Goal: Task Accomplishment & Management: Manage account settings

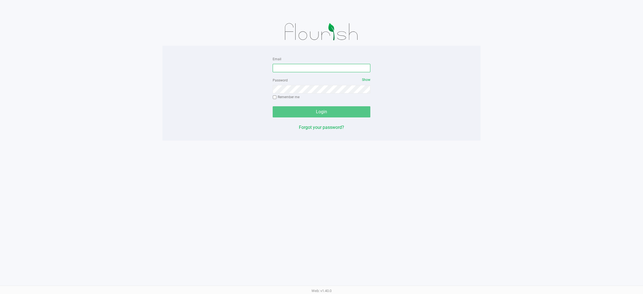
click at [323, 68] on input "Email" at bounding box center [322, 68] width 98 height 8
type input "[EMAIL_ADDRESS][DOMAIN_NAME]"
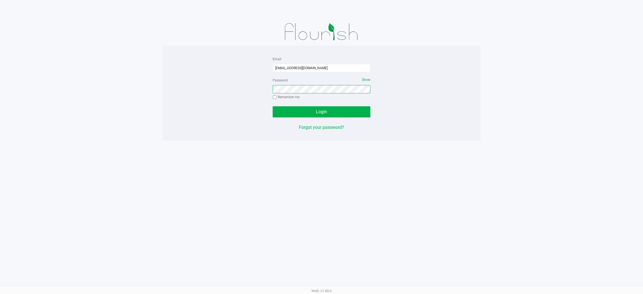
click at [273, 106] on button "Login" at bounding box center [322, 111] width 98 height 11
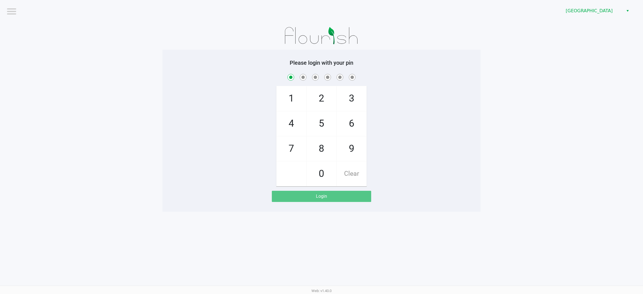
checkbox input "true"
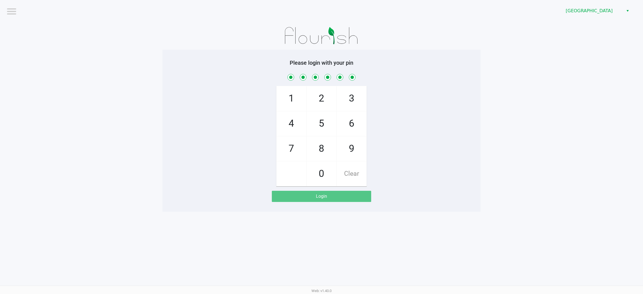
checkbox input "true"
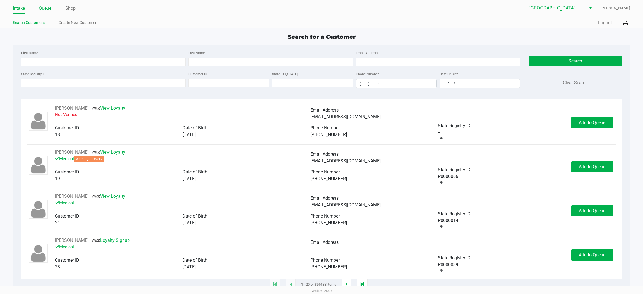
click at [45, 9] on link "Queue" at bounding box center [45, 8] width 13 height 8
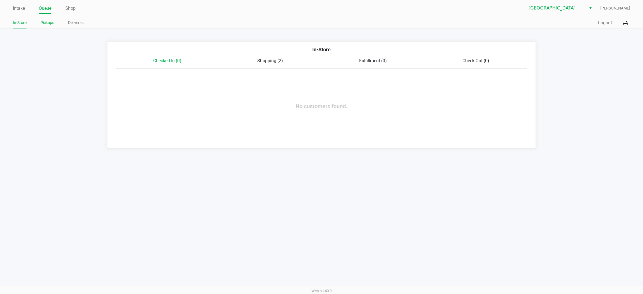
click at [46, 24] on link "Pickups" at bounding box center [47, 22] width 14 height 7
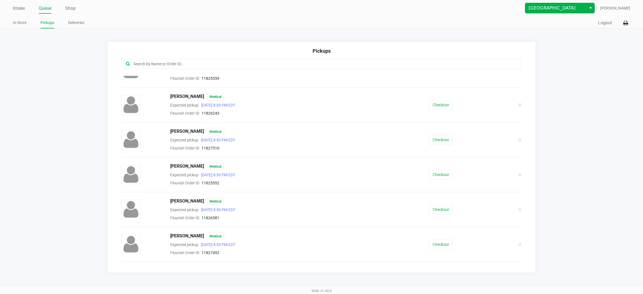
scroll to position [84, 0]
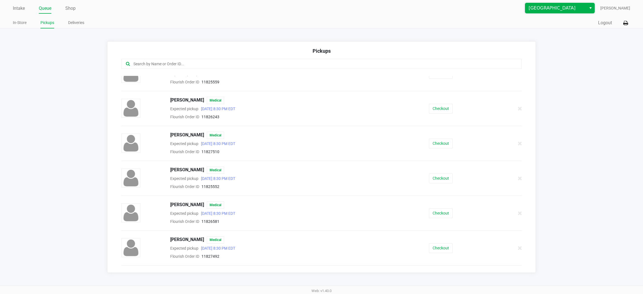
click at [557, 10] on span "[GEOGRAPHIC_DATA]" at bounding box center [556, 8] width 54 height 7
click at [550, 28] on span "Port Orange WC" at bounding box center [549, 27] width 31 height 7
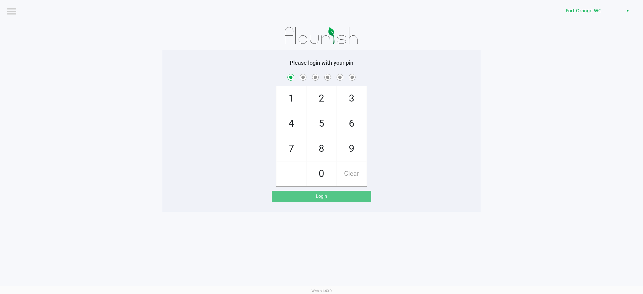
checkbox input "true"
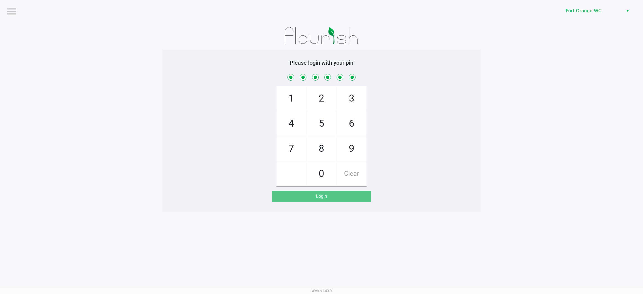
checkbox input "true"
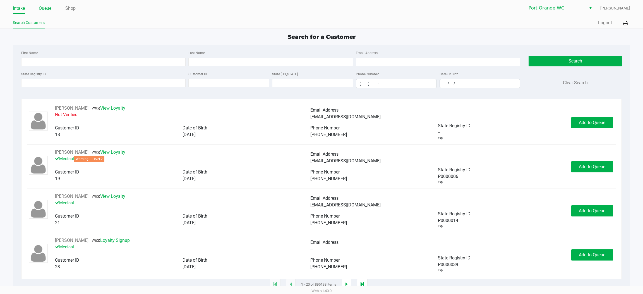
click at [47, 10] on link "Queue" at bounding box center [45, 8] width 13 height 8
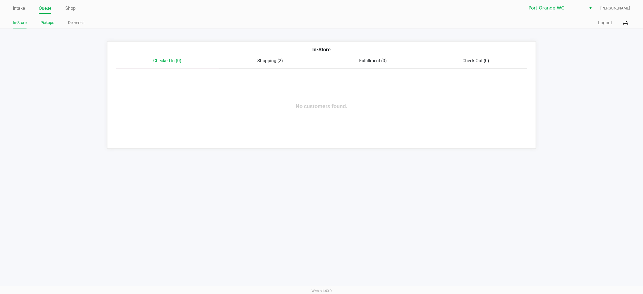
click at [48, 22] on link "Pickups" at bounding box center [47, 22] width 14 height 7
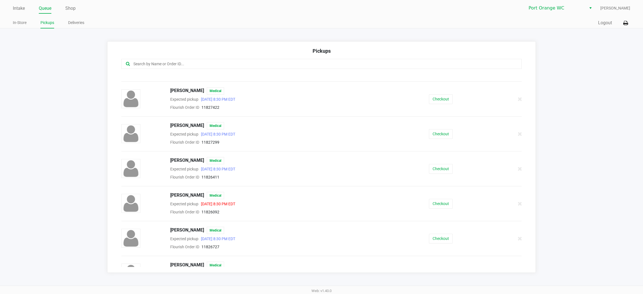
scroll to position [288, 0]
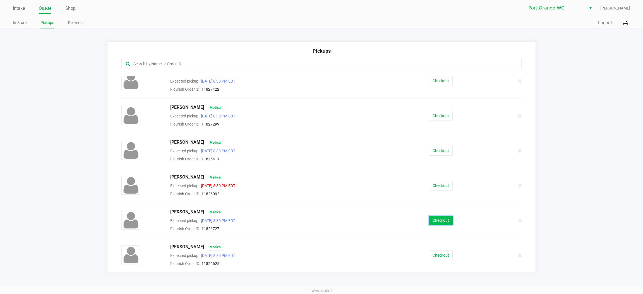
click at [430, 220] on button "Checkout" at bounding box center [441, 221] width 24 height 10
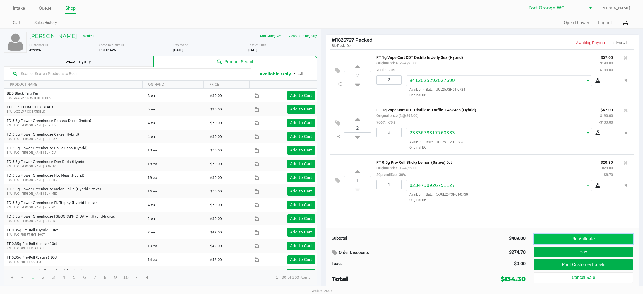
click at [591, 244] on button "Re-Validate" at bounding box center [583, 239] width 99 height 11
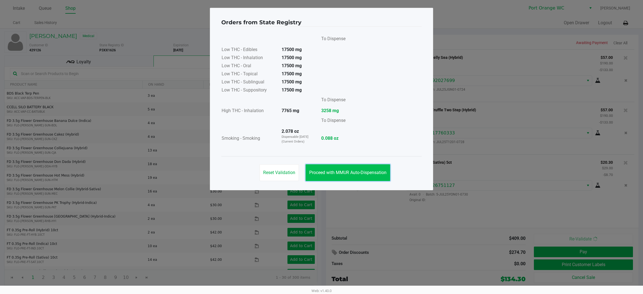
click at [368, 170] on span "Proceed with MMUR Auto-Dispensation" at bounding box center [347, 172] width 77 height 5
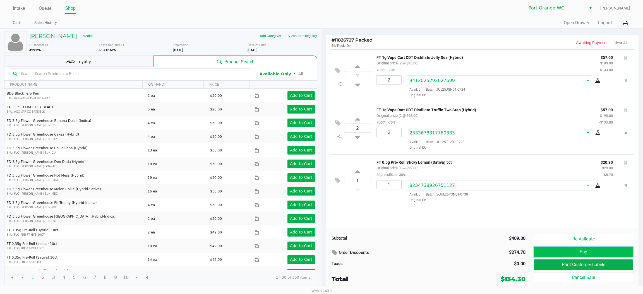
click at [590, 251] on button "Pay" at bounding box center [583, 252] width 99 height 11
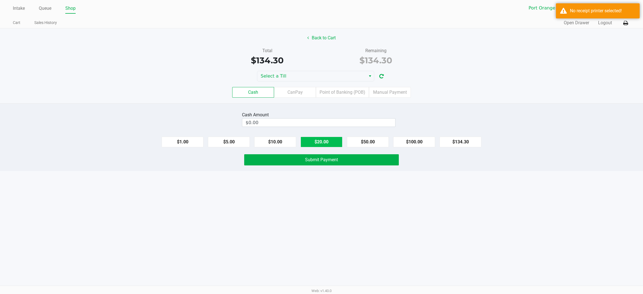
click at [314, 147] on div "Cash Amount $0.00 $1.00 $5.00 $10.00 $20.00 $50.00 $100.00 $134.30 Submit Payme…" at bounding box center [321, 137] width 643 height 68
click at [314, 121] on input "0" at bounding box center [318, 123] width 153 height 8
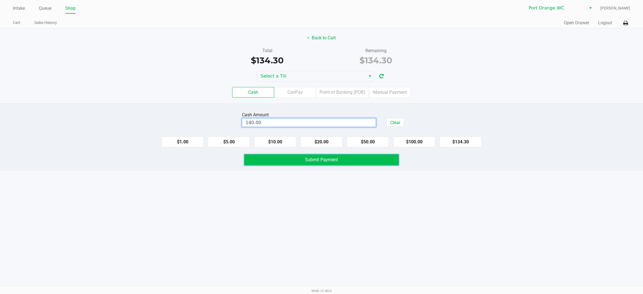
type input "$140.00"
click at [326, 158] on span "Submit Payment" at bounding box center [321, 159] width 33 height 5
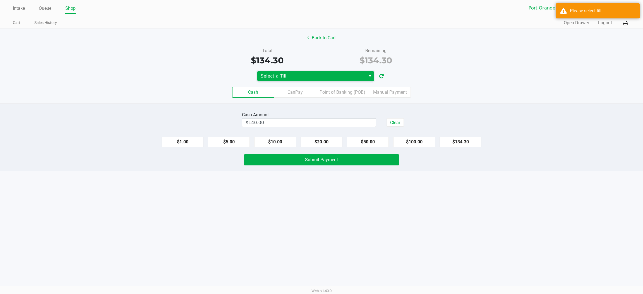
click at [306, 74] on span "Select a Till" at bounding box center [312, 76] width 102 height 7
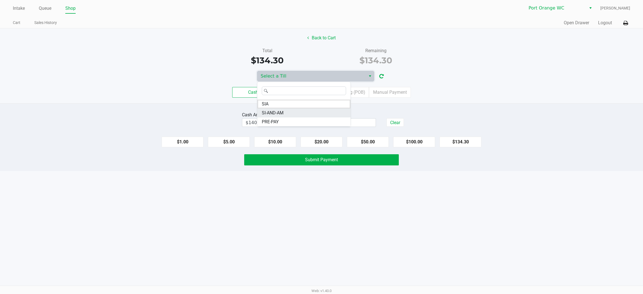
click at [280, 112] on span "SI-AND-AM" at bounding box center [273, 113] width 22 height 7
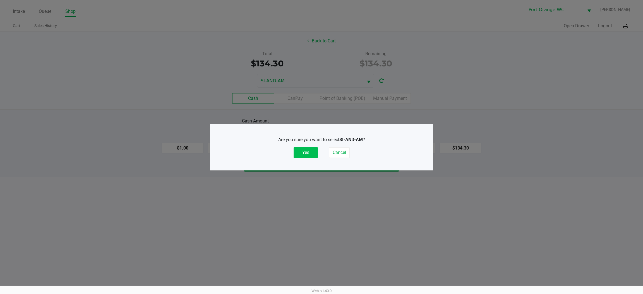
click at [306, 153] on button "Yes" at bounding box center [306, 152] width 24 height 11
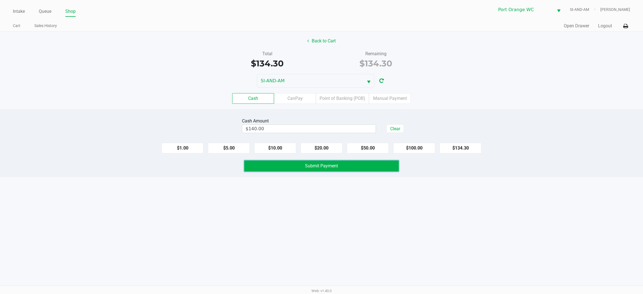
click at [316, 167] on span "Submit Payment" at bounding box center [321, 165] width 33 height 5
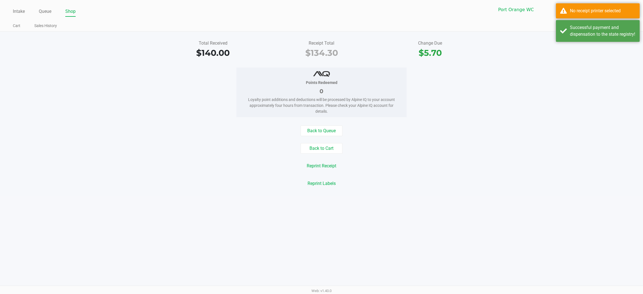
click at [534, 40] on div "Total Received $140.00 Receipt Total $134.30 Change Due $5.70 Points Redeemed 0…" at bounding box center [321, 114] width 643 height 164
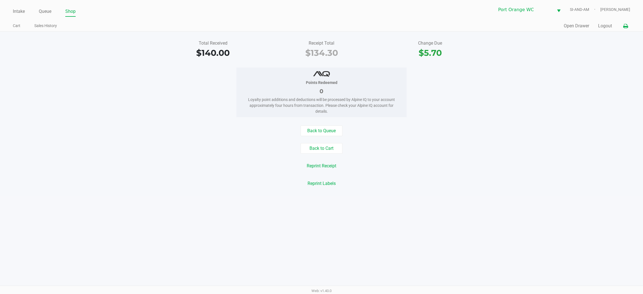
click at [626, 24] on icon at bounding box center [626, 26] width 5 height 4
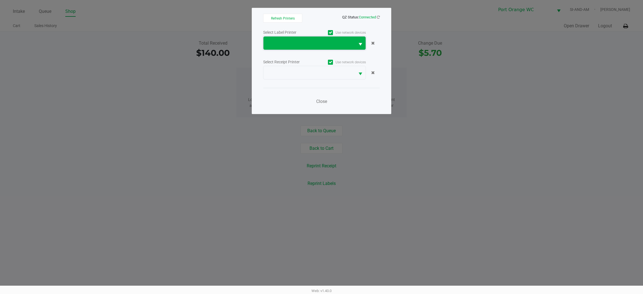
click at [309, 42] on span at bounding box center [309, 43] width 85 height 7
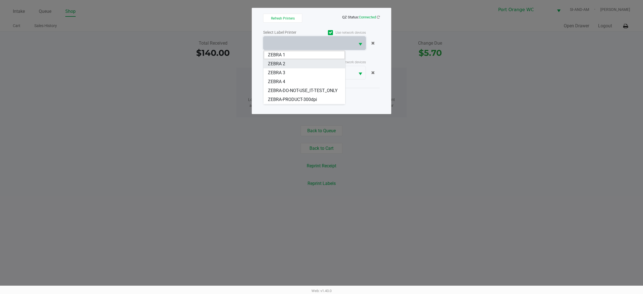
click at [274, 63] on span "ZEBRA 2" at bounding box center [276, 64] width 17 height 7
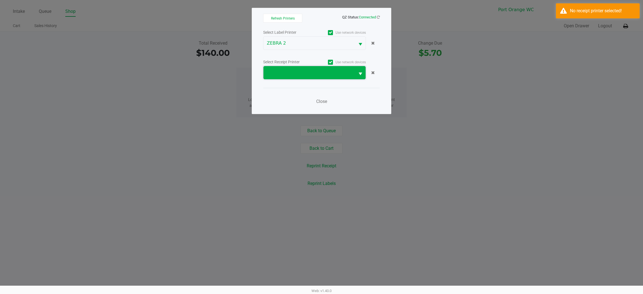
click at [301, 70] on span at bounding box center [309, 73] width 85 height 7
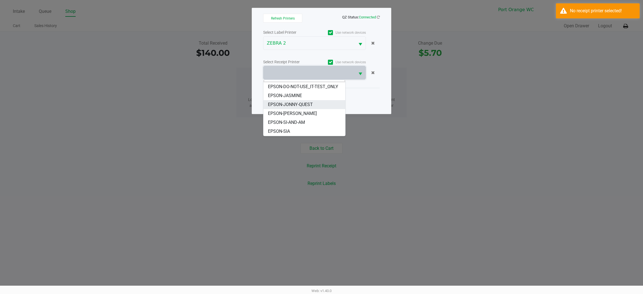
scroll to position [13, 0]
click at [295, 120] on span "EPSON-SI-AND-AM" at bounding box center [286, 122] width 37 height 7
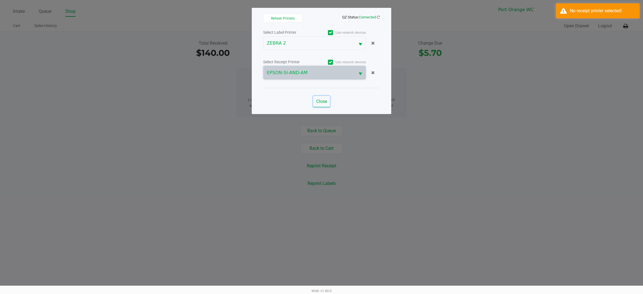
click at [326, 102] on span "Close" at bounding box center [321, 101] width 11 height 5
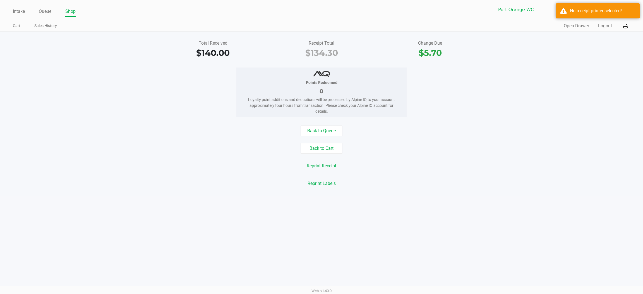
click at [328, 166] on button "Reprint Receipt" at bounding box center [321, 166] width 37 height 11
click at [582, 23] on div "Quick Sale Open Drawer Logout" at bounding box center [476, 26] width 309 height 10
click at [578, 27] on button "Open Drawer" at bounding box center [576, 26] width 25 height 7
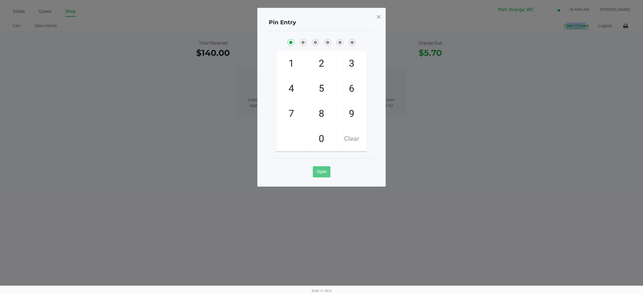
checkbox input "true"
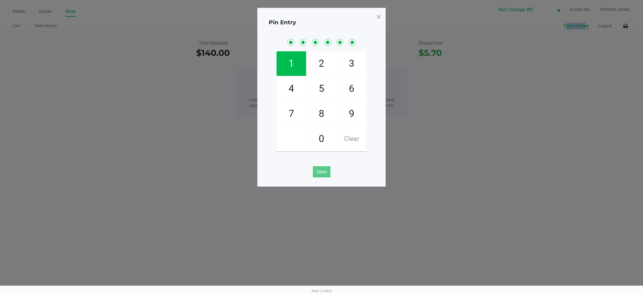
checkbox input "true"
click at [373, 13] on div "Pin Entry 1 4 7 2 5 8 0 3 6 9 Clear Open" at bounding box center [322, 97] width 128 height 179
click at [377, 16] on span at bounding box center [378, 16] width 5 height 9
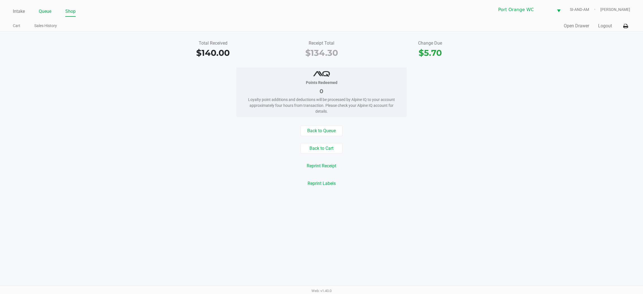
click at [41, 10] on link "Queue" at bounding box center [45, 12] width 13 height 8
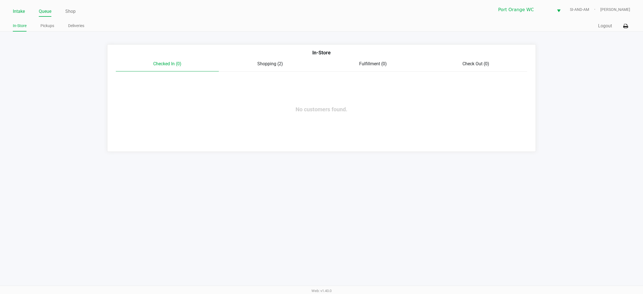
click at [17, 9] on link "Intake" at bounding box center [19, 12] width 12 height 8
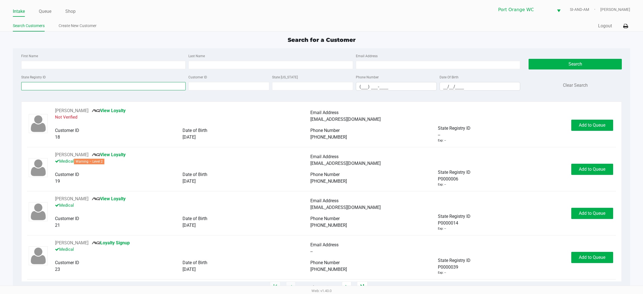
click at [103, 87] on input "State Registry ID" at bounding box center [103, 86] width 165 height 8
type input "P2TT5369"
click at [566, 65] on button "Search" at bounding box center [575, 64] width 93 height 11
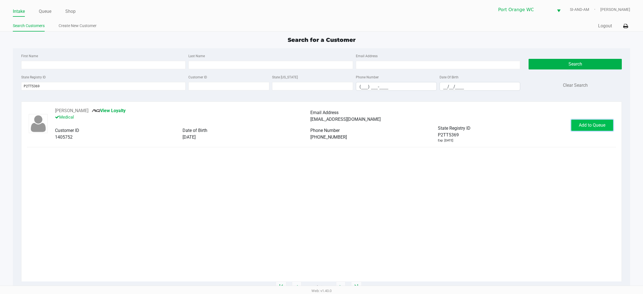
click at [594, 121] on button "Add to Queue" at bounding box center [593, 125] width 42 height 11
click at [592, 124] on span "In Queue" at bounding box center [598, 125] width 47 height 5
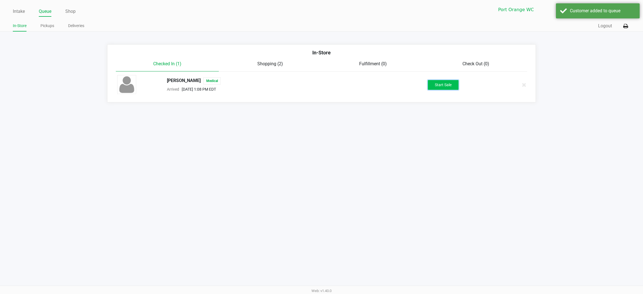
click at [443, 83] on button "Start Sale" at bounding box center [443, 85] width 31 height 10
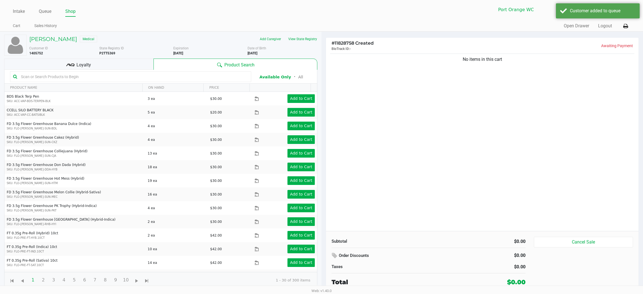
click at [427, 80] on div "No items in this cart" at bounding box center [482, 142] width 313 height 179
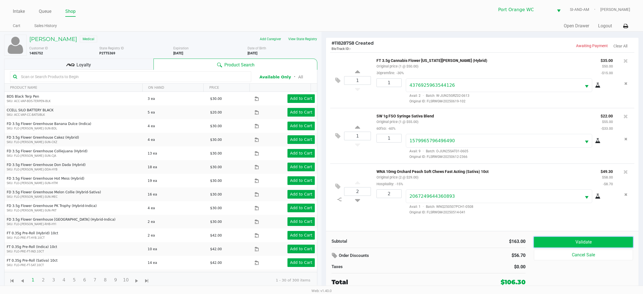
click at [591, 241] on button "Validate" at bounding box center [583, 242] width 99 height 11
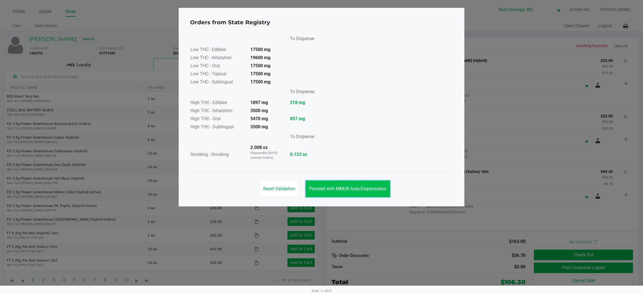
click at [352, 181] on button "Proceed with MMUR Auto-Dispensation" at bounding box center [348, 189] width 85 height 17
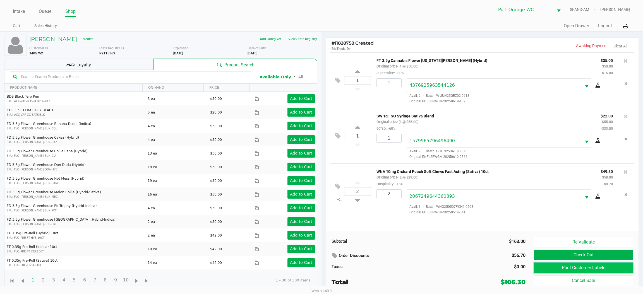
click at [579, 273] on button "Print Customer Labels" at bounding box center [583, 268] width 99 height 11
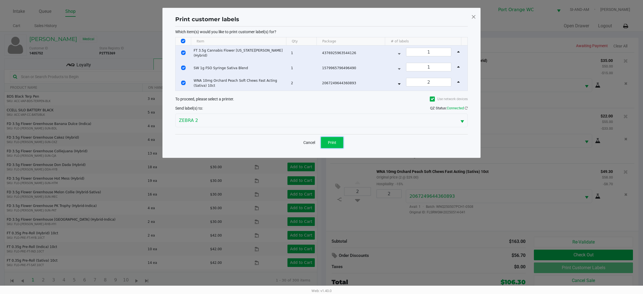
click at [329, 142] on span "Print" at bounding box center [332, 142] width 8 height 4
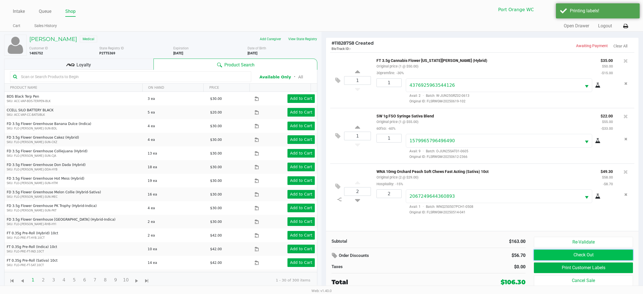
click at [584, 251] on button "Check Out" at bounding box center [583, 255] width 99 height 11
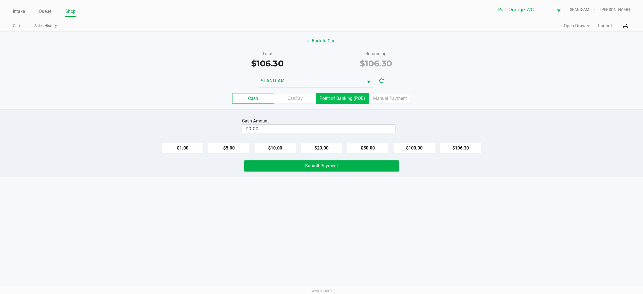
click at [335, 96] on label "Point of Banking (POB)" at bounding box center [342, 98] width 53 height 11
click at [0, 0] on 7 "Point of Banking (POB)" at bounding box center [0, 0] width 0 height 0
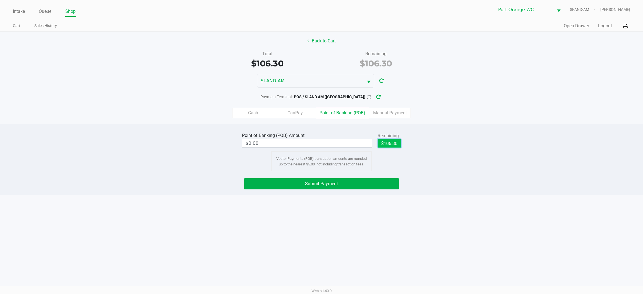
click at [388, 144] on button "$106.30" at bounding box center [389, 143] width 23 height 8
type input "$106.30"
click at [338, 183] on button "Submit Payment" at bounding box center [321, 183] width 155 height 11
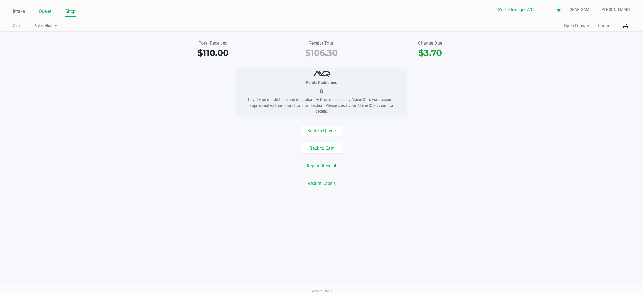
click at [43, 11] on link "Queue" at bounding box center [45, 12] width 13 height 8
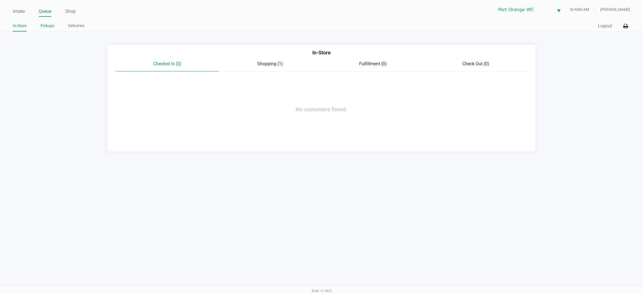
click at [44, 26] on link "Pickups" at bounding box center [47, 25] width 14 height 7
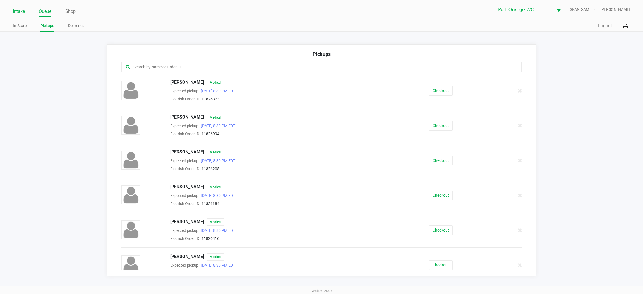
click at [15, 7] on li "Intake" at bounding box center [19, 12] width 12 height 10
click at [20, 8] on link "Intake" at bounding box center [19, 12] width 12 height 8
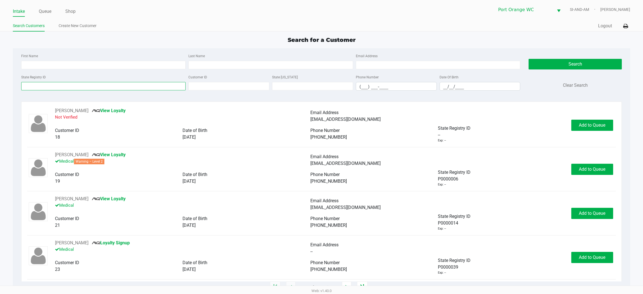
click at [71, 89] on input "State Registry ID" at bounding box center [103, 86] width 165 height 8
type input "P1TM4074"
click at [579, 58] on div "Search Clear Search" at bounding box center [575, 74] width 93 height 43
click at [576, 61] on button "Search" at bounding box center [575, 64] width 93 height 11
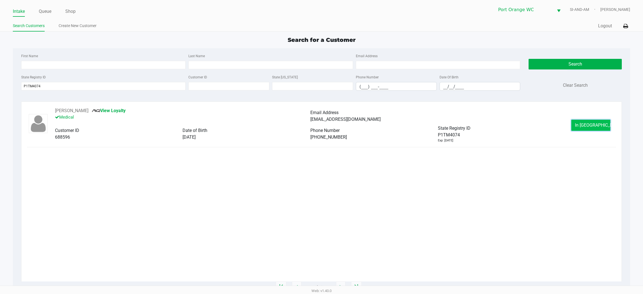
click at [583, 123] on span "In Queue" at bounding box center [598, 125] width 47 height 5
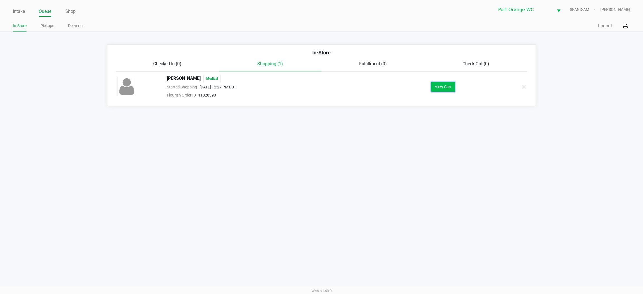
click at [452, 85] on button "View Cart" at bounding box center [444, 87] width 24 height 10
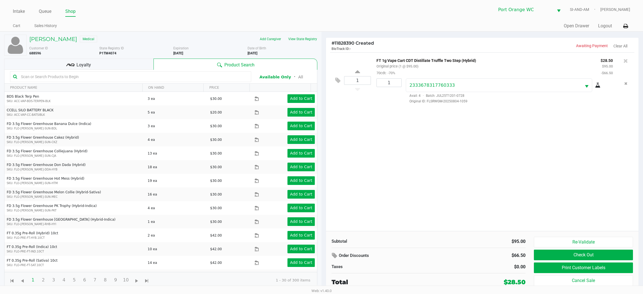
click at [443, 155] on div "1 FT 1g Vape Cart CDT Distillate Truffle Two Step (Hybrid) Original price (1 @ …" at bounding box center [482, 142] width 313 height 179
click at [601, 256] on button "Check Out" at bounding box center [583, 255] width 99 height 11
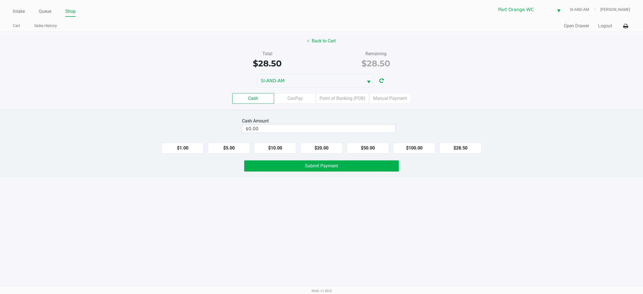
click at [294, 91] on div "Cash CanPay Point of Banking (POB) Manual Payment" at bounding box center [322, 99] width 652 height 22
click at [295, 99] on label "CanPay" at bounding box center [295, 98] width 42 height 11
click at [0, 0] on 2 "CanPay" at bounding box center [0, 0] width 0 height 0
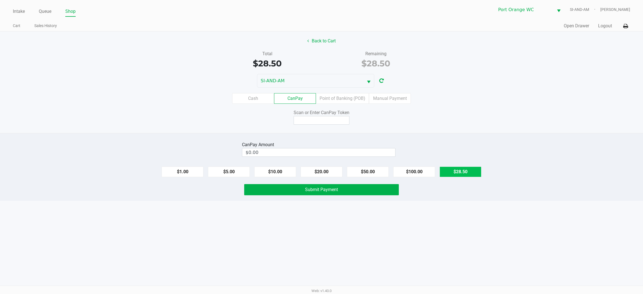
drag, startPoint x: 463, startPoint y: 172, endPoint x: 444, endPoint y: 174, distance: 19.4
click at [459, 173] on button "$28.50" at bounding box center [461, 172] width 42 height 11
type input "$28.50"
click at [338, 186] on button "Submit Payment" at bounding box center [321, 189] width 155 height 11
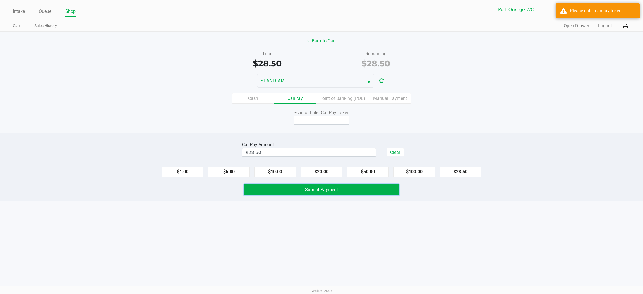
click at [244, 184] on button "Submit Payment" at bounding box center [321, 189] width 155 height 11
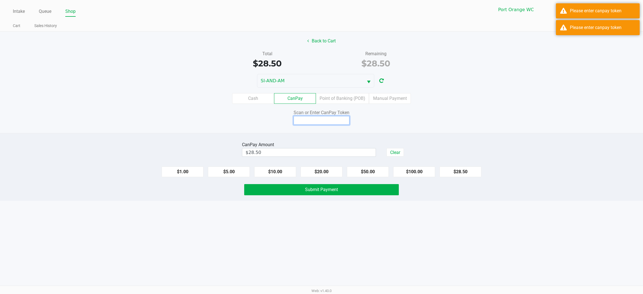
click at [308, 123] on input at bounding box center [322, 120] width 56 height 9
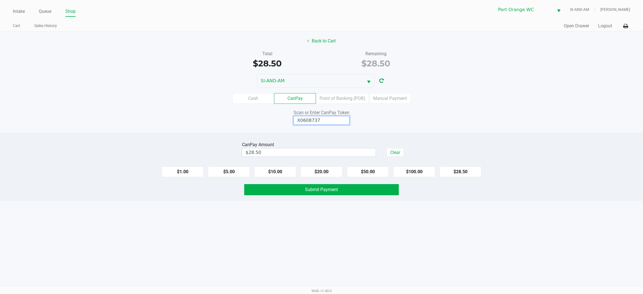
type input "X0608737X"
click at [320, 192] on span "Submit Payment" at bounding box center [321, 189] width 33 height 5
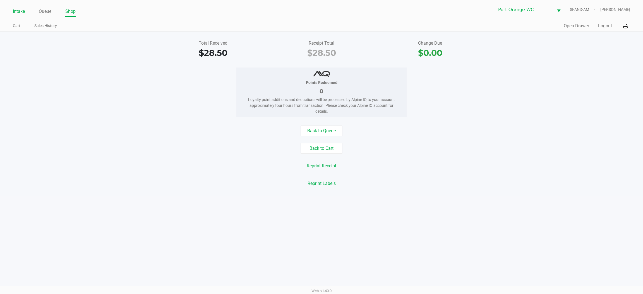
click at [16, 8] on link "Intake" at bounding box center [19, 12] width 12 height 8
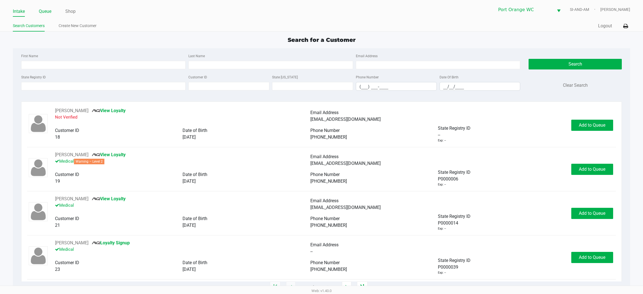
click at [43, 13] on link "Queue" at bounding box center [45, 12] width 13 height 8
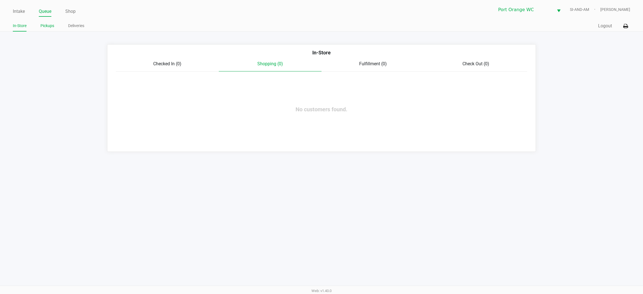
click at [49, 25] on link "Pickups" at bounding box center [47, 25] width 14 height 7
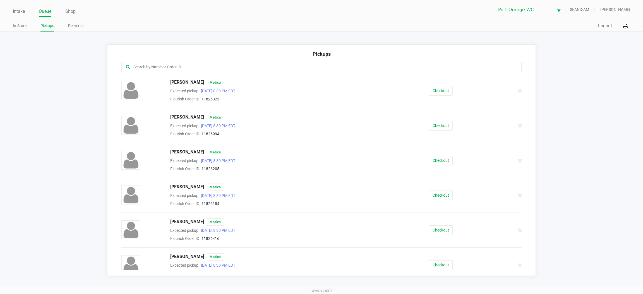
click at [190, 67] on input "text" at bounding box center [309, 67] width 352 height 6
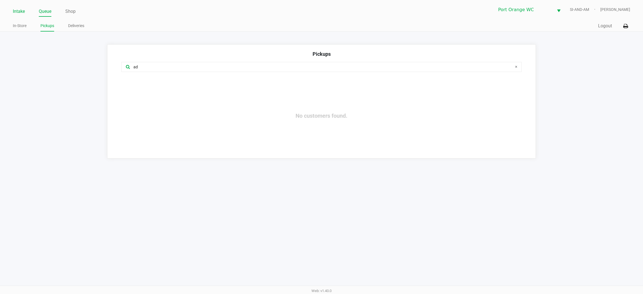
type input "ad"
click at [16, 8] on link "Intake" at bounding box center [19, 12] width 12 height 8
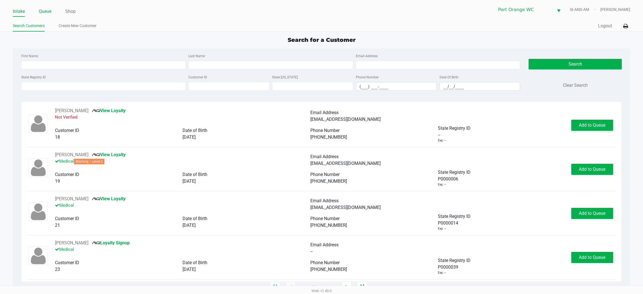
click at [49, 11] on link "Queue" at bounding box center [45, 12] width 13 height 8
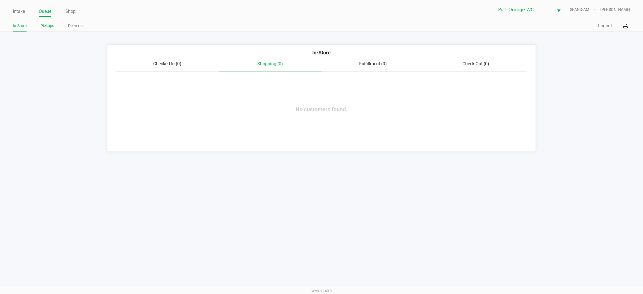
drag, startPoint x: 40, startPoint y: 23, endPoint x: 42, endPoint y: 24, distance: 2.8
click at [41, 24] on link "Pickups" at bounding box center [47, 25] width 14 height 7
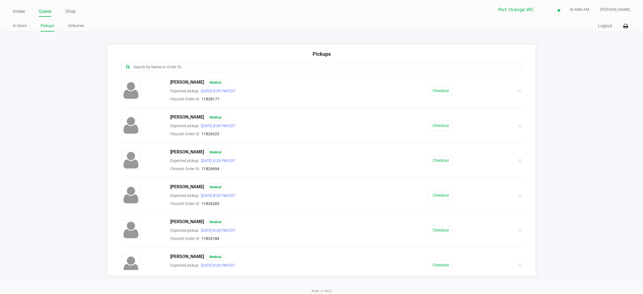
click at [438, 85] on div "ADRIANE KANE Medical Expected pickup Aug 22, 2025 8:30 PM EDT Flourish Order ID…" at bounding box center [321, 90] width 409 height 23
click at [439, 89] on button "Checkout" at bounding box center [441, 91] width 24 height 10
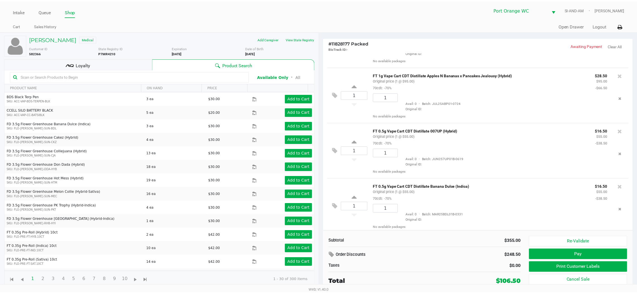
scroll to position [102, 0]
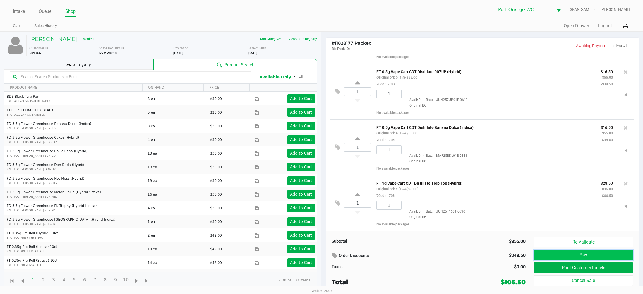
click at [581, 255] on button "Pay" at bounding box center [583, 255] width 99 height 11
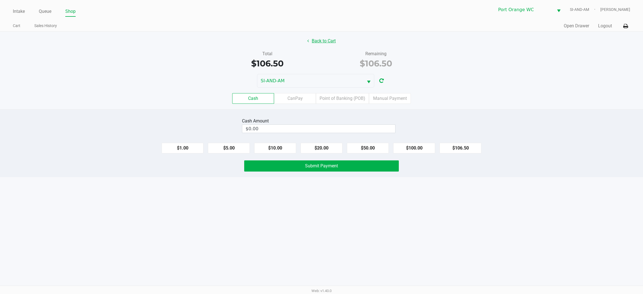
click at [319, 38] on button "Back to Cart" at bounding box center [322, 41] width 36 height 11
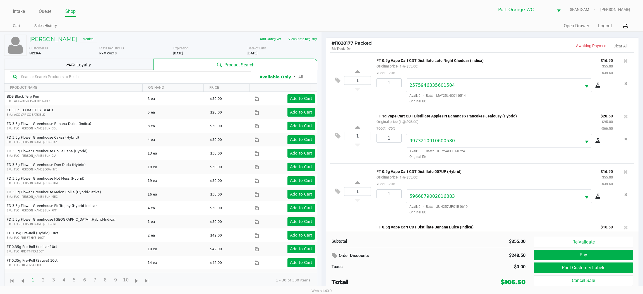
drag, startPoint x: 100, startPoint y: 65, endPoint x: 99, endPoint y: 63, distance: 2.8
click at [99, 63] on div "Loyalty" at bounding box center [78, 64] width 149 height 11
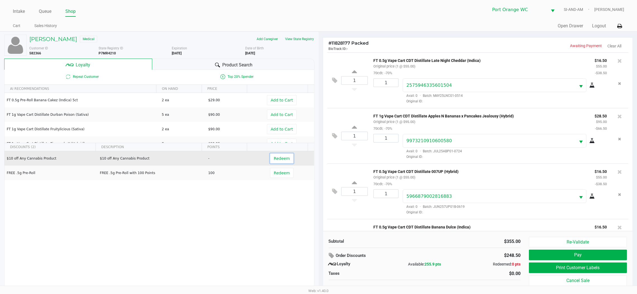
click at [279, 157] on span "Redeem" at bounding box center [282, 158] width 16 height 4
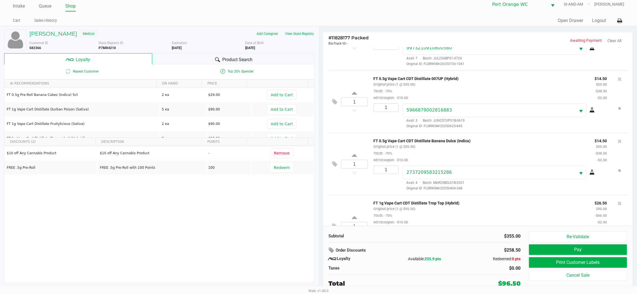
scroll to position [135, 0]
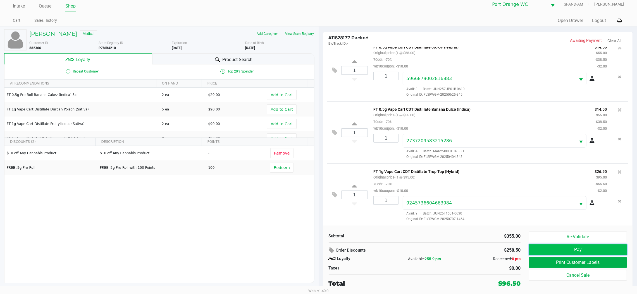
click at [571, 249] on button "Pay" at bounding box center [578, 250] width 98 height 11
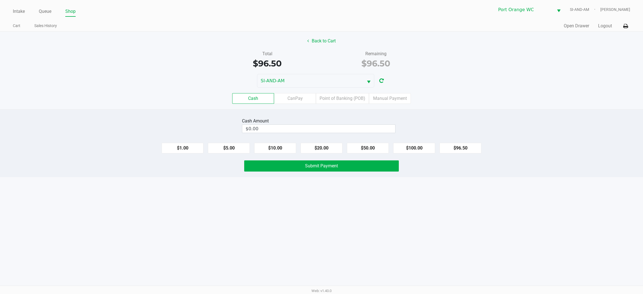
click at [327, 125] on div "Cash Amount" at bounding box center [319, 121] width 154 height 7
click at [362, 127] on input "0" at bounding box center [318, 129] width 153 height 8
type input "$100.50"
click at [332, 165] on span "Submit Payment" at bounding box center [321, 165] width 33 height 5
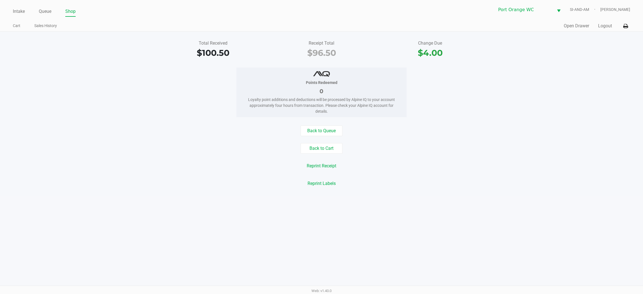
click at [177, 113] on div "Points Redeemed 0 Loyalty point additions and deductions will be processed by A…" at bounding box center [322, 93] width 652 height 50
click at [16, 11] on link "Intake" at bounding box center [19, 12] width 12 height 8
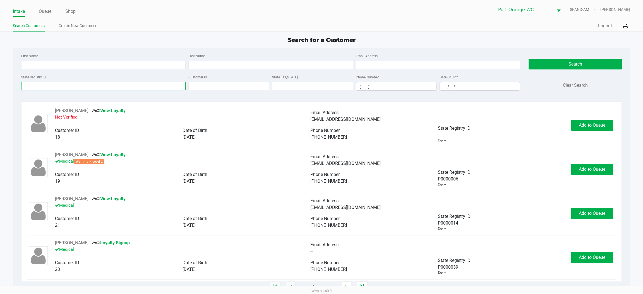
click at [122, 84] on input "State Registry ID" at bounding box center [103, 86] width 165 height 8
click at [47, 11] on link "Queue" at bounding box center [45, 12] width 13 height 8
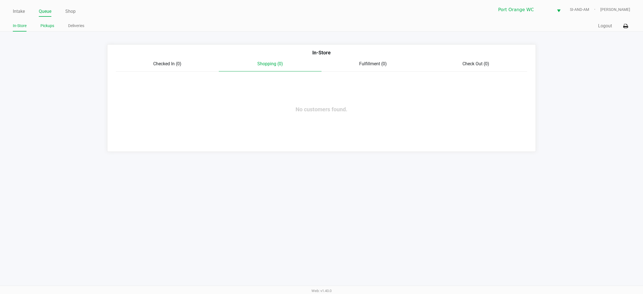
click at [48, 26] on link "Pickups" at bounding box center [47, 25] width 14 height 7
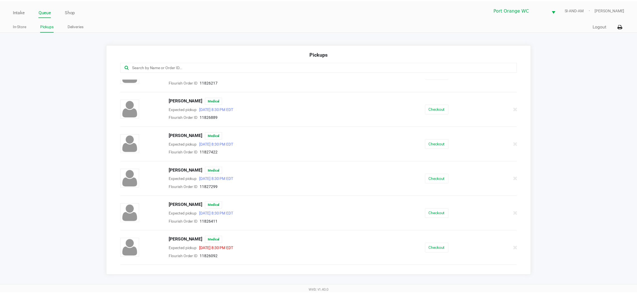
scroll to position [169, 0]
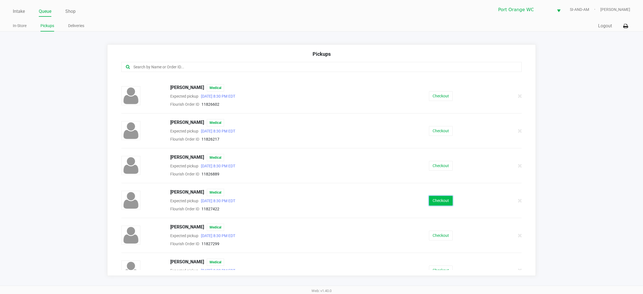
click at [438, 201] on button "Checkout" at bounding box center [441, 201] width 24 height 10
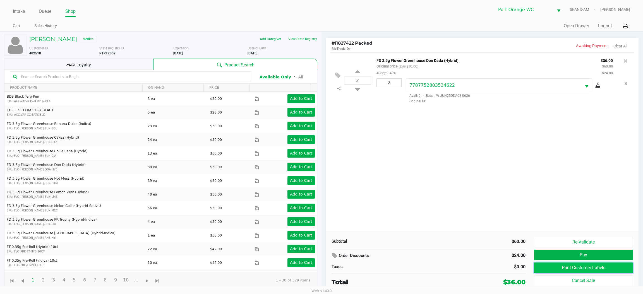
click at [589, 268] on button "Print Customer Labels" at bounding box center [583, 268] width 99 height 11
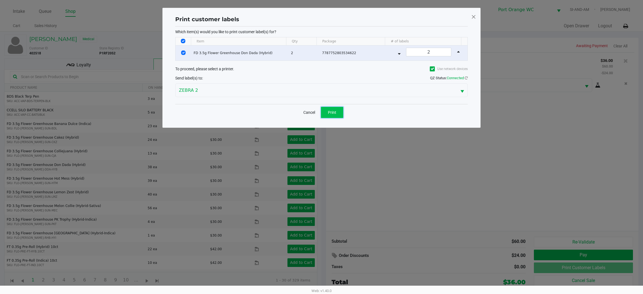
click at [329, 113] on span "Print" at bounding box center [332, 112] width 8 height 4
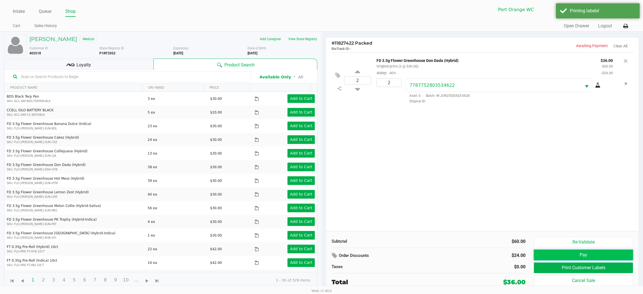
click at [590, 254] on button "Pay" at bounding box center [583, 255] width 99 height 11
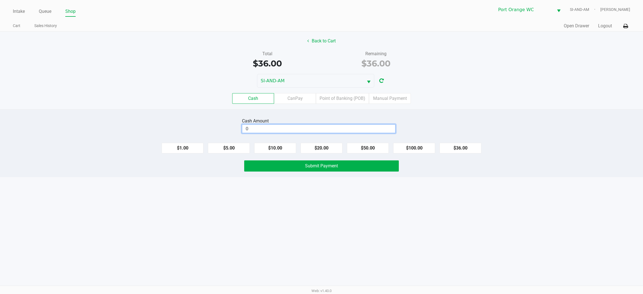
click at [274, 132] on input "0" at bounding box center [318, 129] width 153 height 8
type input "$40.00"
click at [329, 167] on span "Submit Payment" at bounding box center [321, 165] width 33 height 5
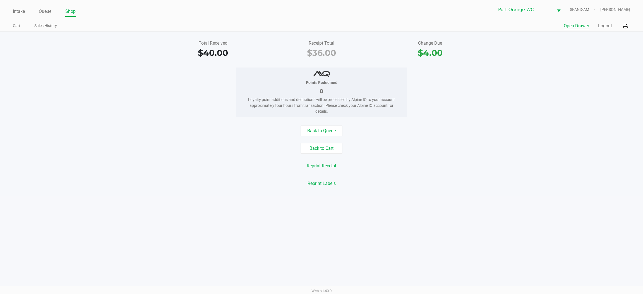
click at [574, 26] on button "Open Drawer" at bounding box center [576, 26] width 25 height 7
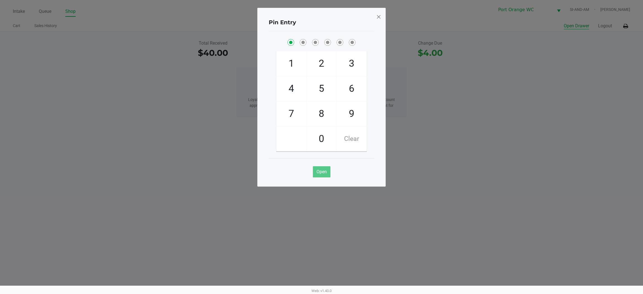
checkbox input "true"
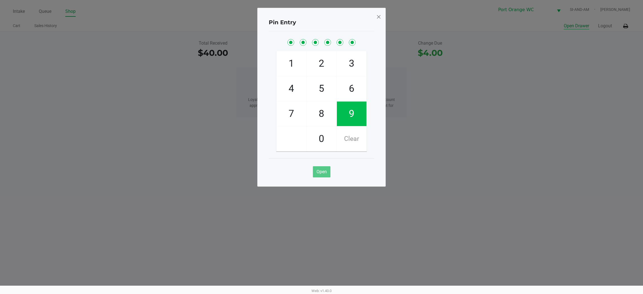
checkbox input "true"
click at [380, 14] on span at bounding box center [378, 16] width 5 height 9
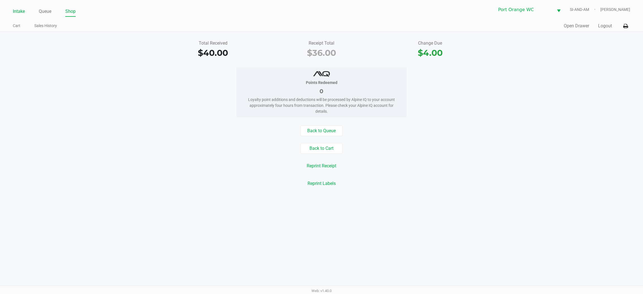
click at [18, 10] on link "Intake" at bounding box center [19, 12] width 12 height 8
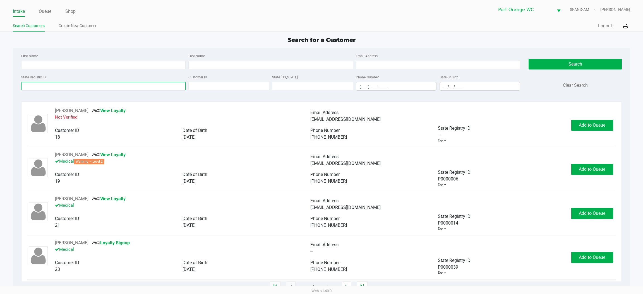
click at [89, 85] on input "State Registry ID" at bounding box center [103, 86] width 165 height 8
type input "P5MH1475"
click at [561, 65] on button "Search" at bounding box center [575, 64] width 93 height 11
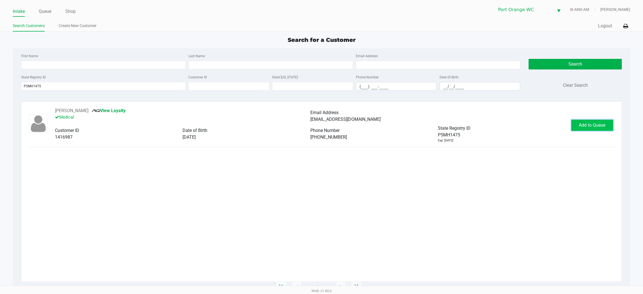
click at [602, 127] on span "Add to Queue" at bounding box center [592, 125] width 27 height 5
click at [602, 127] on button "In Queue" at bounding box center [591, 125] width 39 height 11
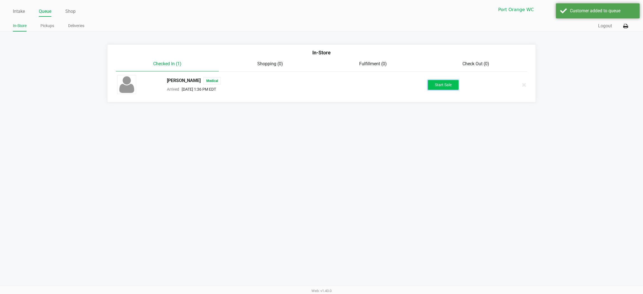
click at [445, 84] on button "Start Sale" at bounding box center [443, 85] width 31 height 10
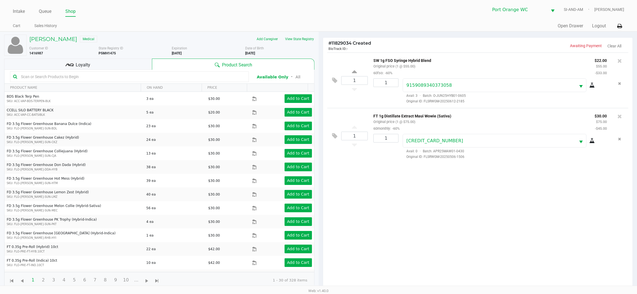
click at [99, 65] on div "Loyalty" at bounding box center [78, 64] width 148 height 11
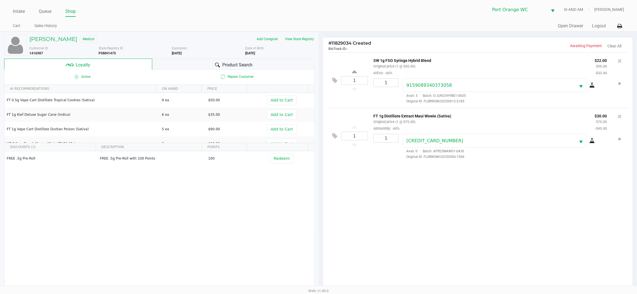
click at [203, 200] on div "FREE .5g Pre-Roll FREE .5g Pre-Roll with 100 Points 100 Redeem" at bounding box center [159, 193] width 310 height 84
click at [377, 209] on div "1 SW 1g FSO Syringe Hybrid Blend Original price (1 @ $55.00) 60fso: -60% $22.00…" at bounding box center [478, 173] width 310 height 240
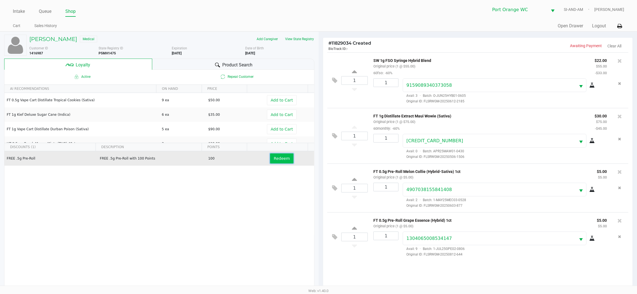
click at [275, 160] on span "Redeem" at bounding box center [282, 158] width 16 height 4
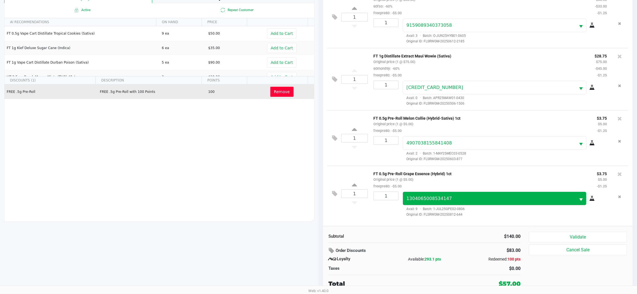
scroll to position [67, 0]
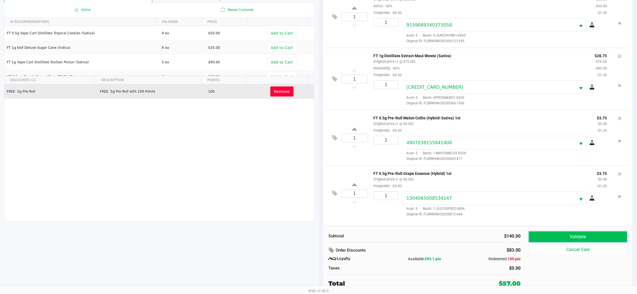
click at [572, 239] on button "Validate" at bounding box center [578, 237] width 98 height 11
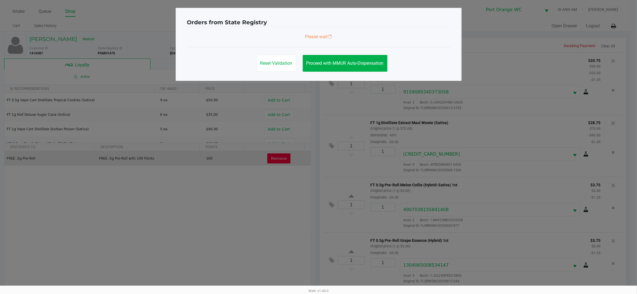
scroll to position [0, 0]
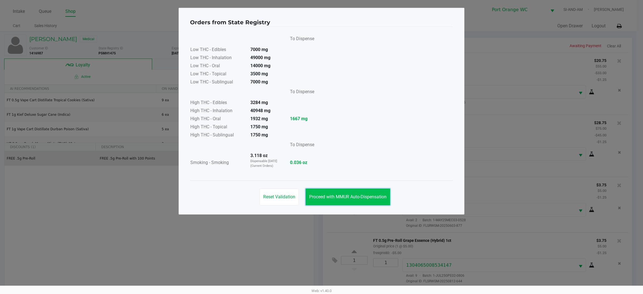
click at [345, 194] on span "Proceed with MMUR Auto-Dispensation" at bounding box center [347, 196] width 77 height 5
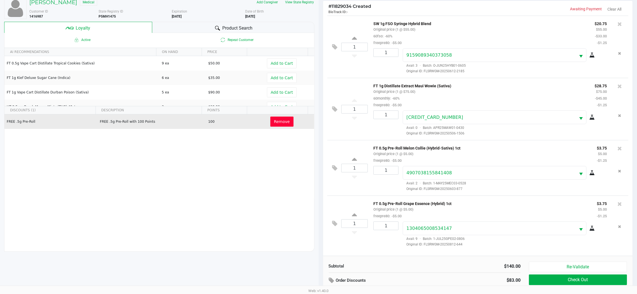
scroll to position [67, 0]
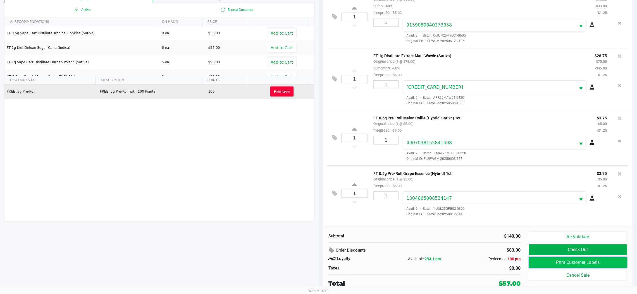
click at [589, 262] on button "Print Customer Labels" at bounding box center [578, 263] width 98 height 11
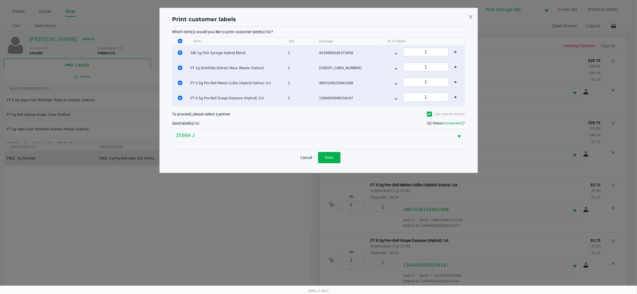
scroll to position [0, 0]
click at [336, 161] on button "Print" at bounding box center [332, 157] width 22 height 11
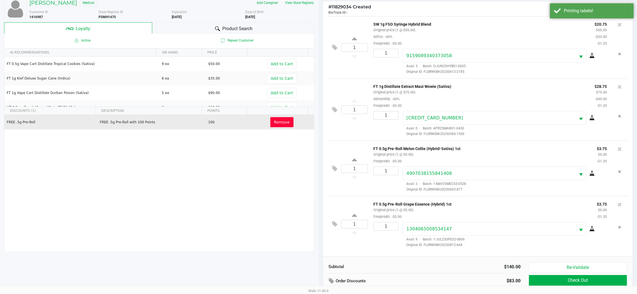
scroll to position [67, 0]
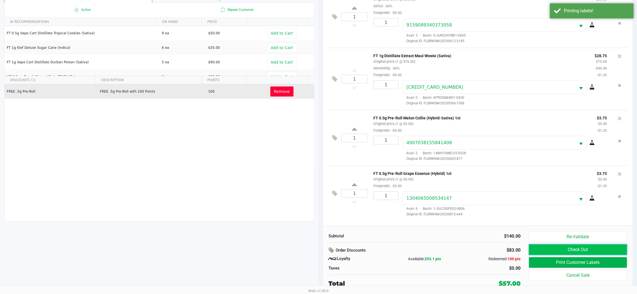
click at [600, 249] on button "Check Out" at bounding box center [578, 250] width 98 height 11
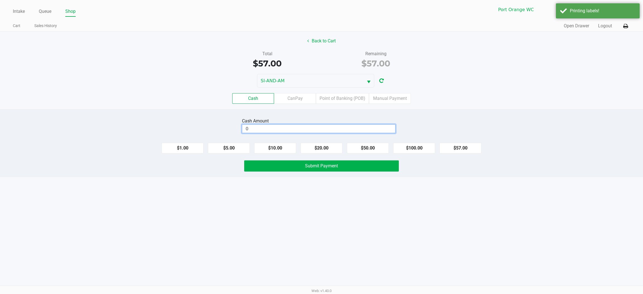
click at [291, 128] on input "0" at bounding box center [318, 129] width 153 height 8
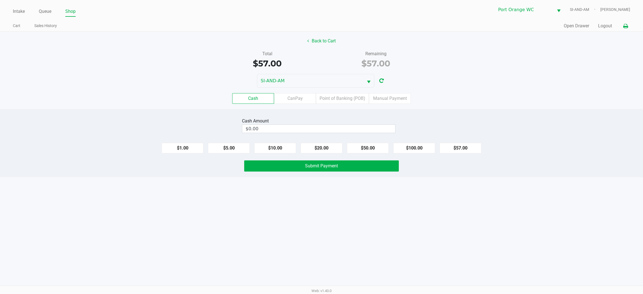
click at [625, 24] on icon at bounding box center [626, 26] width 5 height 4
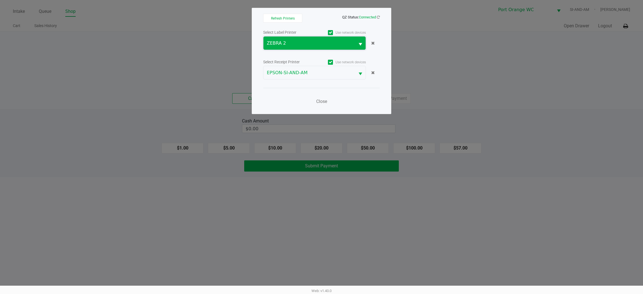
click at [275, 41] on span "ZEBRA 2" at bounding box center [309, 43] width 85 height 7
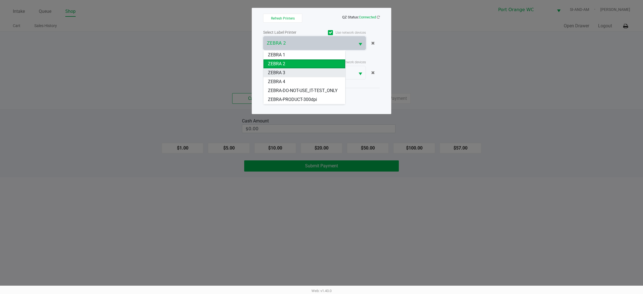
click at [281, 70] on span "ZEBRA 3" at bounding box center [276, 73] width 17 height 7
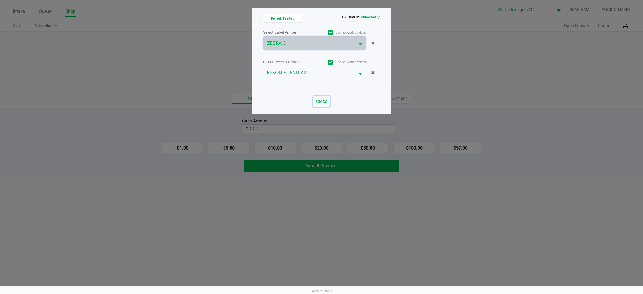
click at [325, 99] on span "Close" at bounding box center [321, 101] width 11 height 5
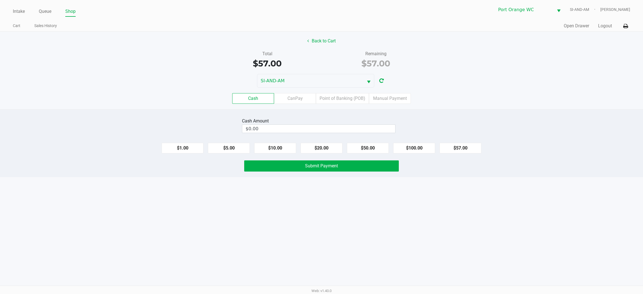
drag, startPoint x: 484, startPoint y: 77, endPoint x: 504, endPoint y: 81, distance: 20.1
click at [485, 77] on div "SI-AND-AM" at bounding box center [321, 81] width 643 height 14
click at [342, 95] on label "Point of Banking (POB)" at bounding box center [342, 98] width 53 height 11
click at [0, 0] on 7 "Point of Banking (POB)" at bounding box center [0, 0] width 0 height 0
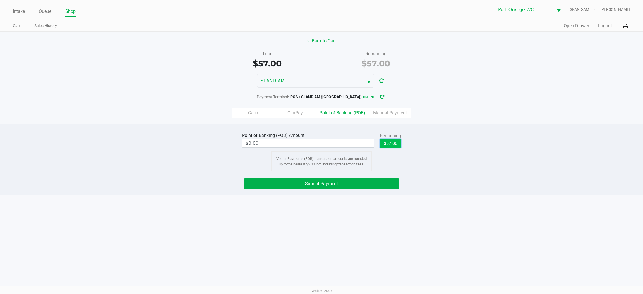
click at [393, 144] on button "$57.00" at bounding box center [390, 143] width 21 height 8
type input "$57.00"
click at [334, 184] on span "Submit Payment" at bounding box center [321, 183] width 33 height 5
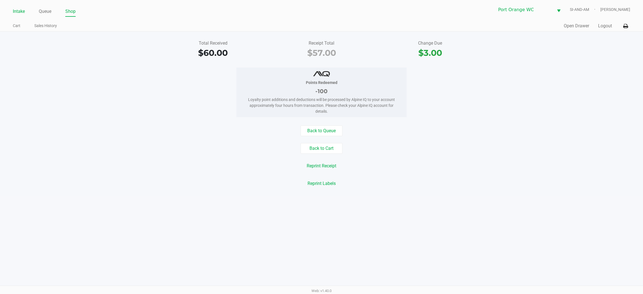
click at [18, 11] on link "Intake" at bounding box center [19, 12] width 12 height 8
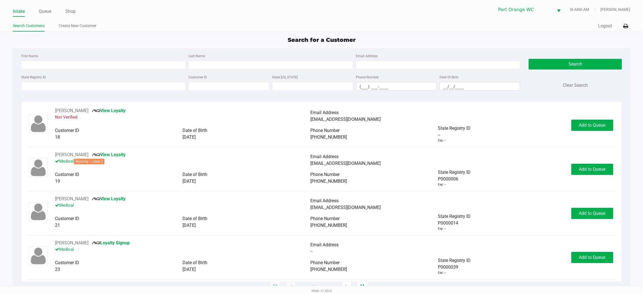
click at [52, 8] on ul "Intake Queue Shop" at bounding box center [167, 11] width 309 height 9
click at [46, 13] on link "Queue" at bounding box center [45, 12] width 13 height 8
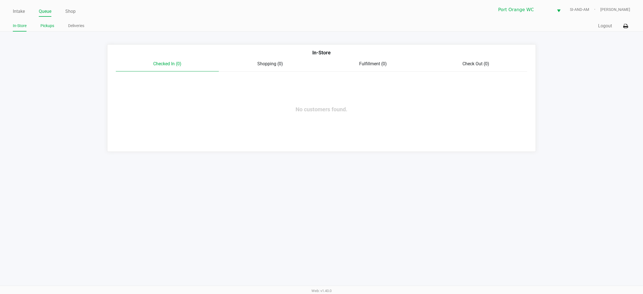
click at [45, 25] on link "Pickups" at bounding box center [47, 25] width 14 height 7
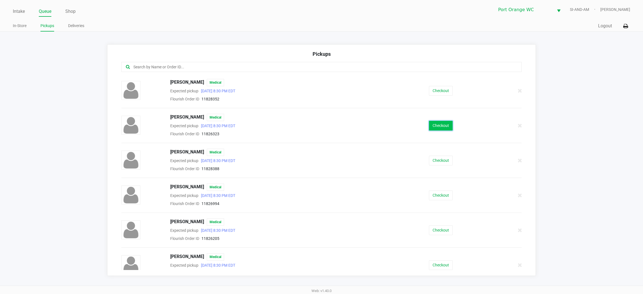
click at [436, 127] on button "Checkout" at bounding box center [441, 126] width 24 height 10
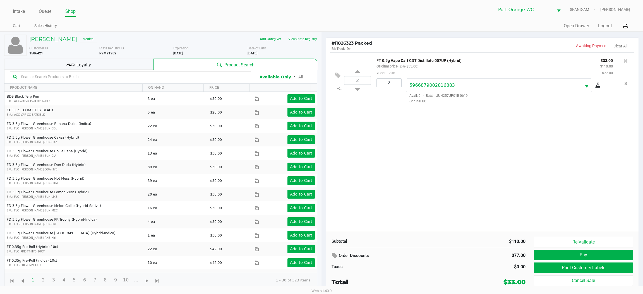
click at [430, 140] on div "2 FT 0.5g Vape Cart CDT Distillate 007UP (Hybrid) Original price (2 @ $55.00) 7…" at bounding box center [482, 142] width 313 height 179
click at [626, 83] on icon "Remove the package from the orderLine" at bounding box center [626, 84] width 3 height 4
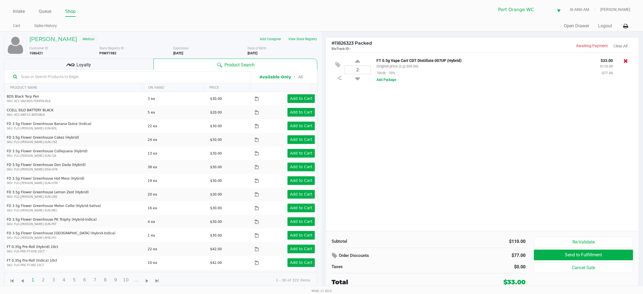
click at [626, 62] on icon at bounding box center [626, 61] width 4 height 6
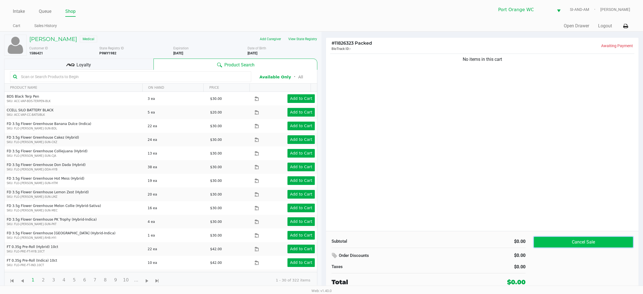
click at [579, 244] on button "Cancel Sale" at bounding box center [583, 242] width 99 height 11
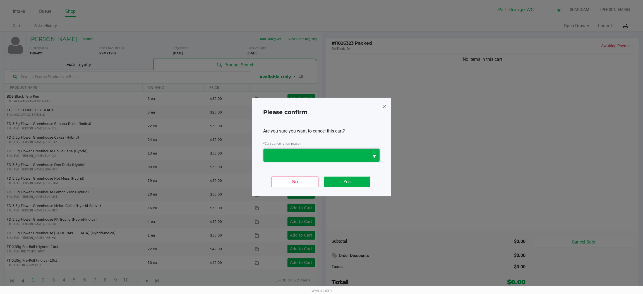
click at [331, 156] on span at bounding box center [316, 155] width 99 height 7
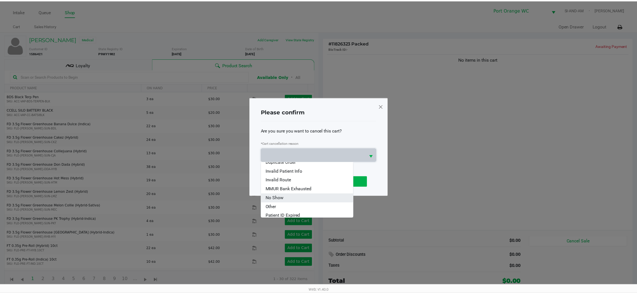
scroll to position [24, 0]
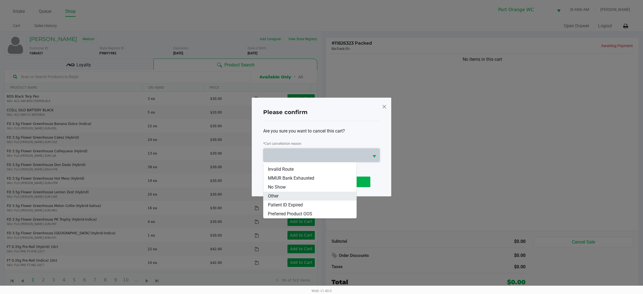
click at [276, 194] on span "Other" at bounding box center [273, 196] width 11 height 7
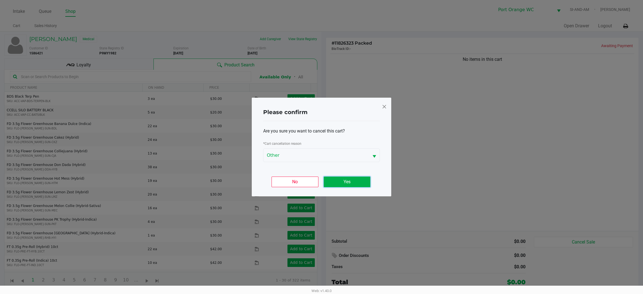
click at [360, 179] on button "Yes" at bounding box center [347, 182] width 47 height 11
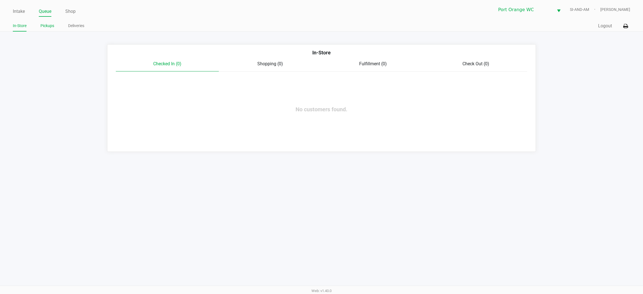
click at [46, 28] on link "Pickups" at bounding box center [47, 25] width 14 height 7
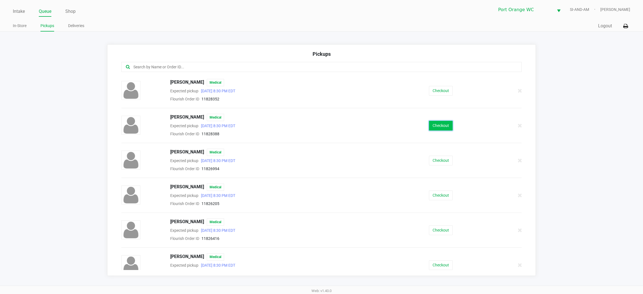
click at [442, 123] on button "Checkout" at bounding box center [441, 126] width 24 height 10
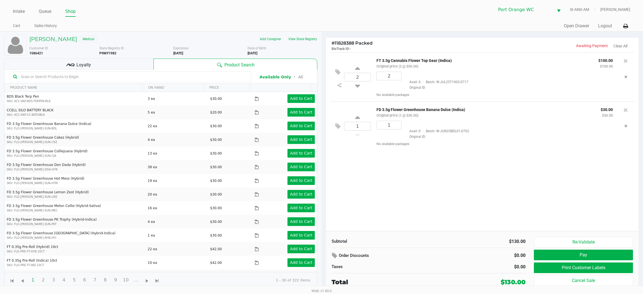
click at [427, 182] on div "2 FT 3.5g Cannabis Flower Top Gear (Indica) Original price (2 @ $50.00) $100.00…" at bounding box center [482, 142] width 313 height 179
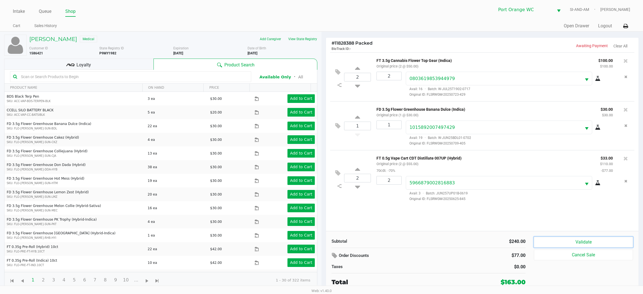
click at [565, 241] on button "Validate" at bounding box center [583, 242] width 99 height 11
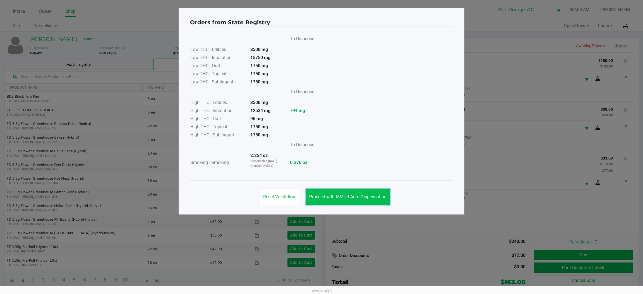
click at [354, 191] on button "Proceed with MMUR Auto-Dispensation" at bounding box center [348, 197] width 85 height 17
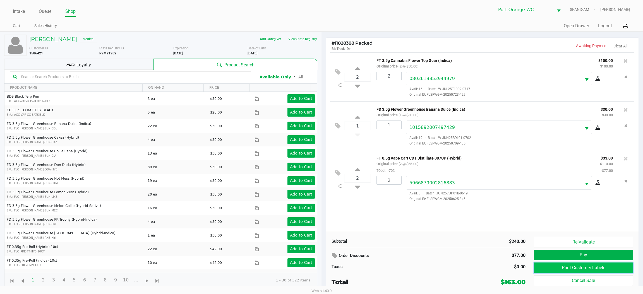
click at [571, 265] on button "Print Customer Labels" at bounding box center [583, 268] width 99 height 11
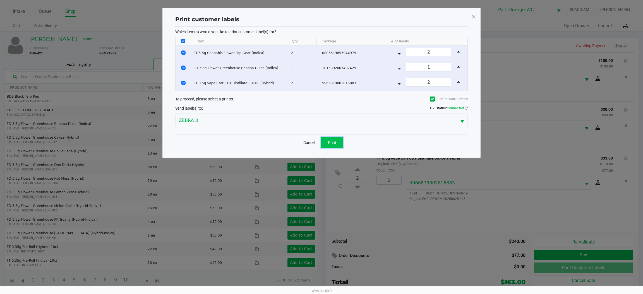
click at [335, 140] on span "Print" at bounding box center [332, 142] width 8 height 4
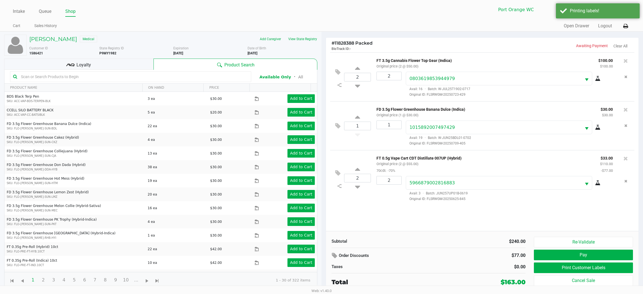
click at [131, 62] on div "Loyalty" at bounding box center [78, 64] width 149 height 11
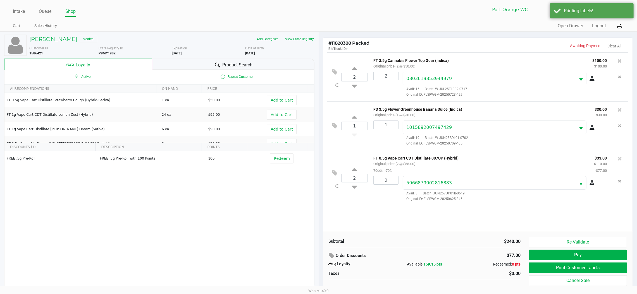
click at [259, 65] on div "Product Search" at bounding box center [233, 64] width 162 height 11
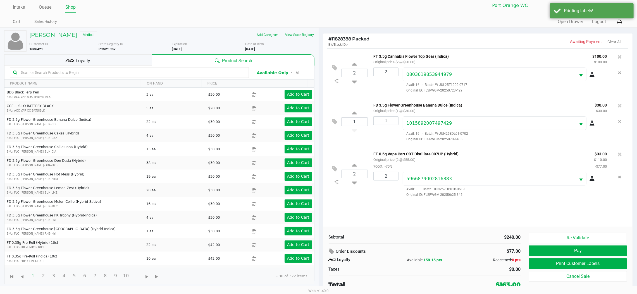
scroll to position [6, 0]
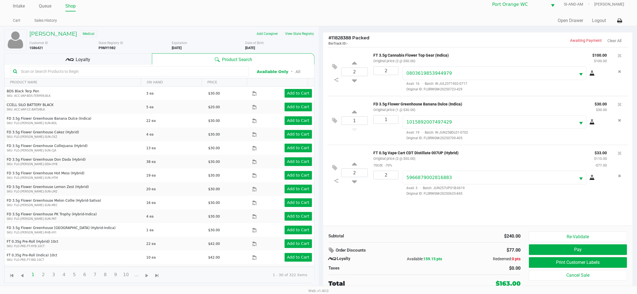
click at [500, 208] on div "2 FT 3.5g Cannabis Flower Top Gear (Indica) Original price (2 @ $50.00) $100.00…" at bounding box center [478, 136] width 310 height 179
click at [330, 251] on icon at bounding box center [332, 250] width 7 height 6
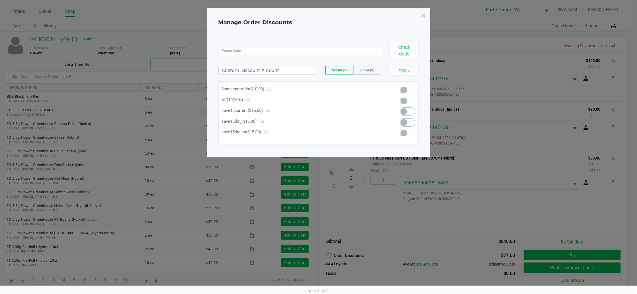
scroll to position [0, 0]
click at [409, 100] on span at bounding box center [407, 101] width 7 height 7
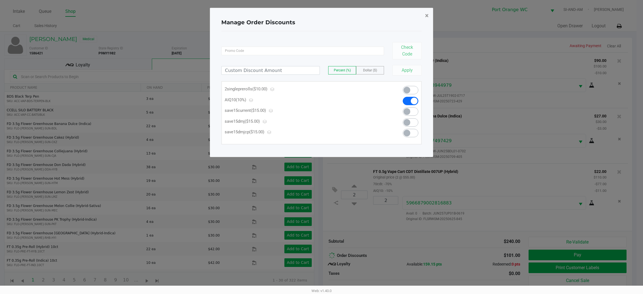
click at [428, 13] on span "×" at bounding box center [427, 16] width 4 height 8
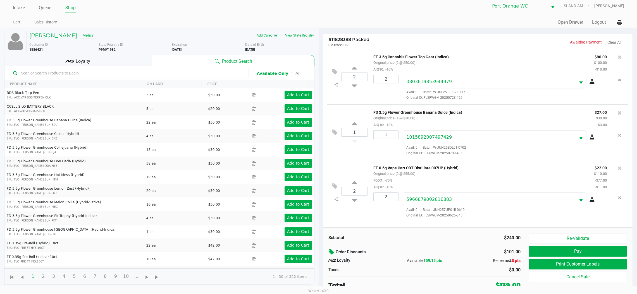
scroll to position [6, 0]
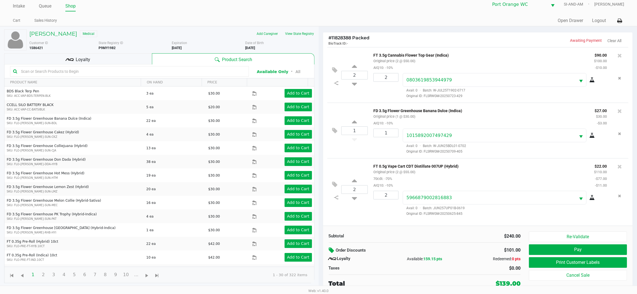
click at [330, 251] on icon at bounding box center [332, 250] width 7 height 6
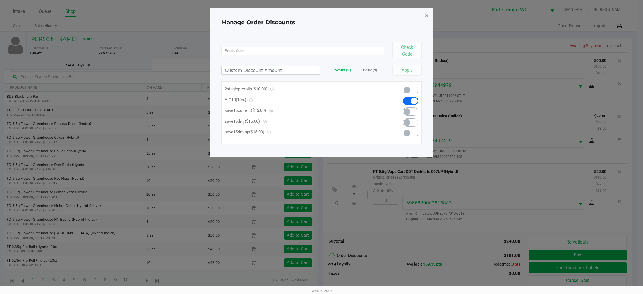
click at [427, 15] on span "×" at bounding box center [427, 16] width 4 height 8
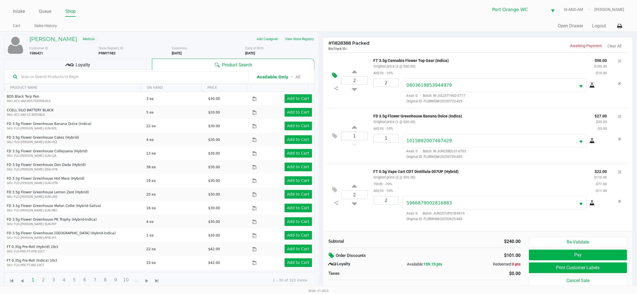
click at [335, 76] on icon at bounding box center [334, 75] width 5 height 6
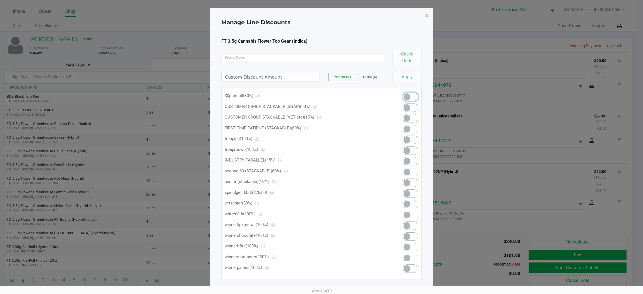
click at [412, 95] on span at bounding box center [411, 97] width 16 height 8
click at [428, 15] on span "×" at bounding box center [427, 16] width 4 height 8
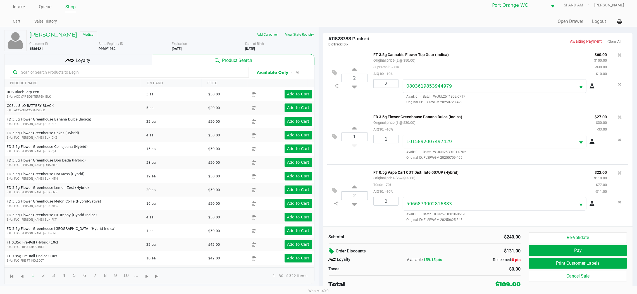
scroll to position [6, 0]
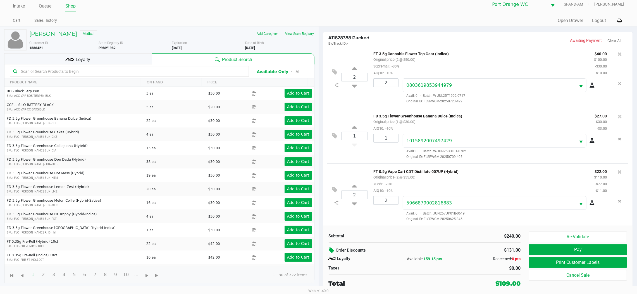
click at [333, 251] on icon at bounding box center [332, 250] width 7 height 6
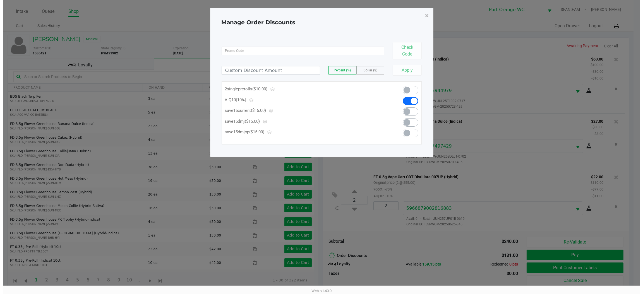
scroll to position [0, 0]
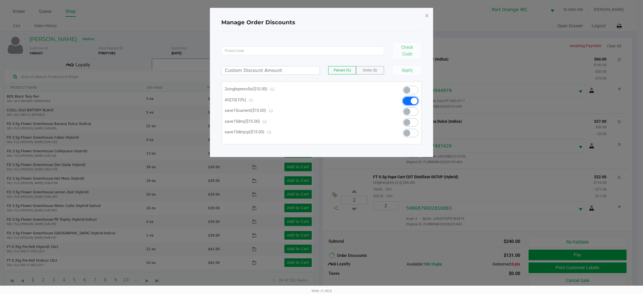
click at [414, 98] on span at bounding box center [414, 101] width 7 height 7
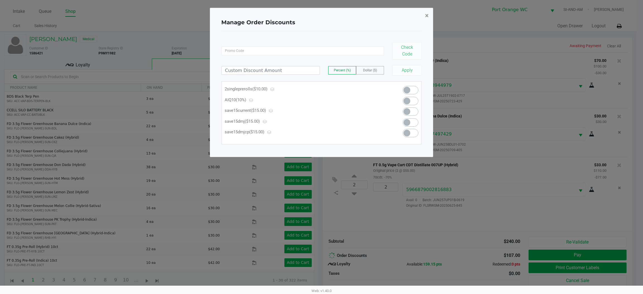
click at [427, 18] on span "×" at bounding box center [427, 16] width 4 height 8
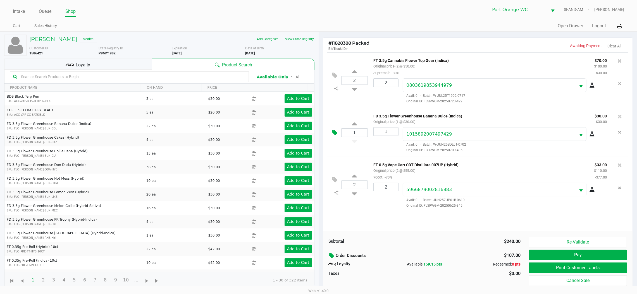
click at [334, 132] on icon at bounding box center [334, 133] width 5 height 6
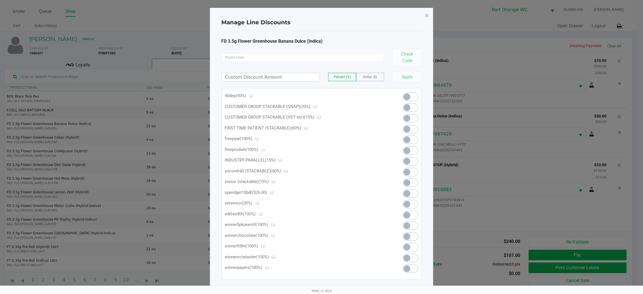
click at [409, 97] on span at bounding box center [407, 97] width 7 height 7
click at [428, 15] on span "×" at bounding box center [427, 16] width 4 height 8
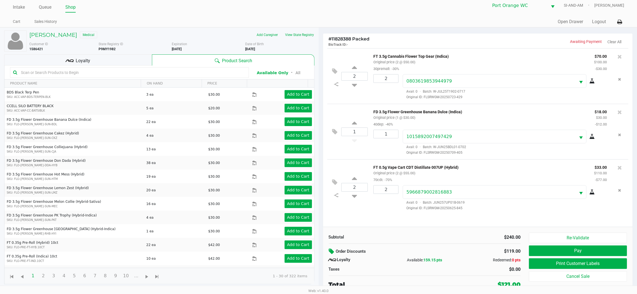
scroll to position [6, 0]
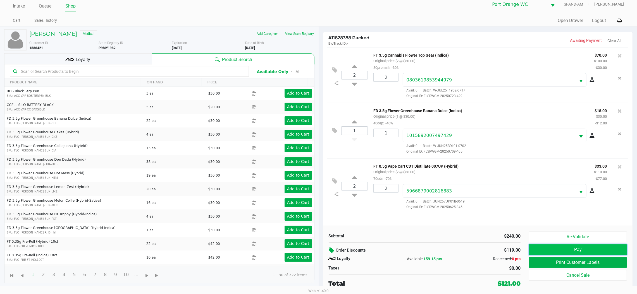
click at [573, 250] on button "Pay" at bounding box center [578, 250] width 98 height 11
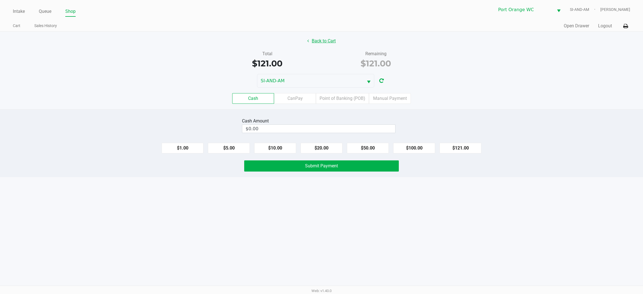
drag, startPoint x: 320, startPoint y: 33, endPoint x: 324, endPoint y: 44, distance: 11.5
click at [321, 34] on div "Back to Cart Total $121.00 Remaining $121.00 SI-AND-AM Cash CanPay Point of Ban…" at bounding box center [321, 71] width 643 height 78
click at [324, 44] on button "Back to Cart" at bounding box center [322, 41] width 36 height 11
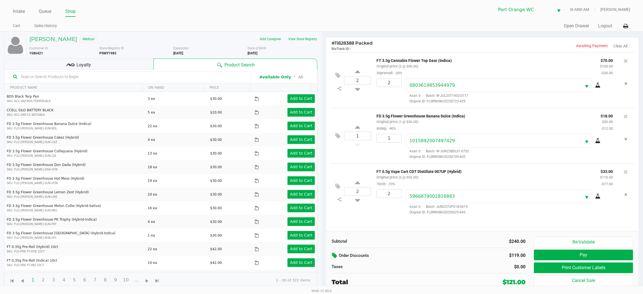
click at [333, 255] on icon at bounding box center [335, 256] width 7 height 6
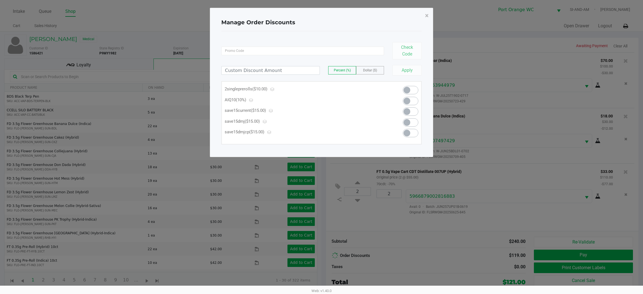
click at [410, 102] on span at bounding box center [407, 101] width 7 height 7
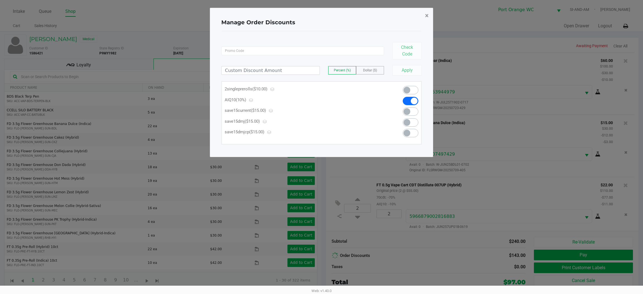
click at [427, 15] on span "×" at bounding box center [427, 16] width 4 height 8
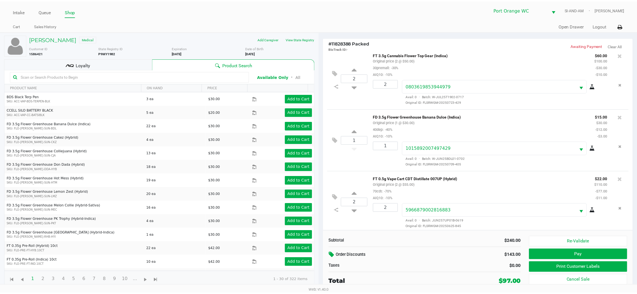
scroll to position [9, 0]
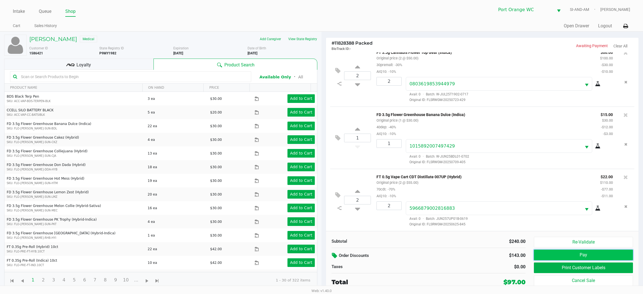
click at [582, 252] on button "Pay" at bounding box center [583, 255] width 99 height 11
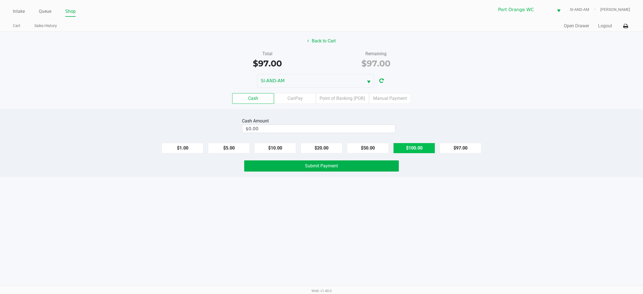
click at [410, 147] on button "$100.00" at bounding box center [415, 148] width 42 height 11
type input "$100.00"
click at [315, 165] on span "Submit Payment" at bounding box center [321, 165] width 33 height 5
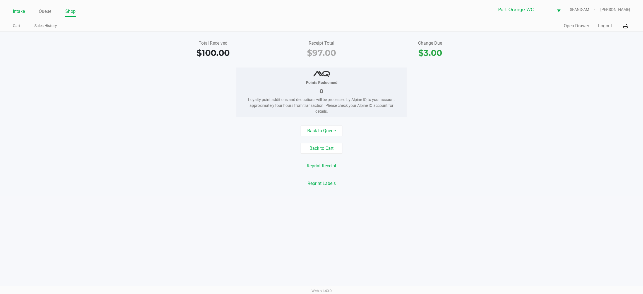
click at [20, 9] on link "Intake" at bounding box center [19, 12] width 12 height 8
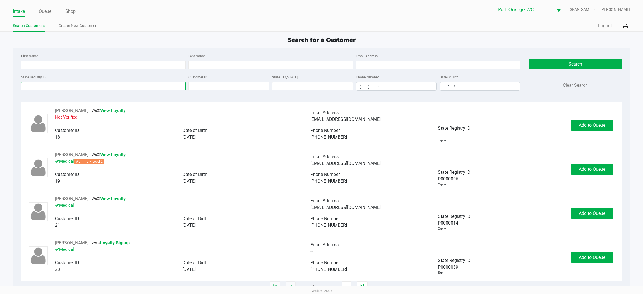
click at [109, 87] on input "State Registry ID" at bounding box center [103, 86] width 165 height 8
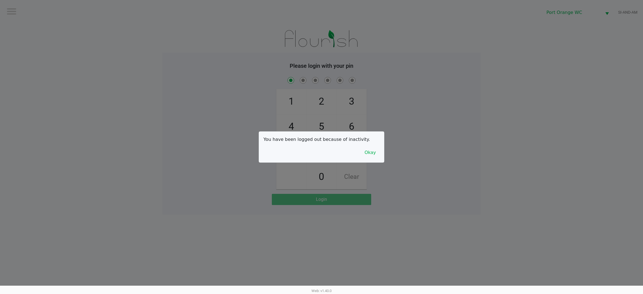
checkbox input "true"
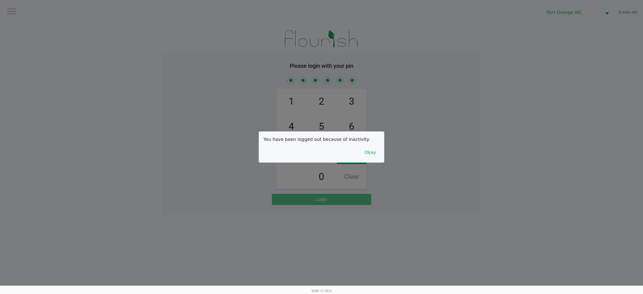
checkbox input "true"
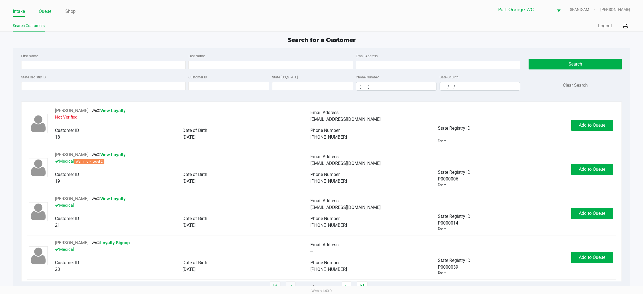
click at [46, 13] on link "Queue" at bounding box center [45, 12] width 13 height 8
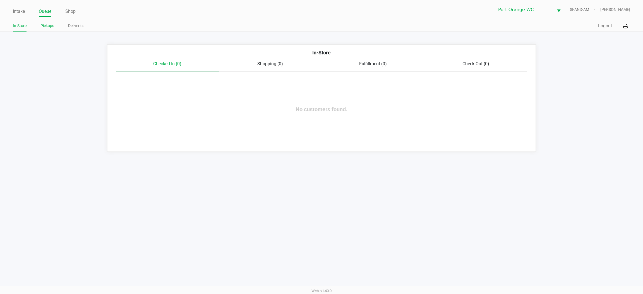
click at [46, 29] on li "Pickups" at bounding box center [47, 27] width 14 height 10
click at [46, 28] on link "Pickups" at bounding box center [47, 25] width 14 height 7
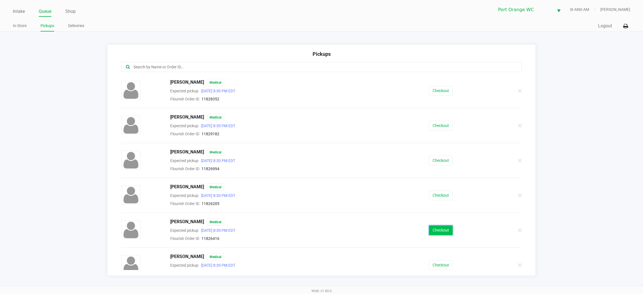
click at [437, 232] on button "Checkout" at bounding box center [441, 231] width 24 height 10
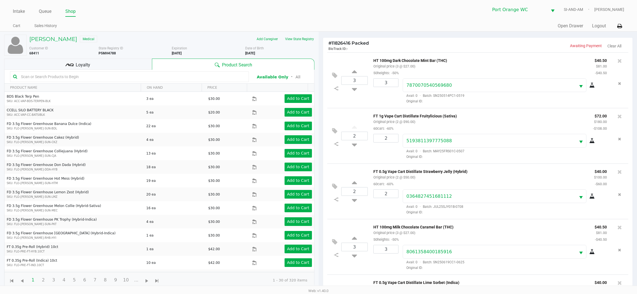
click at [79, 63] on span "Loyalty" at bounding box center [83, 65] width 15 height 7
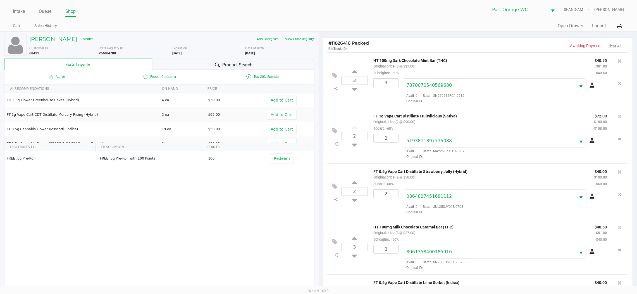
click at [236, 61] on div "Product Search" at bounding box center [233, 64] width 162 height 11
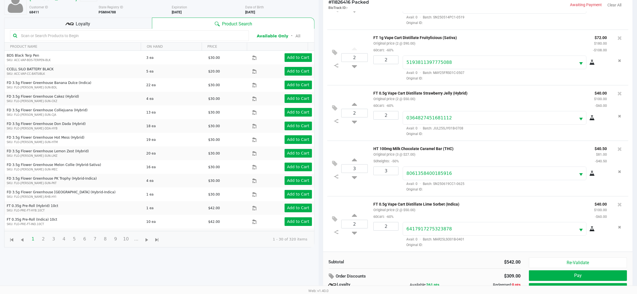
scroll to position [67, 0]
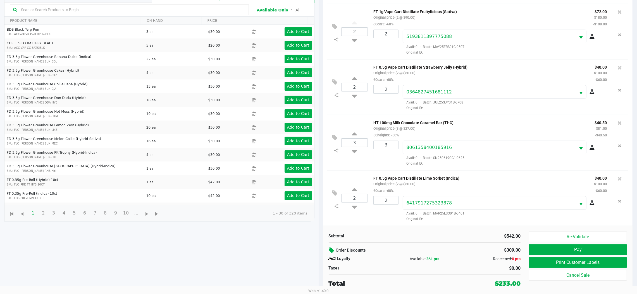
click at [334, 250] on icon at bounding box center [332, 250] width 7 height 6
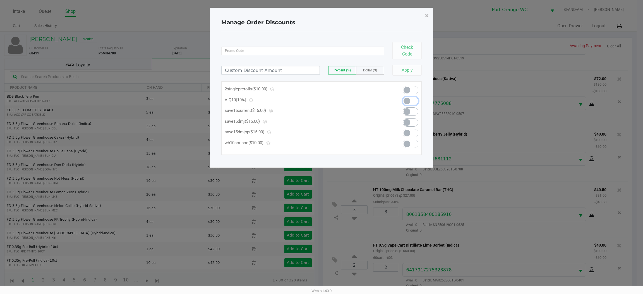
click at [410, 101] on span at bounding box center [407, 101] width 7 height 7
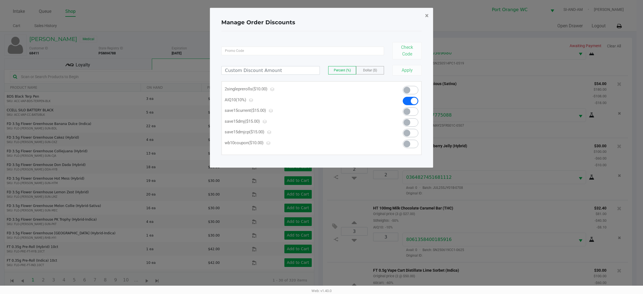
click at [427, 15] on span "×" at bounding box center [427, 16] width 4 height 8
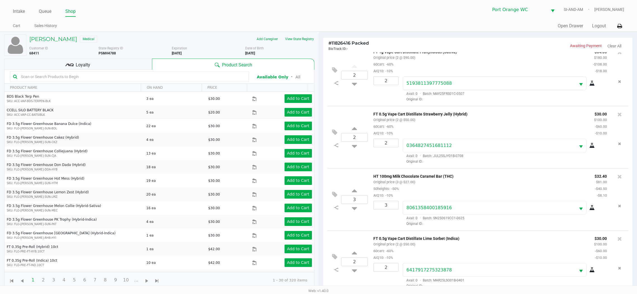
scroll to position [67, 0]
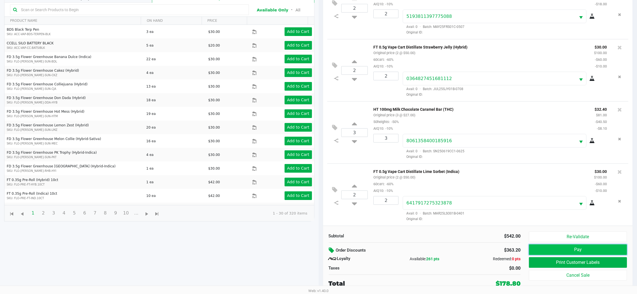
click at [588, 251] on button "Pay" at bounding box center [578, 250] width 98 height 11
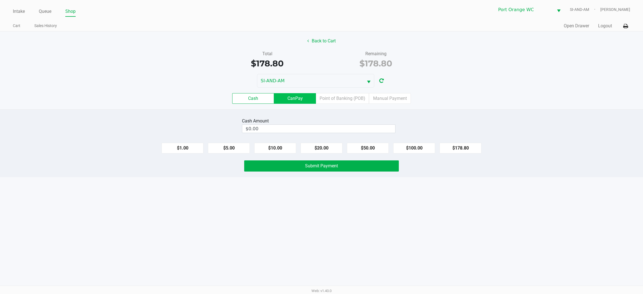
click at [299, 97] on label "CanPay" at bounding box center [295, 98] width 42 height 11
click at [0, 0] on 2 "CanPay" at bounding box center [0, 0] width 0 height 0
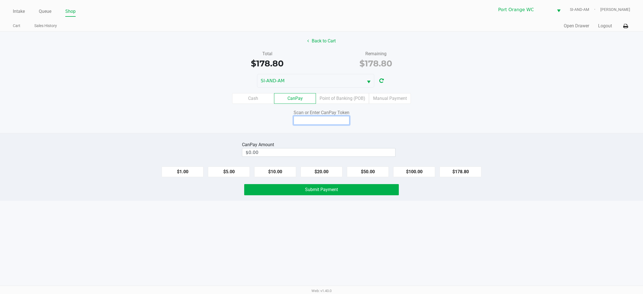
click at [329, 120] on input at bounding box center [322, 120] width 56 height 9
type input "X2523532Q"
click at [461, 171] on button "$178.80" at bounding box center [461, 172] width 42 height 11
type input "$178.80"
click at [339, 189] on button "Submit Payment" at bounding box center [321, 189] width 155 height 11
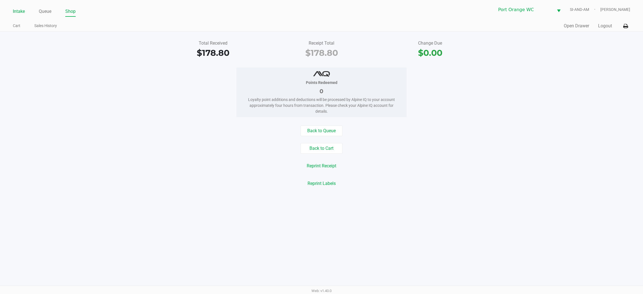
click at [18, 11] on link "Intake" at bounding box center [19, 12] width 12 height 8
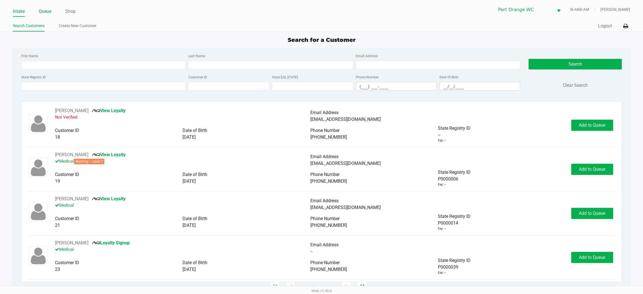
click at [48, 9] on link "Queue" at bounding box center [45, 12] width 13 height 8
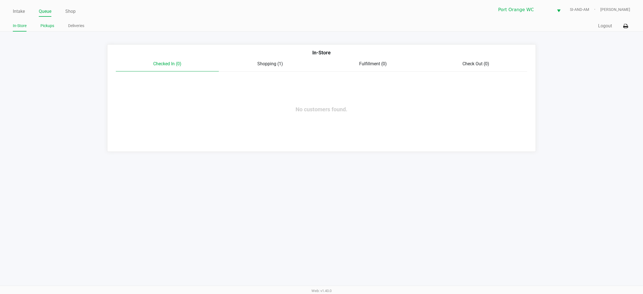
click at [48, 25] on link "Pickups" at bounding box center [47, 25] width 14 height 7
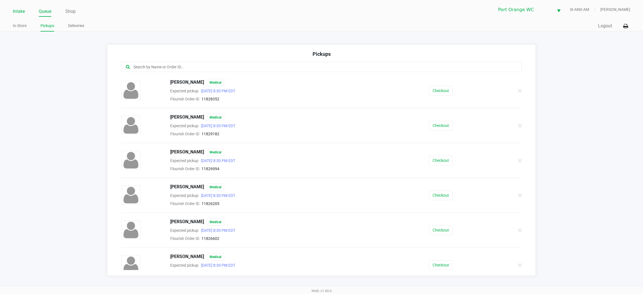
click at [23, 10] on link "Intake" at bounding box center [19, 12] width 12 height 8
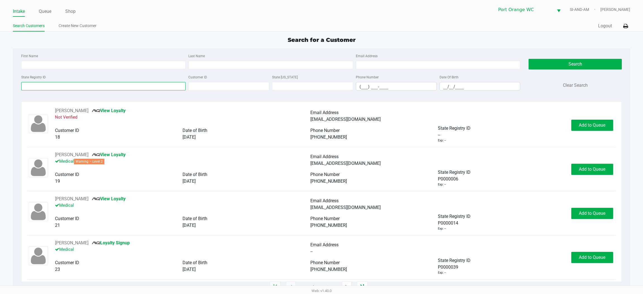
click at [115, 86] on input "State Registry ID" at bounding box center [103, 86] width 165 height 8
type input "P1RX0939"
click at [578, 63] on button "Search" at bounding box center [575, 64] width 93 height 11
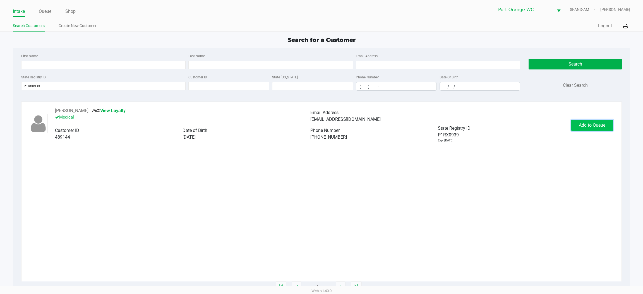
click at [594, 127] on span "Add to Queue" at bounding box center [592, 125] width 27 height 5
click at [593, 127] on span "In Queue" at bounding box center [598, 125] width 47 height 5
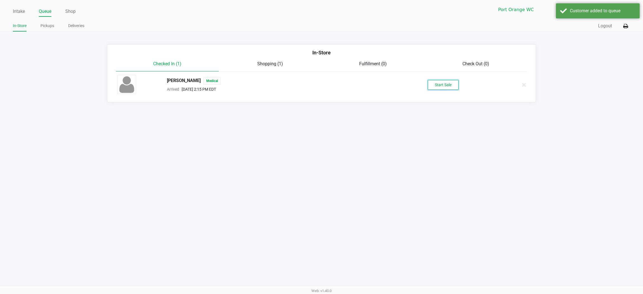
click at [450, 84] on button "Start Sale" at bounding box center [443, 85] width 31 height 10
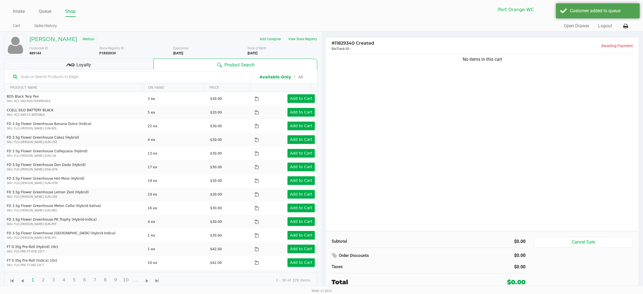
click at [359, 88] on div "No items in this cart" at bounding box center [482, 142] width 313 height 179
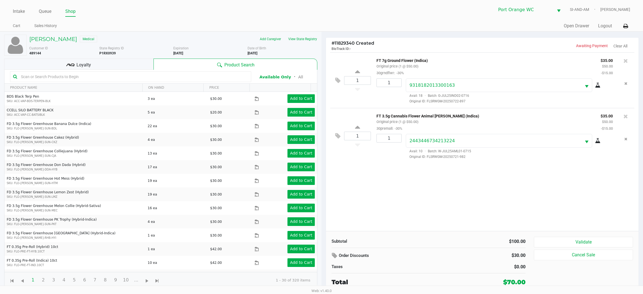
click at [484, 196] on div "1 FT 7g Ground Flower (Indica) Original price (1 @ $50.00) 30grndflwr: -30% $35…" at bounding box center [482, 142] width 313 height 179
click at [586, 244] on button "Validate" at bounding box center [583, 242] width 99 height 11
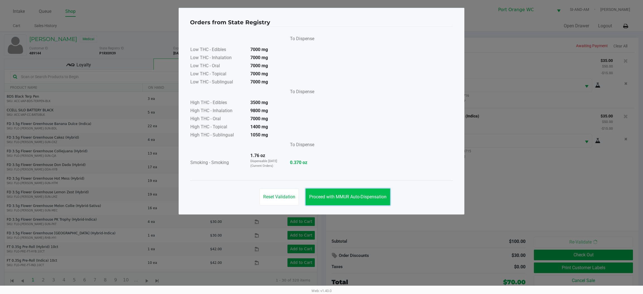
click at [351, 190] on button "Proceed with MMUR Auto-Dispensation" at bounding box center [348, 197] width 85 height 17
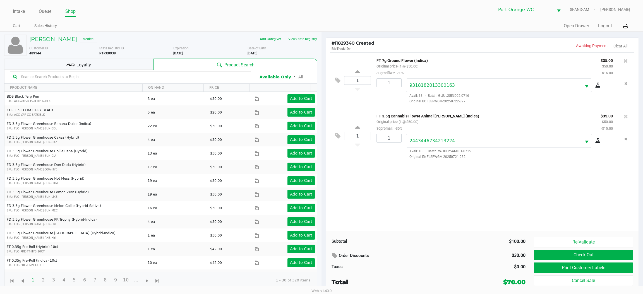
click at [579, 263] on div "Re-Validate Check Out Print Customer Labels Cancel Sale" at bounding box center [585, 262] width 103 height 50
click at [574, 270] on button "Print Customer Labels" at bounding box center [583, 268] width 99 height 11
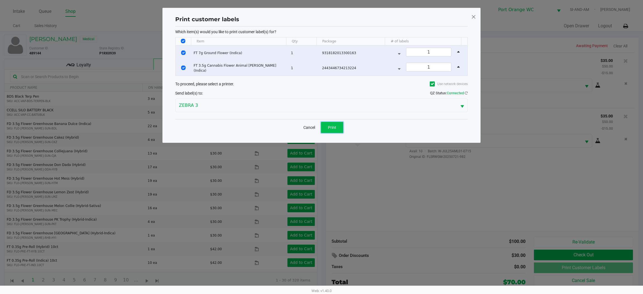
click at [335, 128] on span "Print" at bounding box center [332, 127] width 8 height 4
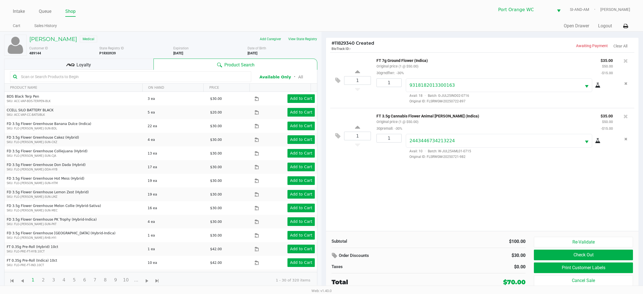
click at [420, 199] on div "1 FT 7g Ground Flower (Indica) Original price (1 @ $50.00) 30grndflwr: -30% $35…" at bounding box center [482, 142] width 313 height 179
click at [592, 257] on button "Check Out" at bounding box center [583, 255] width 99 height 11
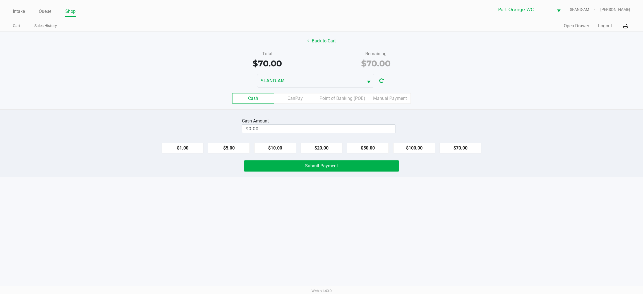
click at [328, 41] on button "Back to Cart" at bounding box center [322, 41] width 36 height 11
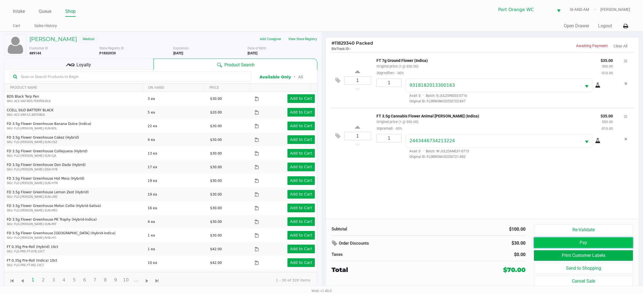
click at [582, 243] on button "Pay" at bounding box center [583, 243] width 99 height 11
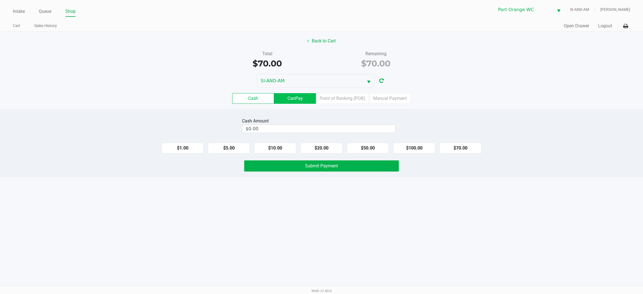
click at [293, 98] on label "CanPay" at bounding box center [295, 98] width 42 height 11
click at [0, 0] on 2 "CanPay" at bounding box center [0, 0] width 0 height 0
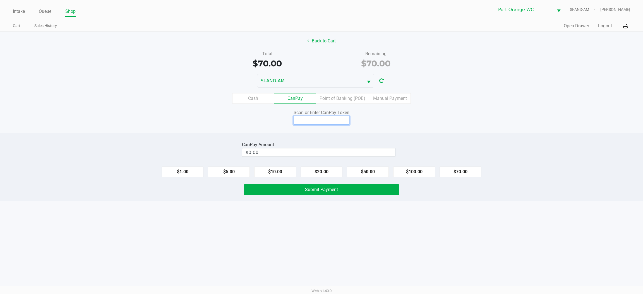
click at [328, 123] on input at bounding box center [322, 120] width 56 height 9
click at [459, 171] on button "$70.00" at bounding box center [461, 172] width 42 height 11
type input "$70.00"
click at [305, 111] on div "Scan or Enter CanPay Token" at bounding box center [321, 112] width 155 height 7
click at [308, 120] on input at bounding box center [322, 120] width 56 height 9
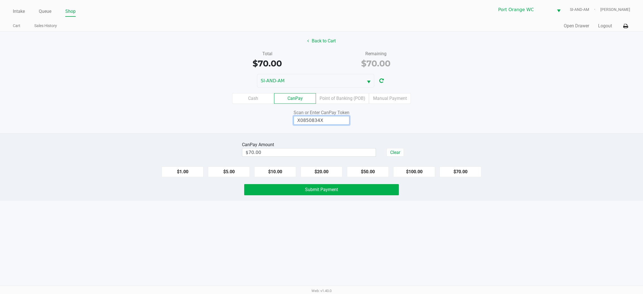
type input "X0850834X"
click at [334, 189] on span "Submit Payment" at bounding box center [321, 189] width 33 height 5
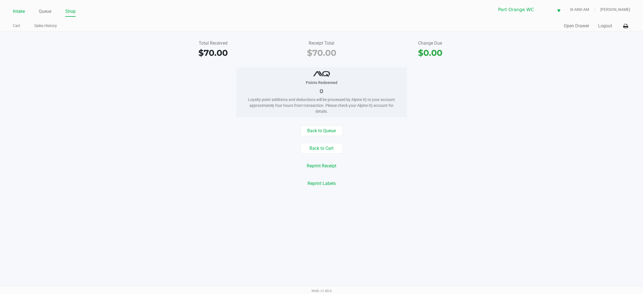
click at [16, 11] on link "Intake" at bounding box center [19, 12] width 12 height 8
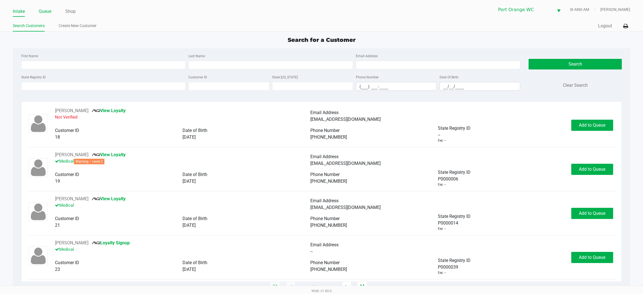
click at [41, 8] on link "Queue" at bounding box center [45, 12] width 13 height 8
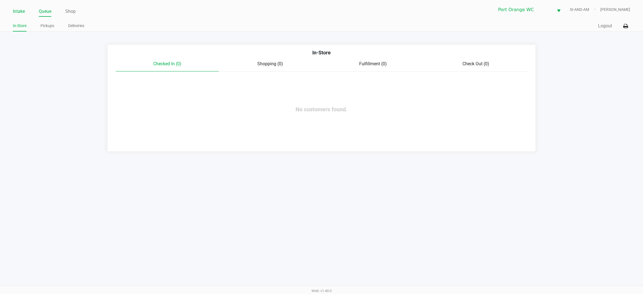
click at [20, 14] on link "Intake" at bounding box center [19, 12] width 12 height 8
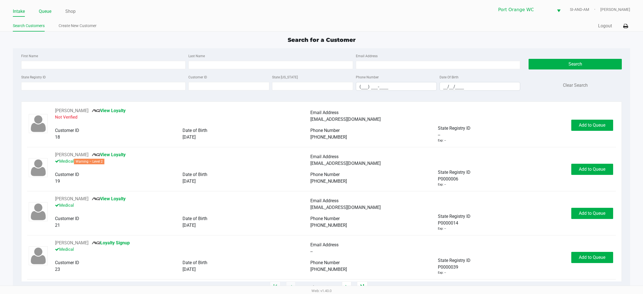
click at [46, 13] on link "Queue" at bounding box center [45, 12] width 13 height 8
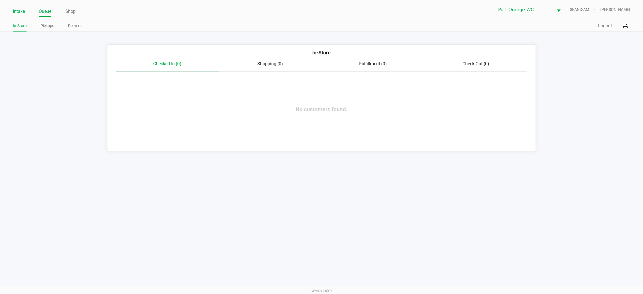
click at [23, 11] on link "Intake" at bounding box center [19, 12] width 12 height 8
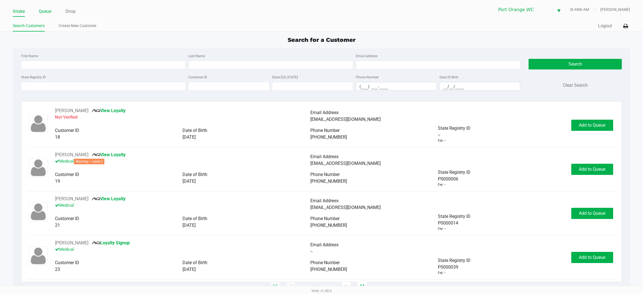
click at [46, 11] on link "Queue" at bounding box center [45, 12] width 13 height 8
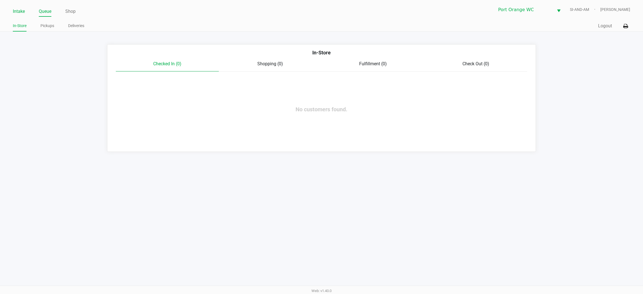
click at [20, 11] on link "Intake" at bounding box center [19, 12] width 12 height 8
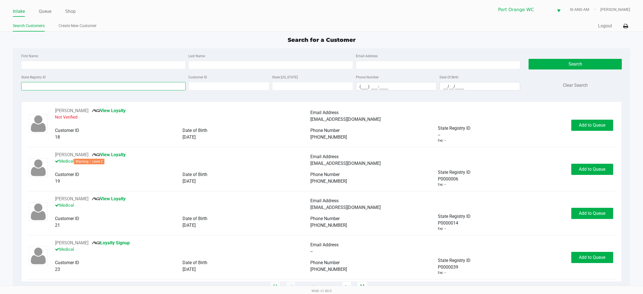
click at [61, 85] on input "State Registry ID" at bounding box center [103, 86] width 165 height 8
type input "P1MR9064"
click at [585, 61] on button "Search" at bounding box center [575, 64] width 93 height 11
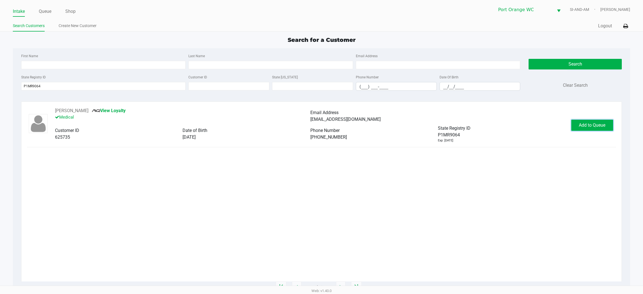
click at [587, 123] on span "Add to Queue" at bounding box center [592, 125] width 27 height 5
click at [584, 125] on span "In Queue" at bounding box center [598, 125] width 47 height 5
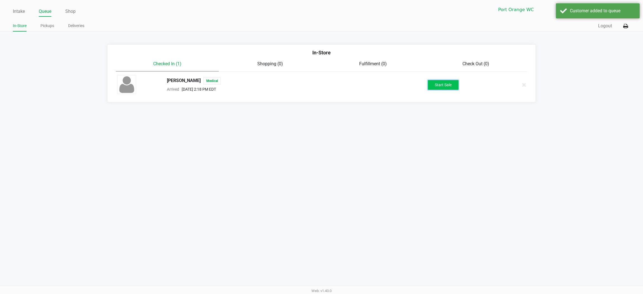
click at [441, 86] on button "Start Sale" at bounding box center [443, 85] width 31 height 10
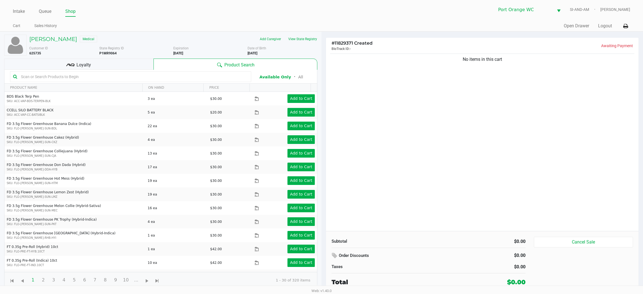
click at [358, 74] on div "No items in this cart" at bounding box center [482, 142] width 313 height 179
click at [390, 122] on div "No items in this cart" at bounding box center [482, 142] width 313 height 179
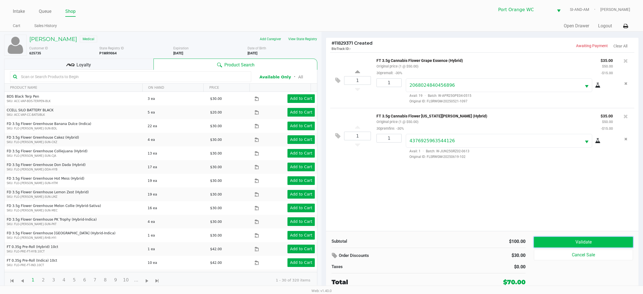
click at [583, 241] on button "Validate" at bounding box center [583, 242] width 99 height 11
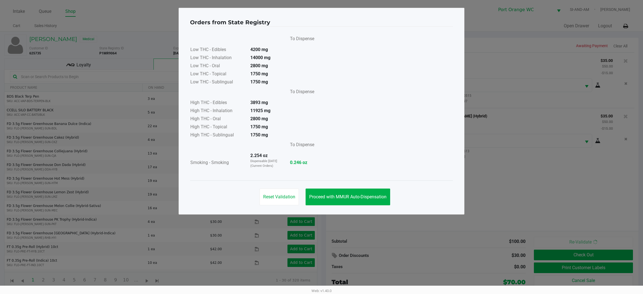
click at [359, 188] on div "Reset Validation Proceed with MMUR Auto-Dispensation" at bounding box center [321, 195] width 263 height 28
click at [361, 192] on button "Proceed with MMUR Auto-Dispensation" at bounding box center [348, 197] width 85 height 17
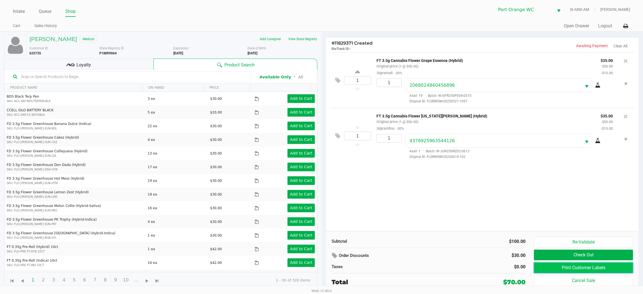
click at [579, 268] on button "Print Customer Labels" at bounding box center [583, 268] width 99 height 11
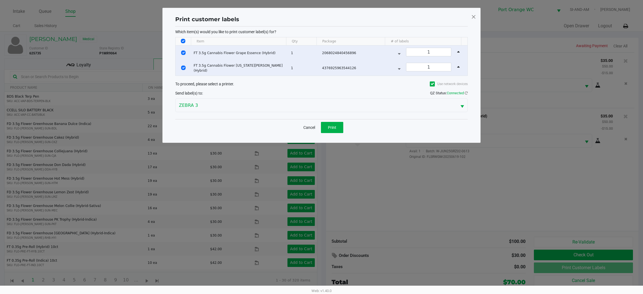
click at [335, 121] on div "Cancel Print" at bounding box center [321, 127] width 293 height 16
click at [338, 125] on button "Print" at bounding box center [332, 127] width 22 height 11
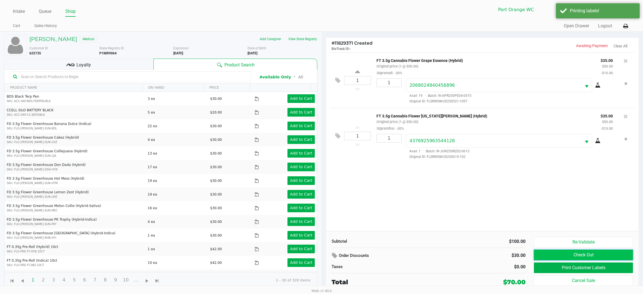
click at [598, 255] on button "Check Out" at bounding box center [583, 255] width 99 height 11
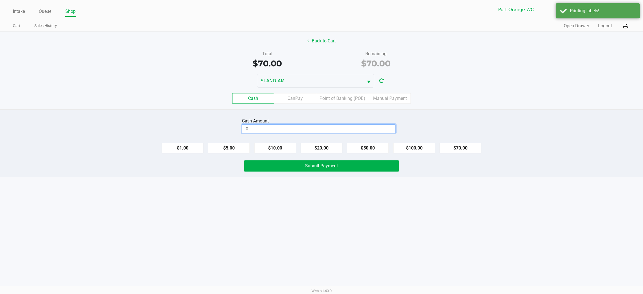
click at [326, 129] on input "0" at bounding box center [318, 129] width 153 height 8
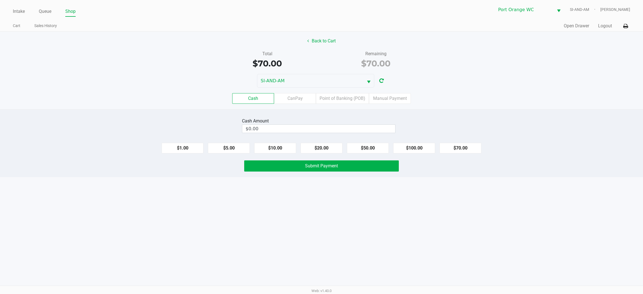
drag, startPoint x: 254, startPoint y: 286, endPoint x: 467, endPoint y: 130, distance: 264.3
click at [480, 127] on div "Cash Amount $0.00" at bounding box center [322, 126] width 652 height 18
click at [410, 144] on button "$100.00" at bounding box center [415, 148] width 42 height 11
type input "$100.00"
click at [373, 163] on button "Submit Payment" at bounding box center [321, 166] width 155 height 11
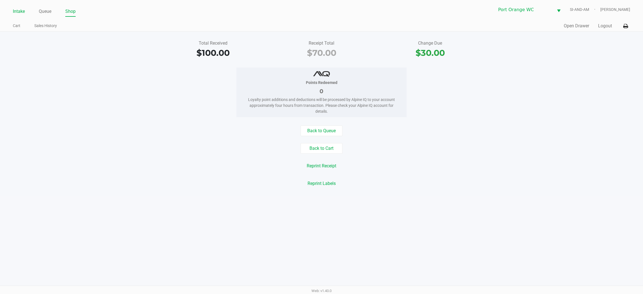
click at [17, 10] on link "Intake" at bounding box center [19, 12] width 12 height 8
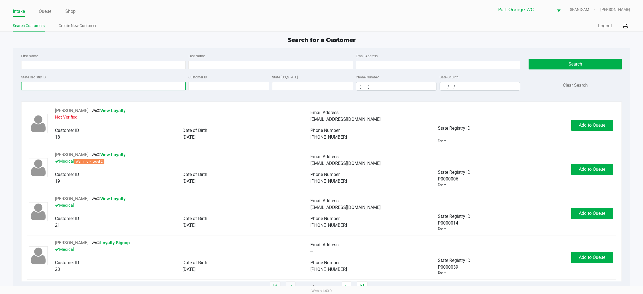
click at [100, 86] on input "State Registry ID" at bounding box center [103, 86] width 165 height 8
type input "P6RX9848"
click at [576, 70] on div "Search Clear Search" at bounding box center [575, 74] width 93 height 43
click at [576, 69] on button "Search" at bounding box center [575, 64] width 93 height 11
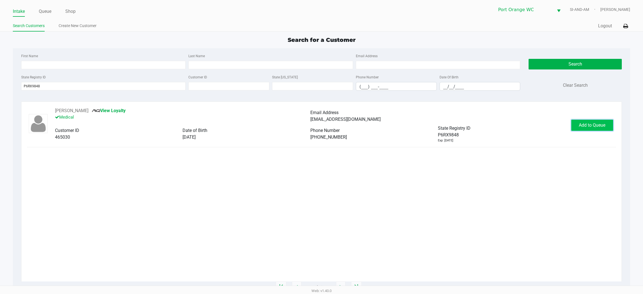
click at [592, 123] on span "Add to Queue" at bounding box center [592, 125] width 27 height 5
click at [592, 122] on button "In Queue" at bounding box center [591, 125] width 39 height 11
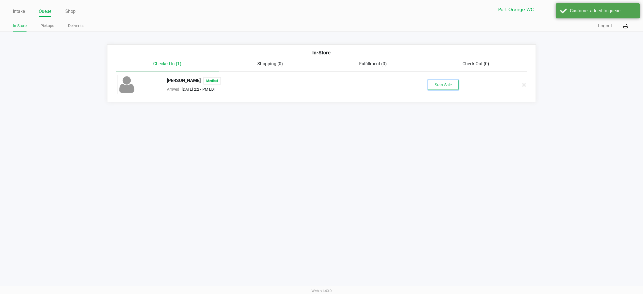
click at [438, 86] on button "Start Sale" at bounding box center [443, 85] width 31 height 10
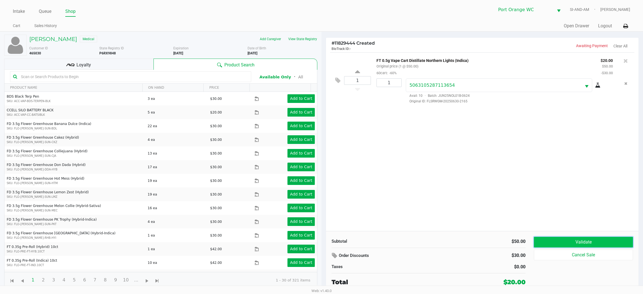
click at [590, 242] on button "Validate" at bounding box center [583, 242] width 99 height 11
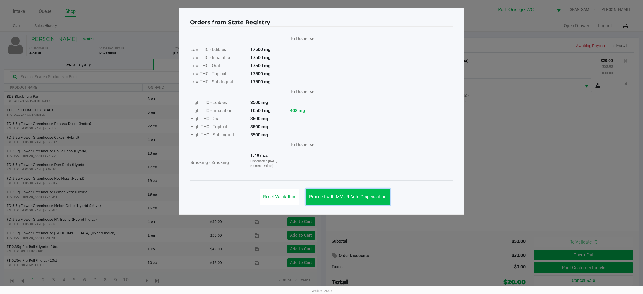
click at [368, 197] on span "Proceed with MMUR Auto-Dispensation" at bounding box center [347, 196] width 77 height 5
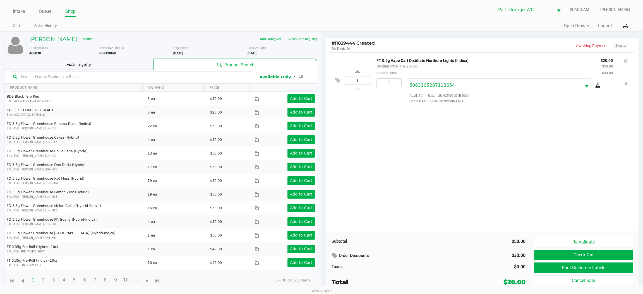
click at [99, 63] on div "Loyalty" at bounding box center [78, 64] width 149 height 11
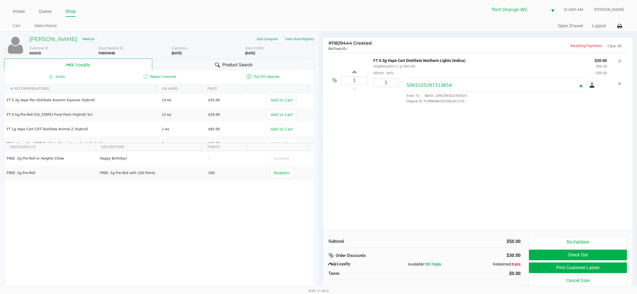
click at [394, 187] on div "1 FT 0.5g Vape Cart Distillate Northern Lights (Indica) Original price (1 @ $50…" at bounding box center [478, 142] width 310 height 179
click at [127, 206] on div "FREE .5g Pre-Roll or Heights Chew Happy Birthday! - Redeem FREE .5g Pre-Roll FR…" at bounding box center [159, 193] width 310 height 84
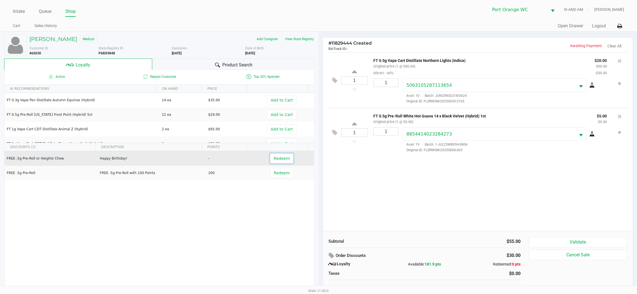
click at [281, 156] on span "Redeem" at bounding box center [282, 158] width 16 height 4
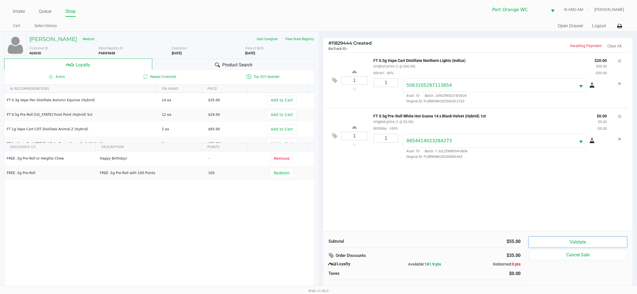
click at [574, 245] on button "Validate" at bounding box center [578, 242] width 98 height 11
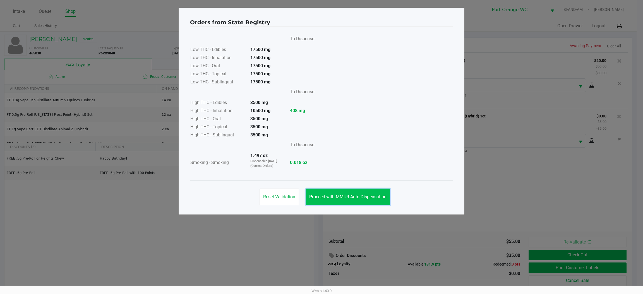
drag, startPoint x: 340, startPoint y: 194, endPoint x: 343, endPoint y: 193, distance: 3.1
click at [340, 194] on button "Proceed with MMUR Auto-Dispensation" at bounding box center [348, 197] width 85 height 17
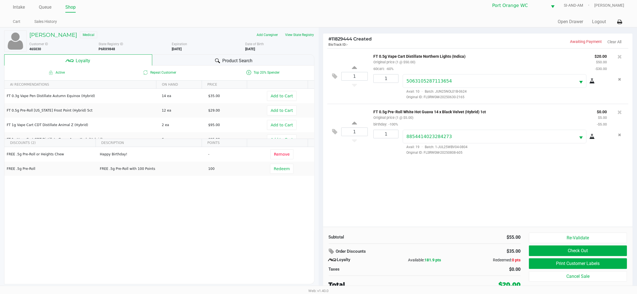
scroll to position [6, 0]
click at [576, 261] on button "Print Customer Labels" at bounding box center [578, 263] width 98 height 11
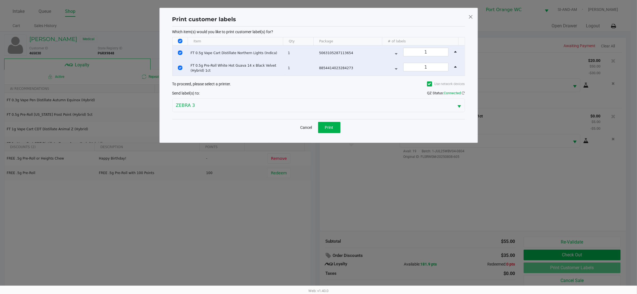
scroll to position [0, 0]
click at [333, 125] on span "Print" at bounding box center [332, 127] width 8 height 4
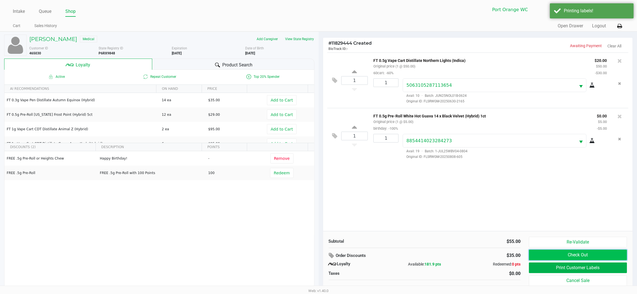
click at [584, 257] on button "Check Out" at bounding box center [578, 255] width 98 height 11
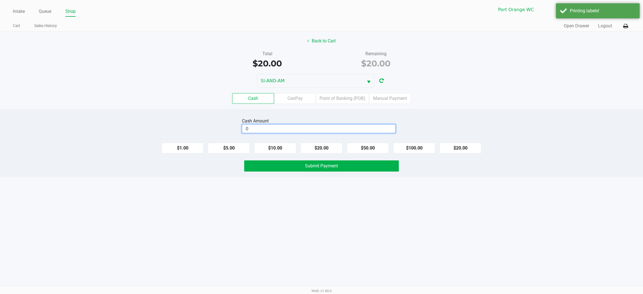
click at [305, 127] on input "0" at bounding box center [318, 129] width 153 height 8
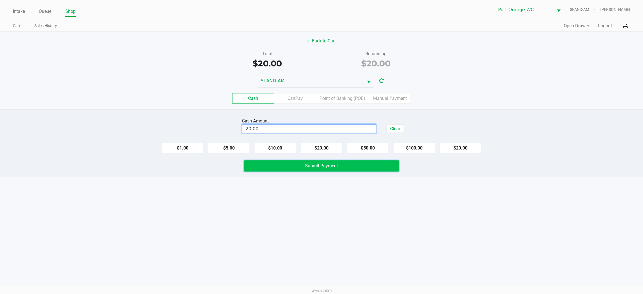
type input "$20.00"
click at [324, 166] on span "Submit Payment" at bounding box center [321, 165] width 33 height 5
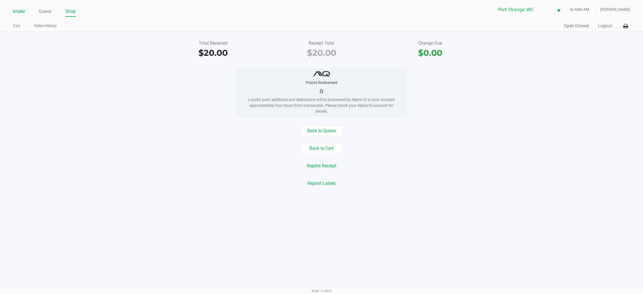
click at [19, 13] on link "Intake" at bounding box center [19, 12] width 12 height 8
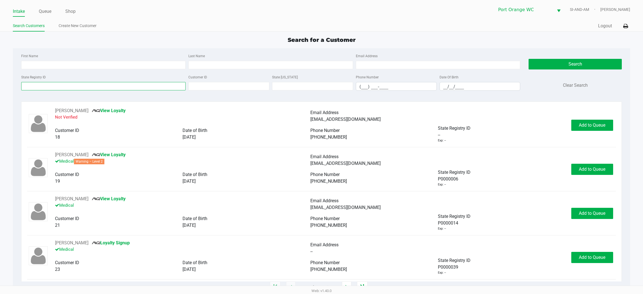
click at [58, 87] on input "State Registry ID" at bounding box center [103, 86] width 165 height 8
type input "P3FF4546"
click at [580, 67] on button "Search" at bounding box center [575, 64] width 93 height 11
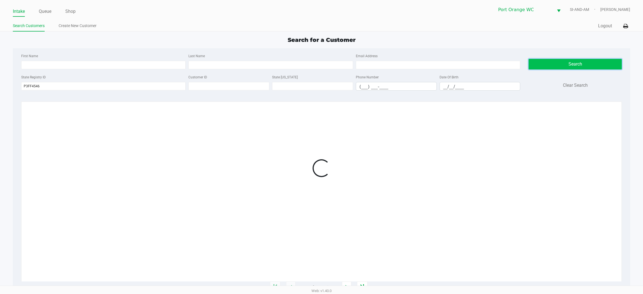
click at [580, 65] on button "Search" at bounding box center [575, 64] width 93 height 11
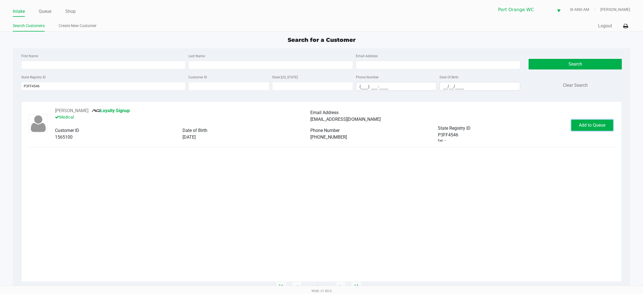
click at [587, 127] on span "Add to Queue" at bounding box center [592, 125] width 27 height 5
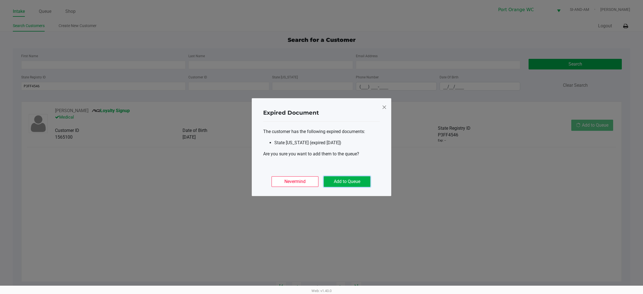
click at [352, 178] on button "Add to Queue" at bounding box center [347, 182] width 47 height 11
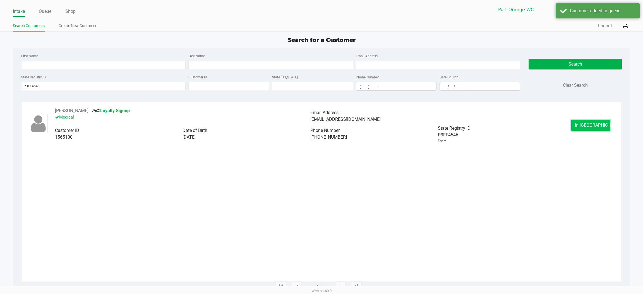
click at [589, 124] on span "In Queue" at bounding box center [598, 125] width 47 height 5
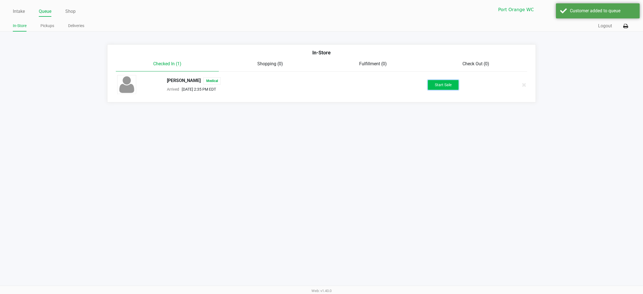
click at [438, 84] on button "Start Sale" at bounding box center [443, 85] width 31 height 10
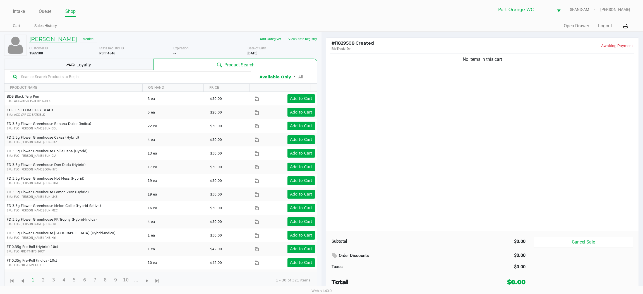
click at [55, 37] on h5 "Tristen Avallone" at bounding box center [53, 39] width 48 height 7
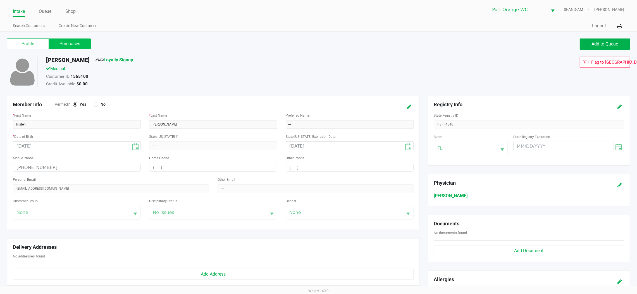
click at [72, 42] on label "Purchases" at bounding box center [70, 44] width 42 height 11
click at [0, 0] on 1 "Purchases" at bounding box center [0, 0] width 0 height 0
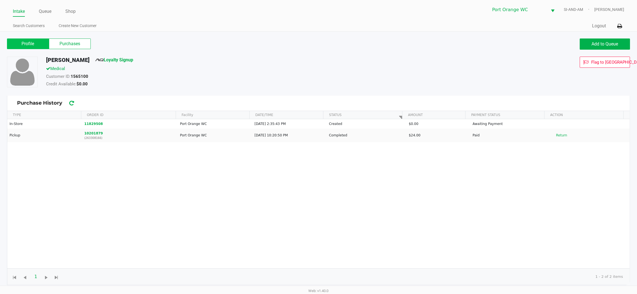
click at [34, 44] on label "Profile" at bounding box center [28, 44] width 42 height 11
click at [0, 0] on 0 "Profile" at bounding box center [0, 0] width 0 height 0
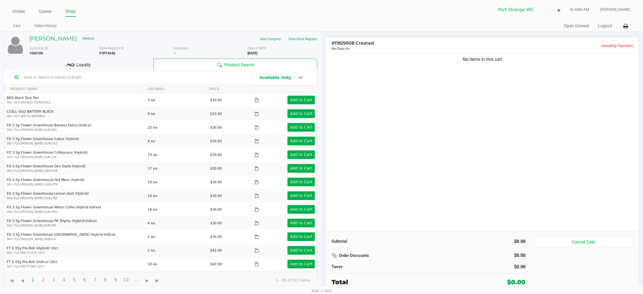
click at [363, 131] on div "No items in this cart" at bounding box center [482, 142] width 313 height 179
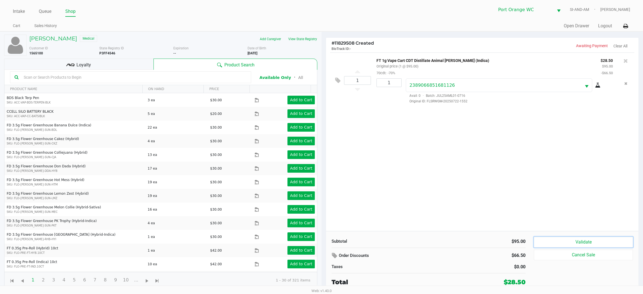
click at [590, 240] on button "Validate" at bounding box center [583, 242] width 99 height 11
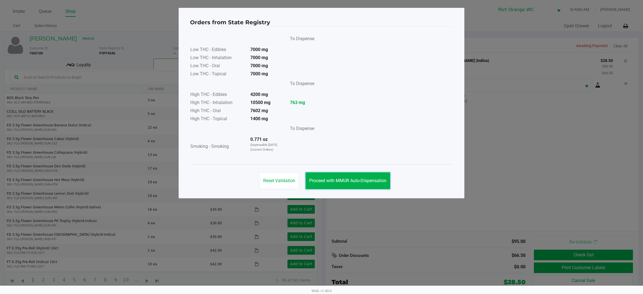
drag, startPoint x: 341, startPoint y: 173, endPoint x: 373, endPoint y: 195, distance: 38.4
click at [341, 174] on button "Proceed with MMUR Auto-Dispensation" at bounding box center [348, 181] width 85 height 17
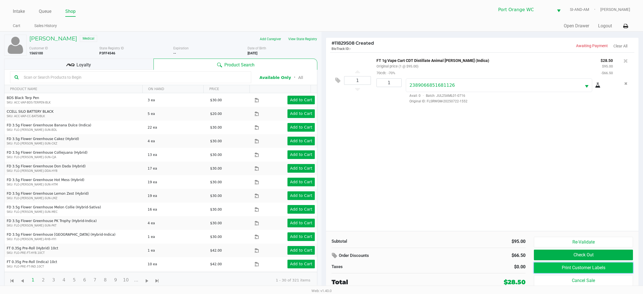
click at [584, 268] on button "Print Customer Labels" at bounding box center [583, 268] width 99 height 11
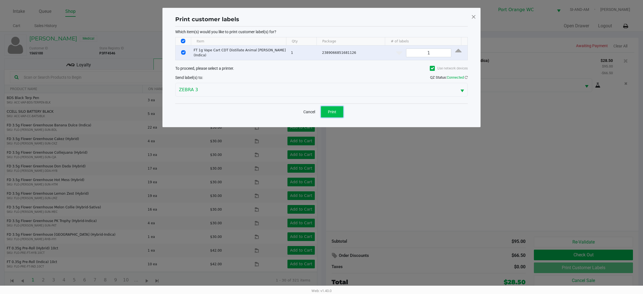
click at [329, 112] on span "Print" at bounding box center [332, 112] width 8 height 4
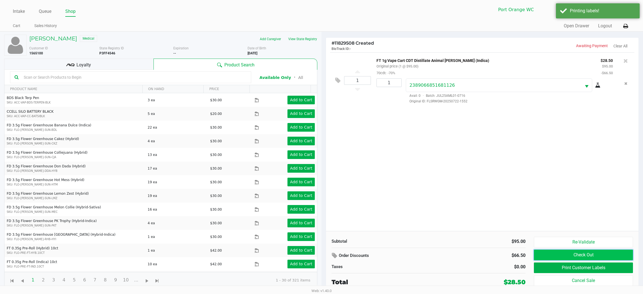
click at [612, 256] on button "Check Out" at bounding box center [583, 255] width 99 height 11
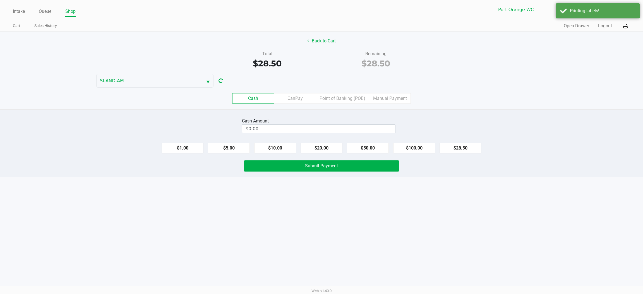
drag, startPoint x: 346, startPoint y: 99, endPoint x: 346, endPoint y: 105, distance: 5.9
click at [345, 99] on label "Point of Banking (POB)" at bounding box center [342, 98] width 53 height 11
click at [0, 0] on 7 "Point of Banking (POB)" at bounding box center [0, 0] width 0 height 0
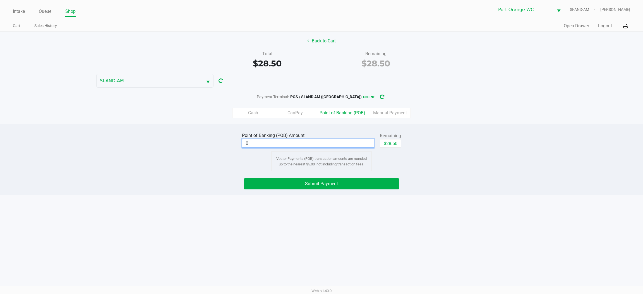
click at [314, 143] on input "0" at bounding box center [308, 143] width 132 height 8
click at [324, 187] on button "Submit Payment" at bounding box center [321, 183] width 155 height 11
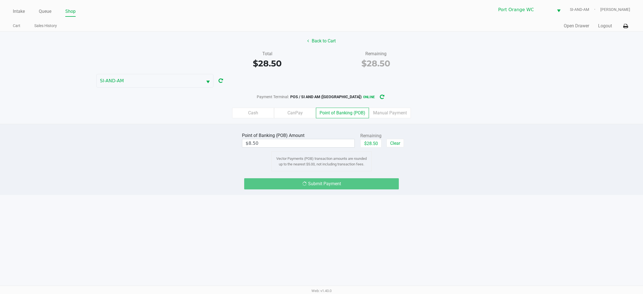
type input "$0.00"
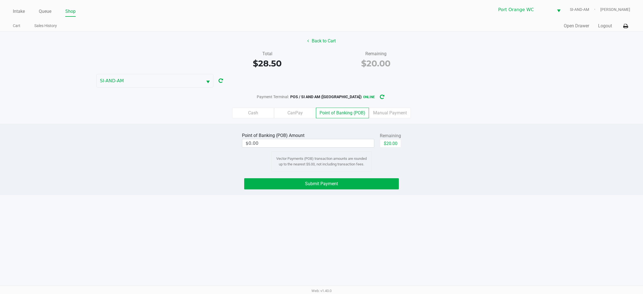
click at [399, 103] on div "Cash CanPay Point of Banking (POB) Manual Payment" at bounding box center [322, 113] width 652 height 22
click at [398, 109] on label "Manual Payment" at bounding box center [390, 113] width 42 height 11
click at [0, 0] on 8 "Manual Payment" at bounding box center [0, 0] width 0 height 0
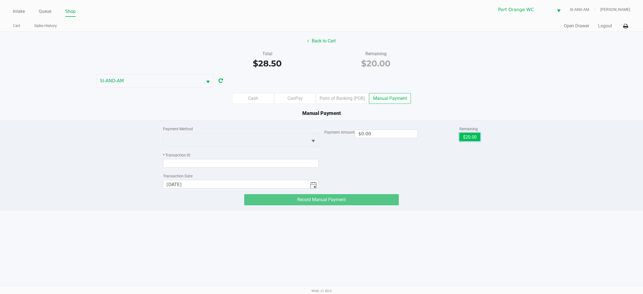
click at [471, 137] on button "$20.00" at bounding box center [470, 137] width 21 height 8
type input "$20.00"
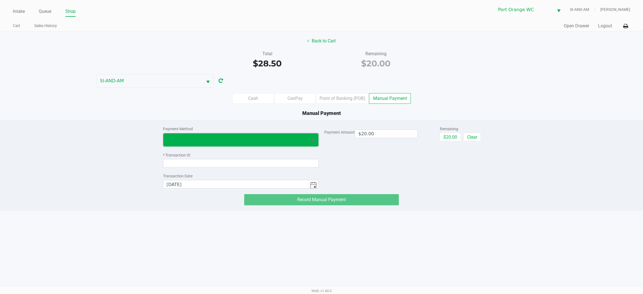
click at [240, 139] on span at bounding box center [236, 140] width 138 height 7
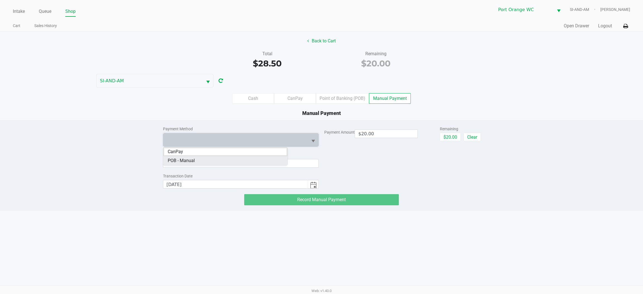
click at [189, 162] on span "POB - Manual" at bounding box center [181, 161] width 27 height 7
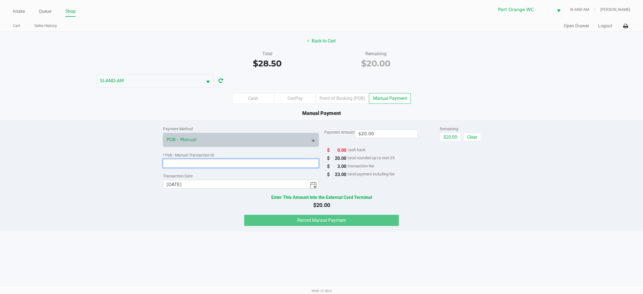
click at [199, 164] on input at bounding box center [241, 163] width 156 height 9
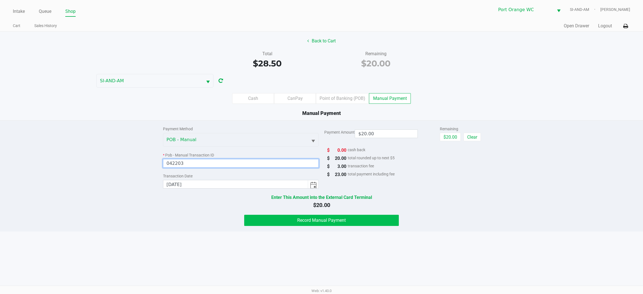
type input "042203"
click at [331, 221] on span "Record Manual Payment" at bounding box center [321, 220] width 49 height 5
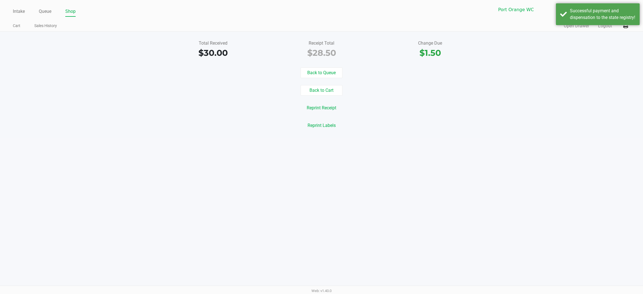
click at [80, 73] on div "Back to Queue" at bounding box center [322, 73] width 652 height 11
click at [576, 26] on button "Open Drawer" at bounding box center [576, 26] width 25 height 7
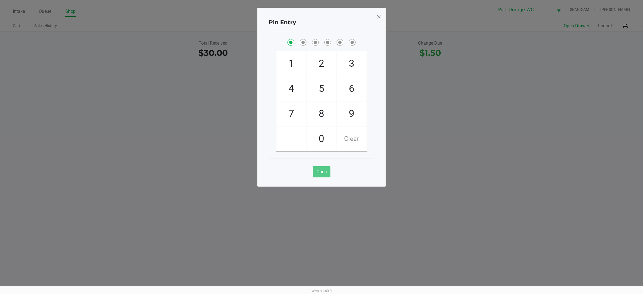
checkbox input "true"
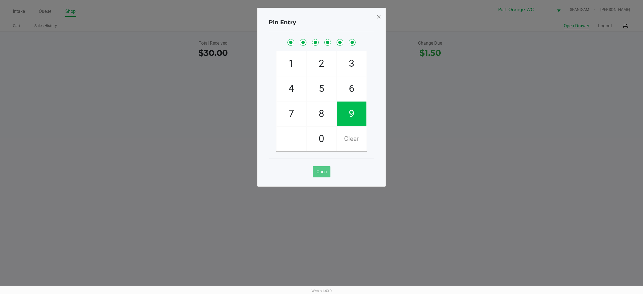
checkbox input "true"
click at [376, 16] on span at bounding box center [378, 16] width 5 height 9
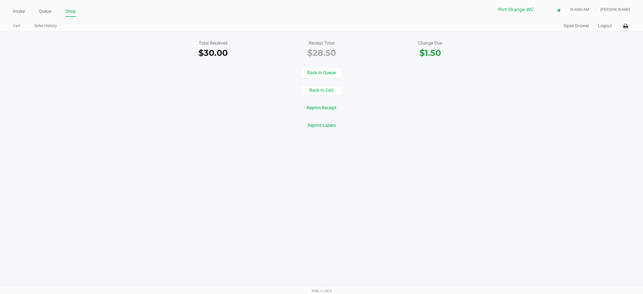
click at [120, 121] on div "Reprint Labels" at bounding box center [322, 125] width 652 height 11
click at [17, 7] on li "Intake" at bounding box center [19, 12] width 12 height 10
click at [23, 10] on link "Intake" at bounding box center [19, 12] width 12 height 8
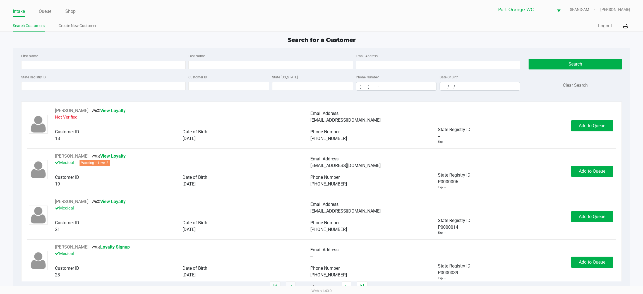
click at [21, 11] on link "Intake" at bounding box center [19, 12] width 12 height 8
click at [60, 85] on input "State Registry ID" at bounding box center [103, 86] width 165 height 8
type input "P6XH8596"
click at [576, 65] on button "Search" at bounding box center [575, 64] width 93 height 11
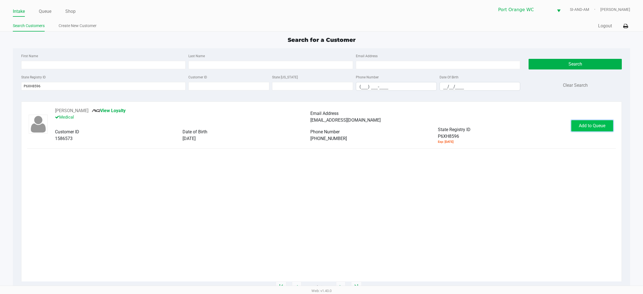
click at [601, 127] on span "Add to Queue" at bounding box center [592, 125] width 27 height 5
click at [591, 125] on span "In Queue" at bounding box center [598, 125] width 47 height 5
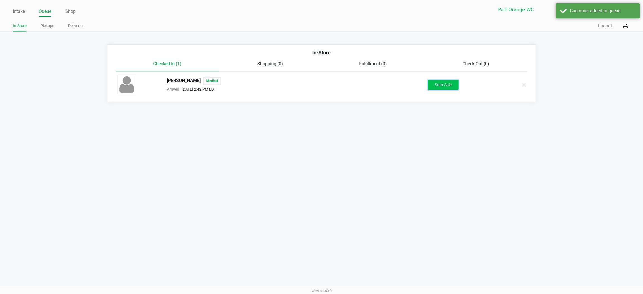
click at [443, 87] on button "Start Sale" at bounding box center [443, 85] width 31 height 10
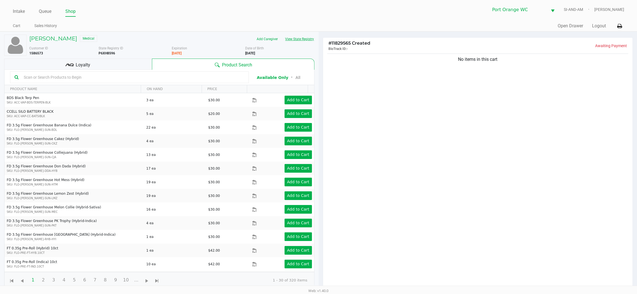
click at [306, 39] on button "View State Registry" at bounding box center [298, 39] width 33 height 9
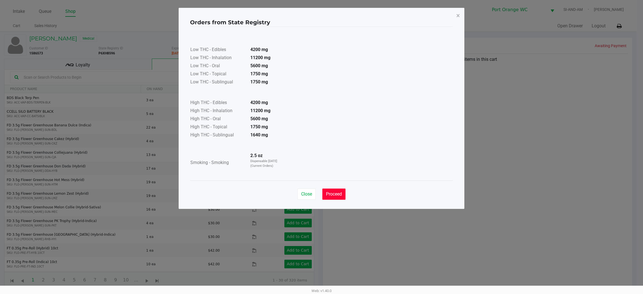
drag, startPoint x: 332, startPoint y: 196, endPoint x: 337, endPoint y: 189, distance: 8.5
click at [331, 195] on span "Proceed" at bounding box center [334, 194] width 16 height 5
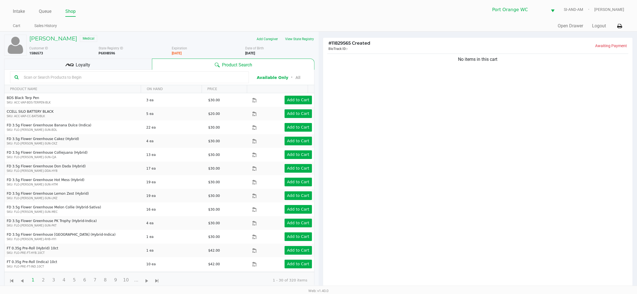
click at [368, 131] on div "No items in this cart" at bounding box center [478, 173] width 310 height 240
click at [53, 40] on h5 "JENNIFER ARBUCCI" at bounding box center [53, 38] width 48 height 7
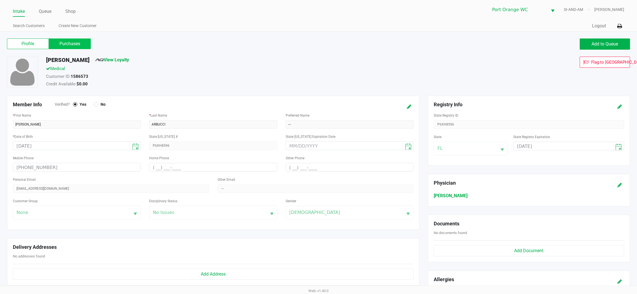
click at [68, 42] on label "Purchases" at bounding box center [70, 44] width 42 height 11
click at [0, 0] on 1 "Purchases" at bounding box center [0, 0] width 0 height 0
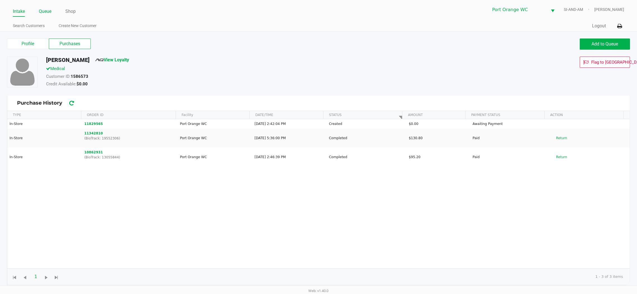
click at [50, 9] on link "Queue" at bounding box center [45, 12] width 13 height 8
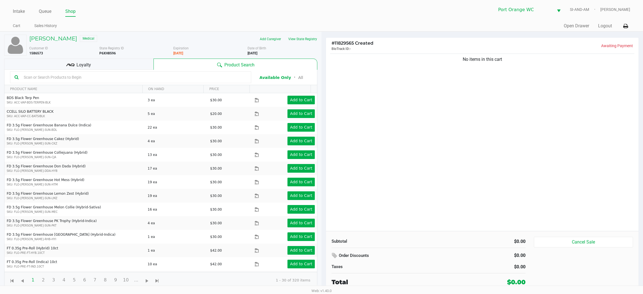
click at [410, 96] on div "No items in this cart" at bounding box center [482, 142] width 313 height 179
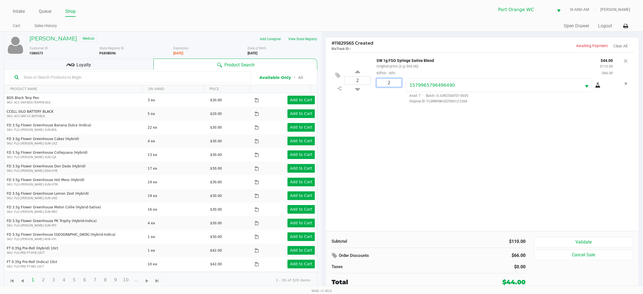
click at [390, 82] on input "2" at bounding box center [389, 83] width 25 height 8
type input "1"
click at [356, 105] on div "Loading JENNIFER ARBUCCI Medical Add Caregiver View State Registry Customer ID …" at bounding box center [321, 162] width 643 height 261
click at [357, 91] on icon at bounding box center [357, 88] width 5 height 7
type input "1"
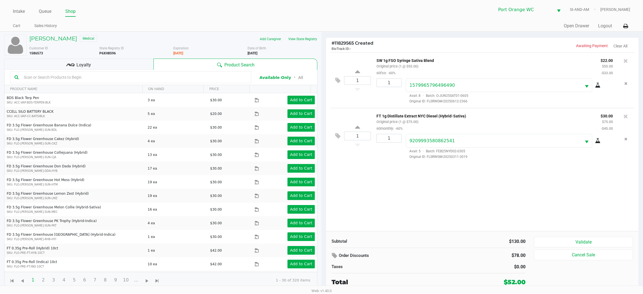
click at [448, 185] on div "1 SW 1g FSO Syringe Sativa Blend Original price (1 @ $55.00) 60fso: -60% $22.00…" at bounding box center [482, 142] width 313 height 179
click at [305, 43] on button "View State Registry" at bounding box center [301, 39] width 33 height 9
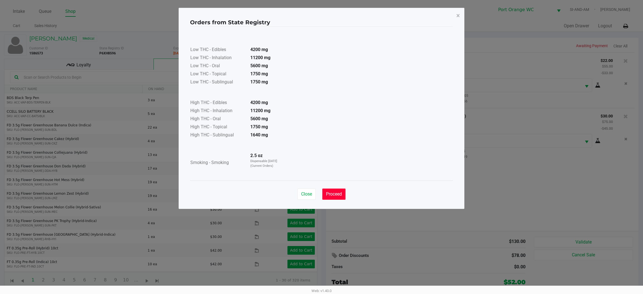
click at [336, 194] on span "Proceed" at bounding box center [334, 194] width 16 height 5
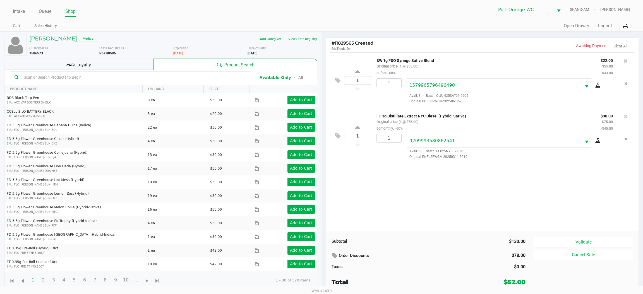
click at [402, 186] on div "1 SW 1g FSO Syringe Sativa Blend Original price (1 @ $55.00) 60fso: -60% $22.00…" at bounding box center [482, 142] width 313 height 179
click at [93, 63] on div "Loyalty" at bounding box center [78, 64] width 149 height 11
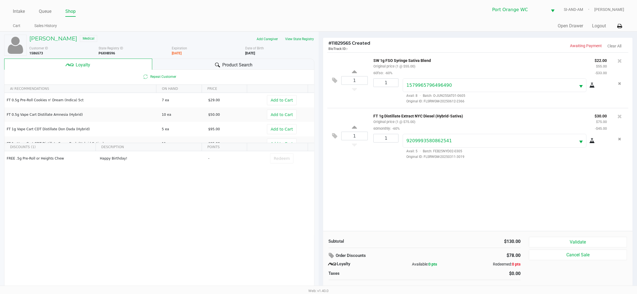
click at [157, 208] on div "FREE .5g Pre-Roll or Heights Chew Happy Birthday! - Redeem" at bounding box center [159, 193] width 310 height 84
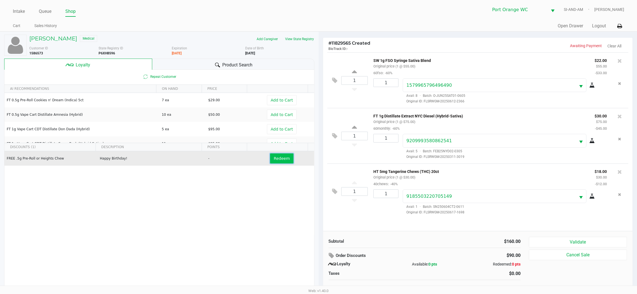
click at [279, 161] on span "Redeem" at bounding box center [282, 158] width 16 height 4
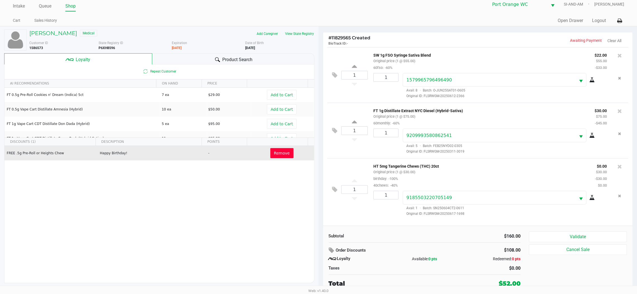
click at [576, 268] on div "Validate Cancel Sale" at bounding box center [580, 260] width 102 height 57
click at [572, 234] on button "Validate" at bounding box center [578, 237] width 98 height 11
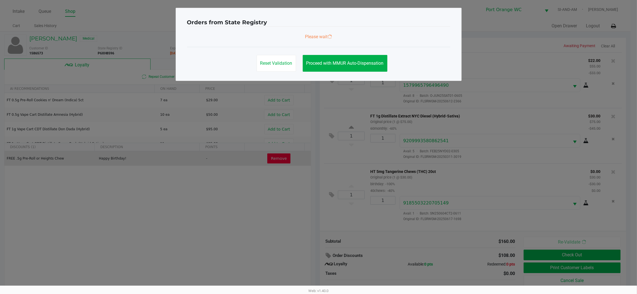
scroll to position [0, 0]
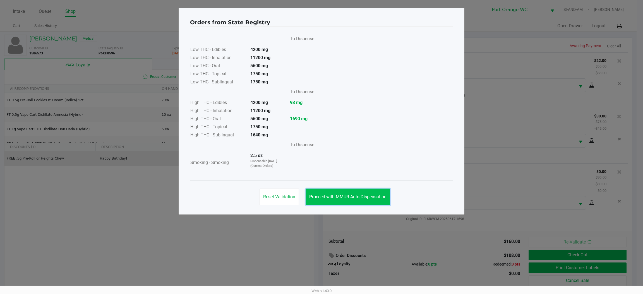
click at [368, 192] on button "Proceed with MMUR Auto-Dispensation" at bounding box center [348, 197] width 85 height 17
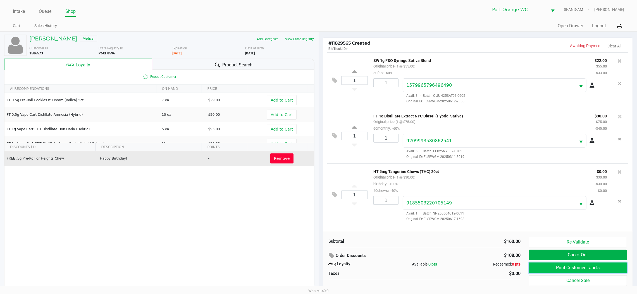
click at [575, 268] on button "Print Customer Labels" at bounding box center [578, 268] width 98 height 11
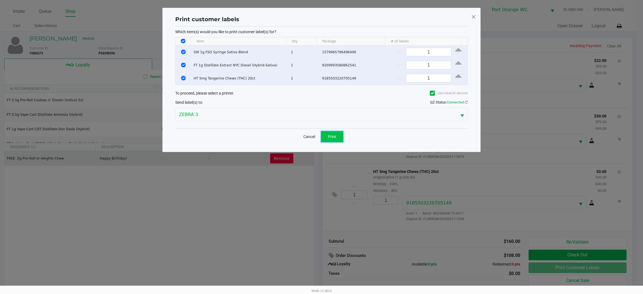
click at [334, 132] on button "Print" at bounding box center [332, 136] width 22 height 11
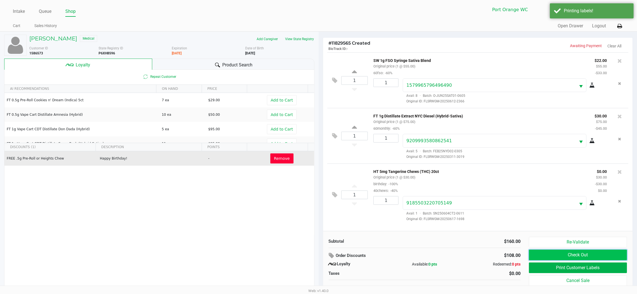
click at [587, 251] on button "Check Out" at bounding box center [578, 255] width 98 height 11
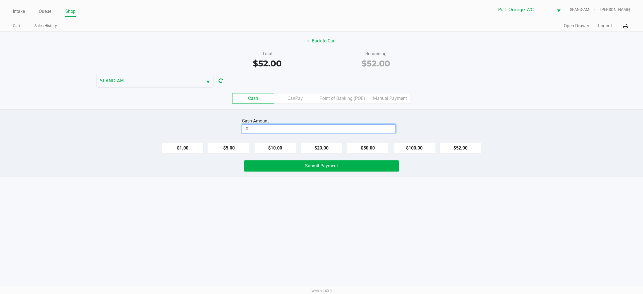
click at [341, 131] on input "0" at bounding box center [318, 129] width 153 height 8
type input "$60.00"
drag, startPoint x: 343, startPoint y: 168, endPoint x: 337, endPoint y: 165, distance: 6.6
click at [340, 167] on button "Submit Payment" at bounding box center [321, 166] width 155 height 11
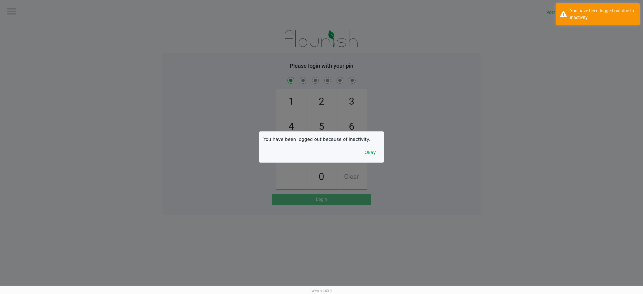
checkbox input "true"
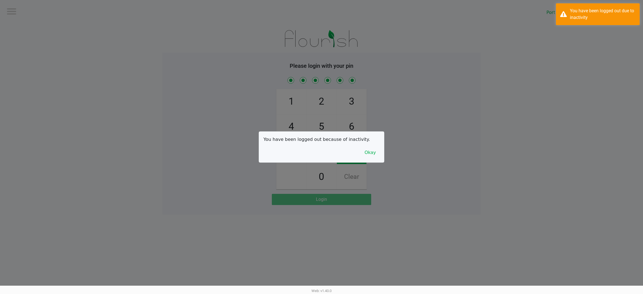
checkbox input "true"
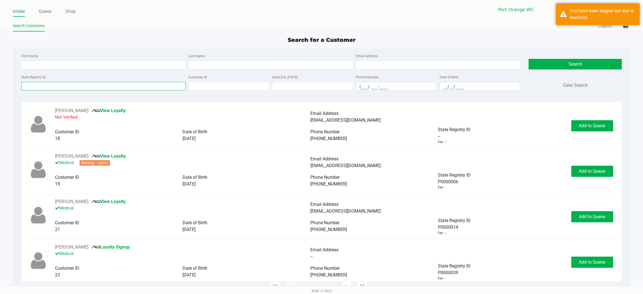
click at [73, 85] on input "State Registry ID" at bounding box center [103, 86] width 165 height 8
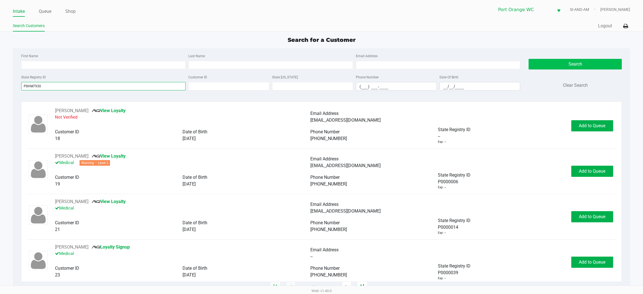
type input "P8HM7930"
click at [580, 60] on button "Search" at bounding box center [575, 64] width 93 height 11
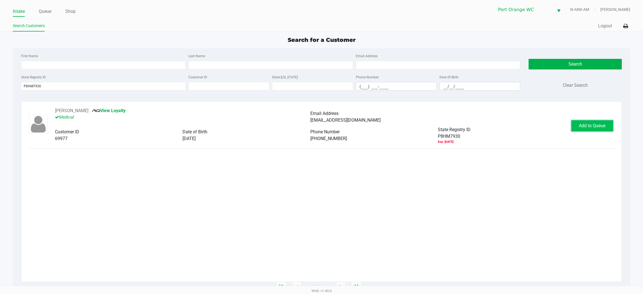
click at [599, 128] on button "Add to Queue" at bounding box center [593, 125] width 42 height 11
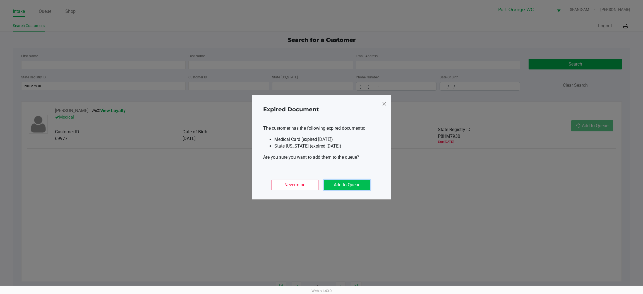
click at [348, 185] on button "Add to Queue" at bounding box center [347, 185] width 47 height 11
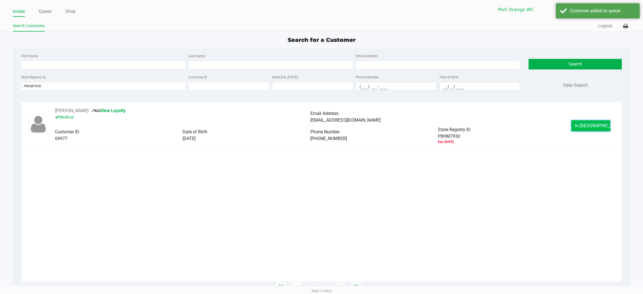
click at [586, 123] on button "In Queue" at bounding box center [591, 125] width 39 height 11
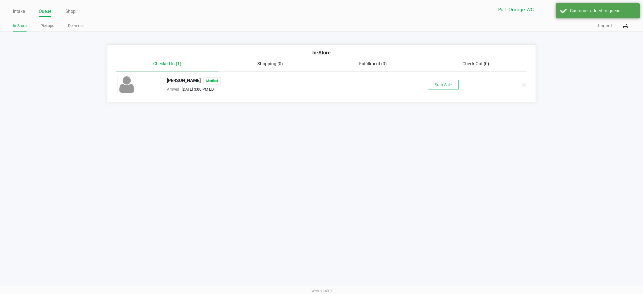
click at [455, 90] on div "LYNDA TROTT Medical Arrived Aug 22, 2025 3:00 PM EDT Start Sale" at bounding box center [321, 85] width 417 height 20
click at [450, 85] on button "Start Sale" at bounding box center [443, 85] width 31 height 10
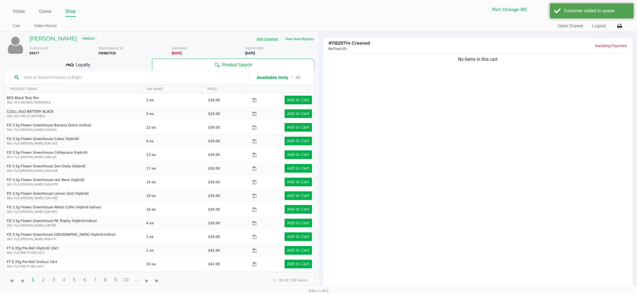
click at [266, 40] on button "Add Caregiver" at bounding box center [267, 39] width 28 height 9
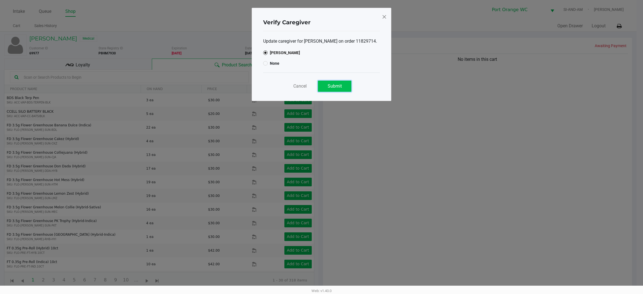
click at [334, 85] on span "Submit" at bounding box center [335, 86] width 14 height 5
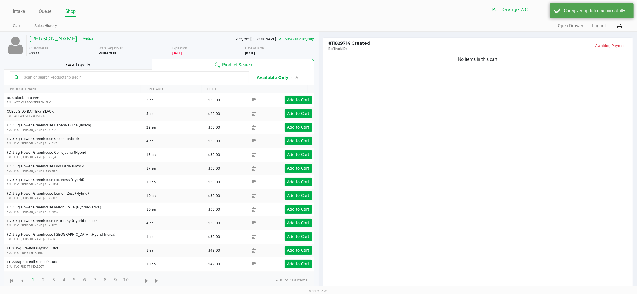
click at [382, 105] on div "No items in this cart" at bounding box center [478, 173] width 310 height 240
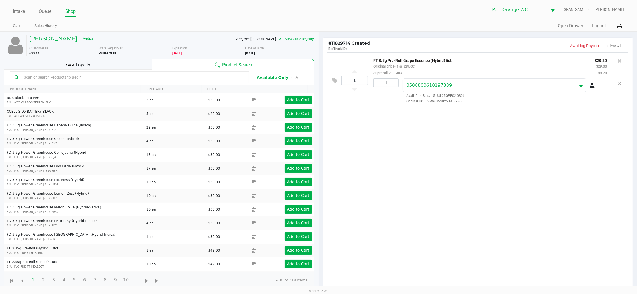
click at [435, 171] on div "1 FT 0.5g Pre-Roll Grape Essence (Hybrid) 5ct Original price (1 @ $29.00) 30pre…" at bounding box center [478, 173] width 310 height 240
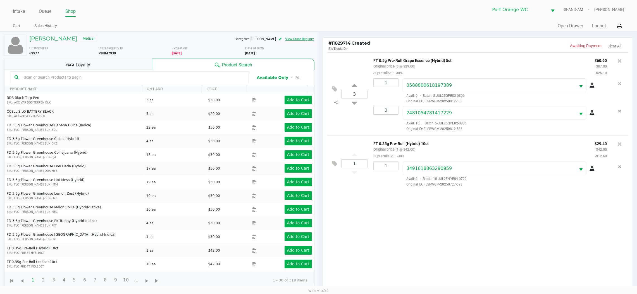
click at [309, 36] on button "View State Registry" at bounding box center [298, 39] width 33 height 9
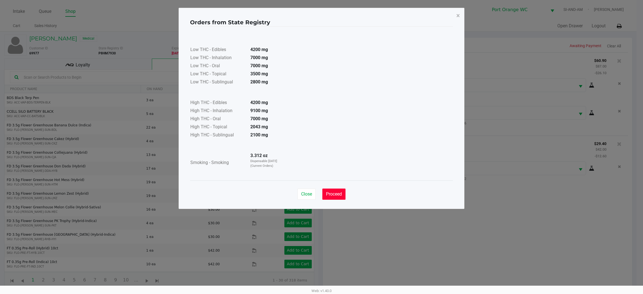
click at [338, 194] on span "Proceed" at bounding box center [334, 194] width 16 height 5
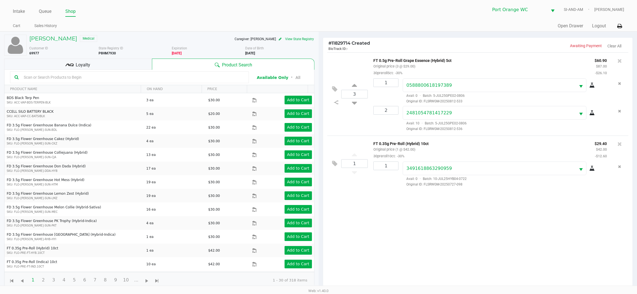
click at [435, 213] on div "3 FT 0.5g Pre-Roll Grape Essence (Hybrid) 5ct Original price (3 @ $29.00) 30pre…" at bounding box center [478, 173] width 310 height 240
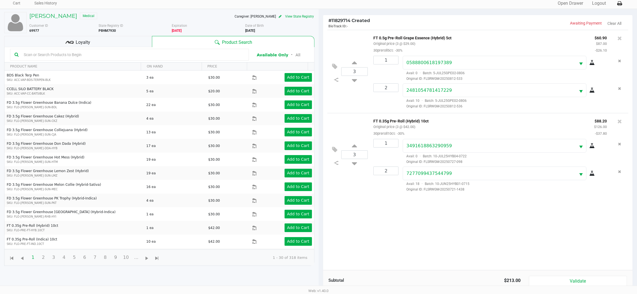
scroll to position [42, 0]
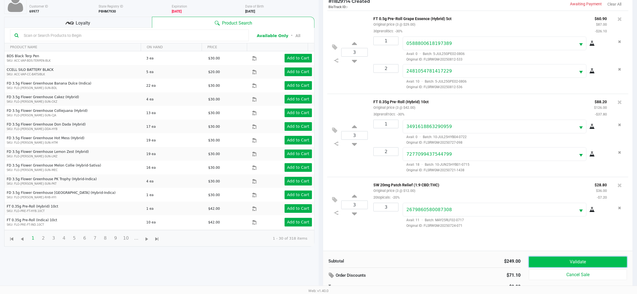
click at [562, 262] on button "Validate" at bounding box center [578, 262] width 98 height 11
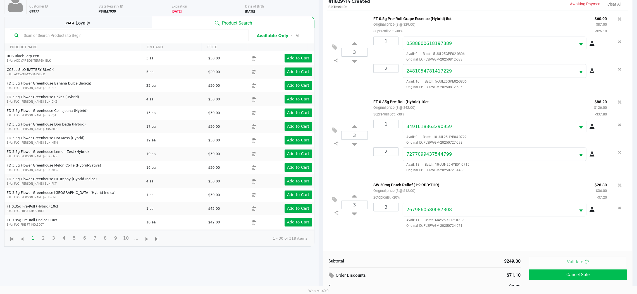
scroll to position [0, 0]
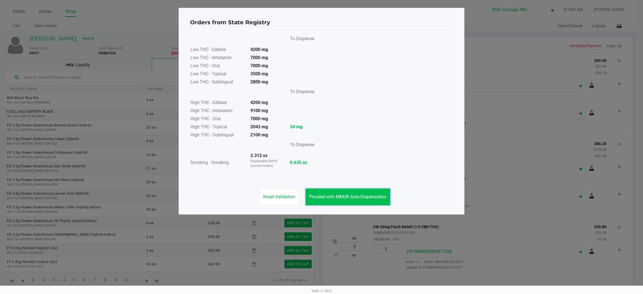
click at [350, 194] on span "Proceed with MMUR Auto-Dispensation" at bounding box center [347, 196] width 77 height 5
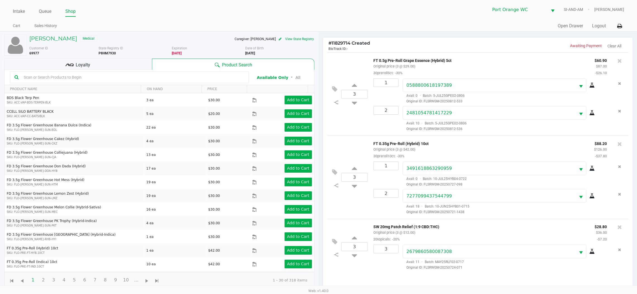
scroll to position [61, 0]
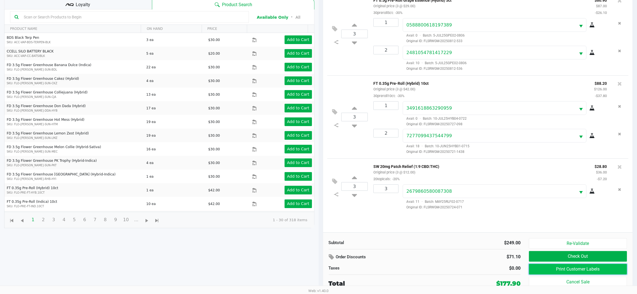
click at [596, 269] on button "Print Customer Labels" at bounding box center [578, 269] width 98 height 11
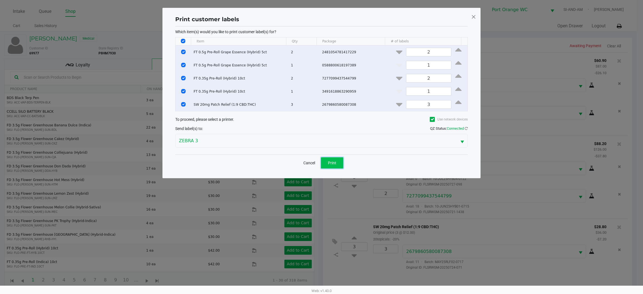
click at [332, 163] on span "Print" at bounding box center [332, 163] width 8 height 4
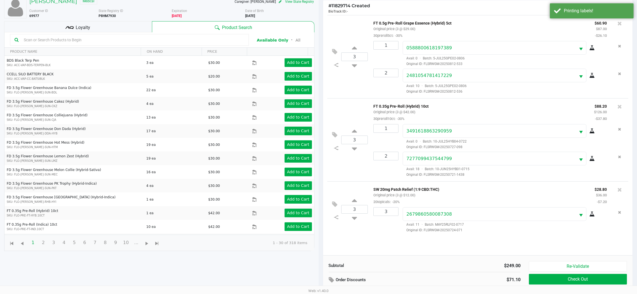
scroll to position [61, 0]
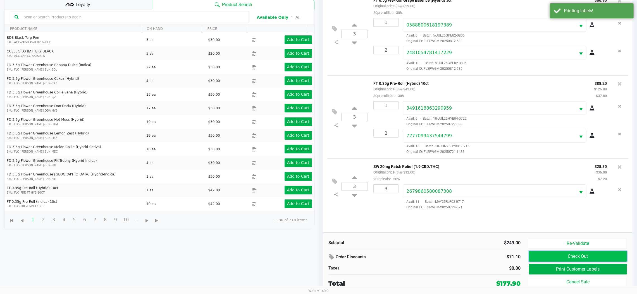
click at [588, 256] on button "Check Out" at bounding box center [578, 256] width 98 height 11
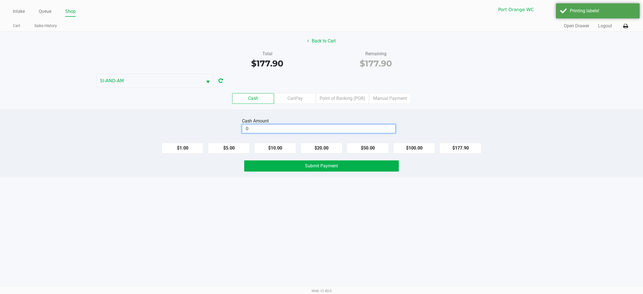
click at [333, 130] on input "0" at bounding box center [318, 129] width 153 height 8
type input "$0.00"
click at [325, 40] on button "Back to Cart" at bounding box center [322, 41] width 36 height 11
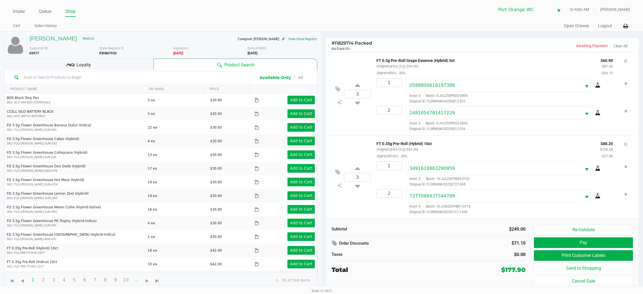
click at [104, 60] on div "Loyalty" at bounding box center [78, 64] width 149 height 11
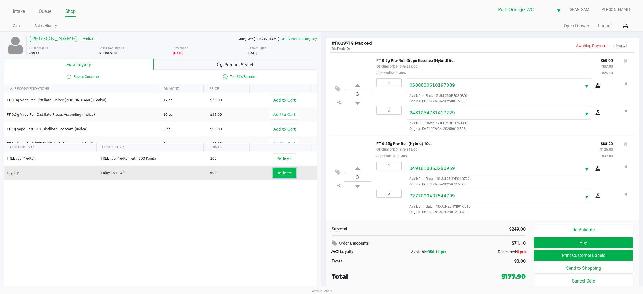
click at [283, 173] on span "Redeem" at bounding box center [285, 173] width 16 height 4
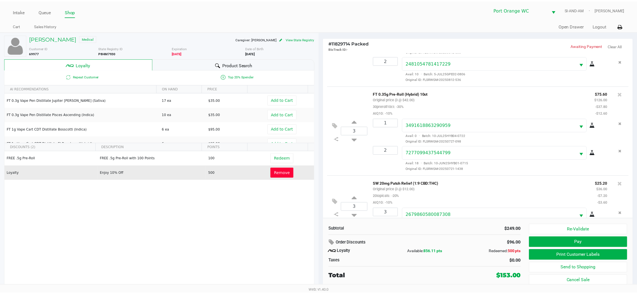
scroll to position [77, 0]
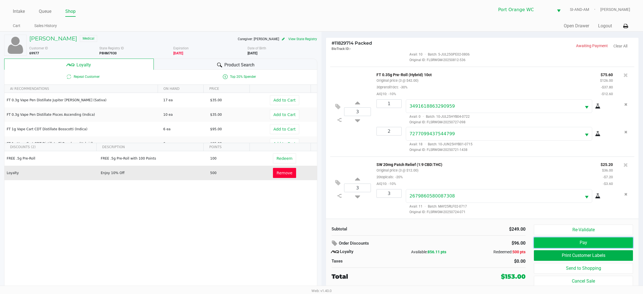
click at [580, 239] on button "Pay" at bounding box center [583, 243] width 99 height 11
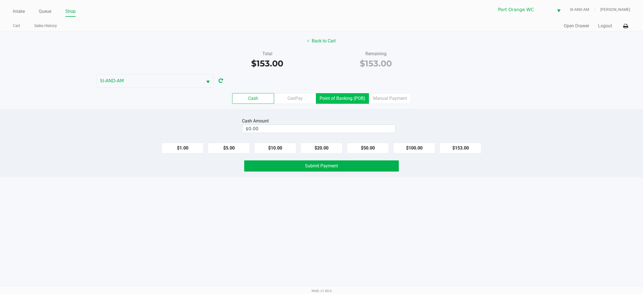
click at [343, 96] on label "Point of Banking (POB)" at bounding box center [342, 98] width 53 height 11
click at [0, 0] on 7 "Point of Banking (POB)" at bounding box center [0, 0] width 0 height 0
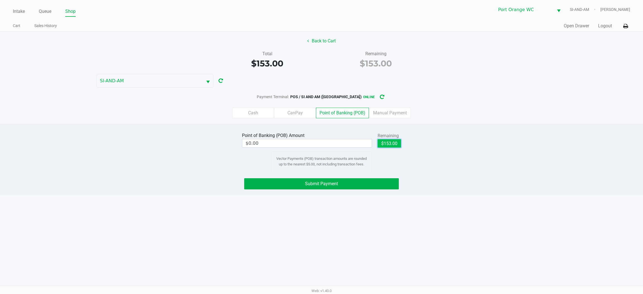
click at [392, 144] on button "$153.00" at bounding box center [389, 143] width 23 height 8
type input "$153.00"
click at [341, 182] on button "Submit Payment" at bounding box center [321, 183] width 155 height 11
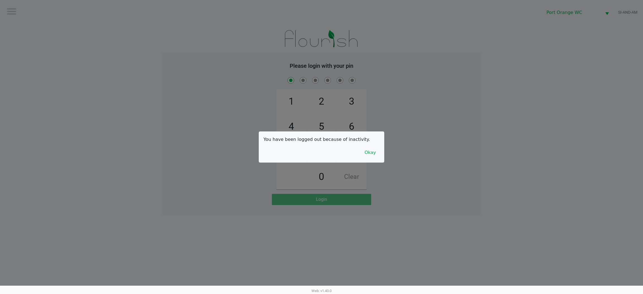
checkbox input "true"
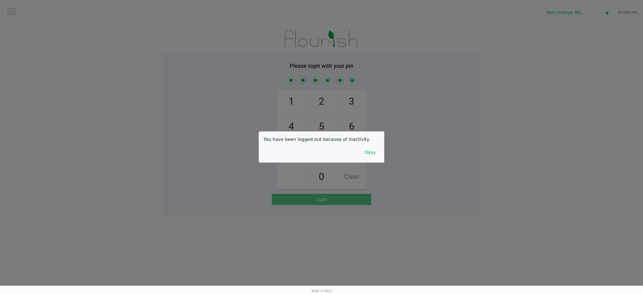
checkbox input "true"
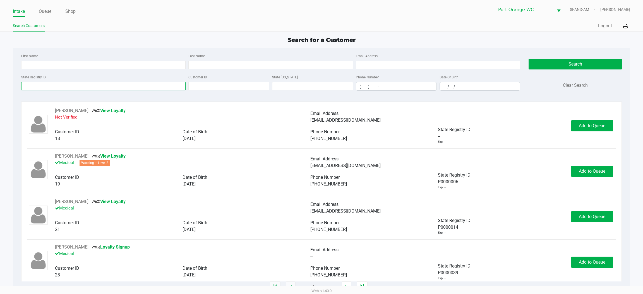
click at [68, 86] on input "State Registry ID" at bounding box center [103, 86] width 165 height 8
type input "P8KX1711"
click at [579, 63] on button "Search" at bounding box center [575, 64] width 93 height 11
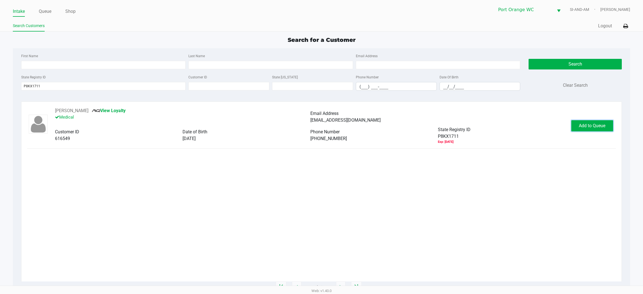
click at [591, 126] on span "Add to Queue" at bounding box center [592, 125] width 27 height 5
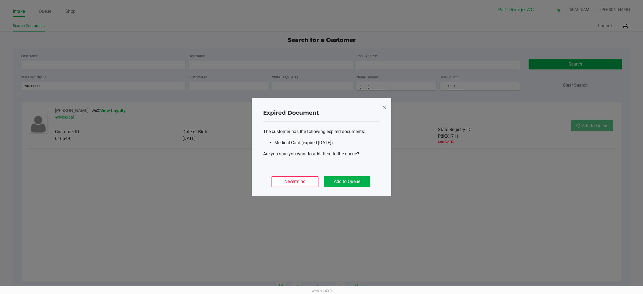
click at [341, 173] on div "Nevermind Add to Queue" at bounding box center [321, 180] width 117 height 22
click at [345, 187] on div "Nevermind Add to Queue" at bounding box center [321, 180] width 117 height 22
click at [348, 181] on button "Add to Queue" at bounding box center [347, 182] width 47 height 11
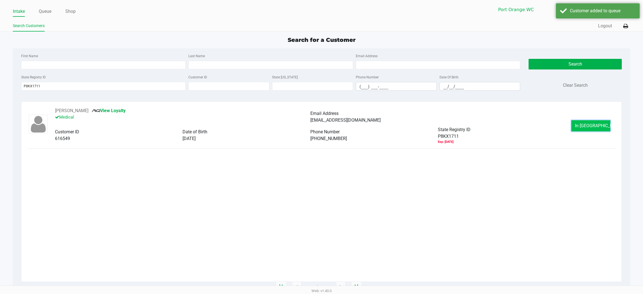
drag, startPoint x: 594, startPoint y: 120, endPoint x: 591, endPoint y: 122, distance: 3.5
click at [591, 122] on button "In Queue" at bounding box center [591, 125] width 39 height 11
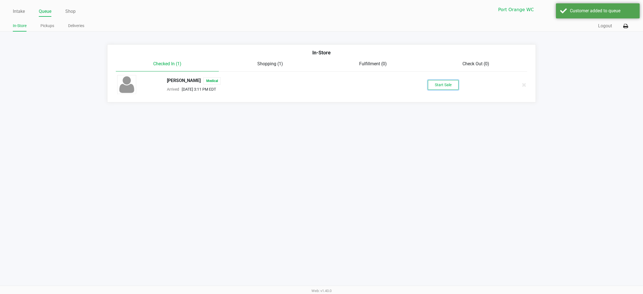
click at [438, 81] on button "Start Sale" at bounding box center [443, 85] width 31 height 10
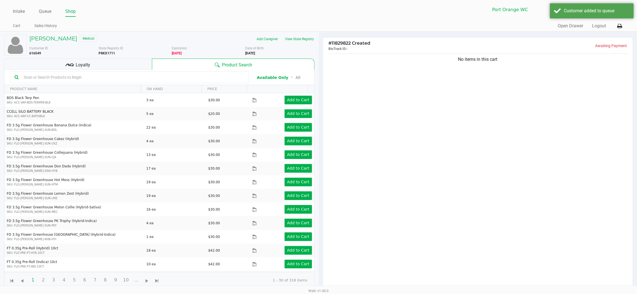
click at [356, 82] on div "No items in this cart" at bounding box center [478, 173] width 310 height 240
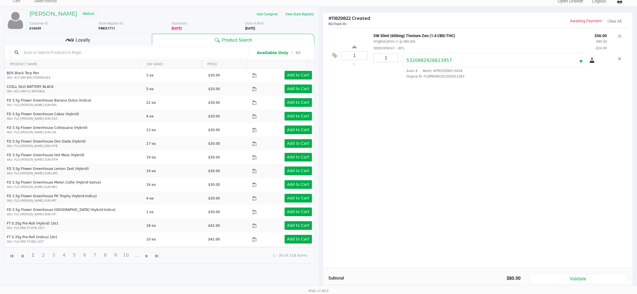
scroll to position [61, 0]
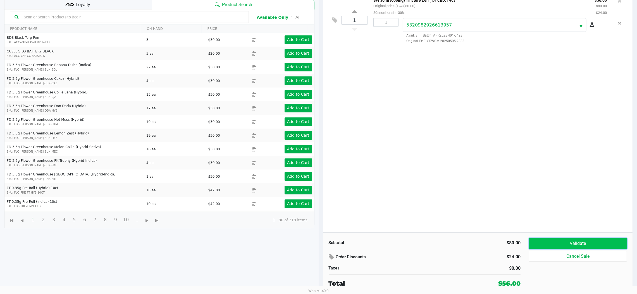
drag, startPoint x: 588, startPoint y: 241, endPoint x: 586, endPoint y: 240, distance: 3.1
click at [588, 241] on button "Validate" at bounding box center [578, 244] width 98 height 11
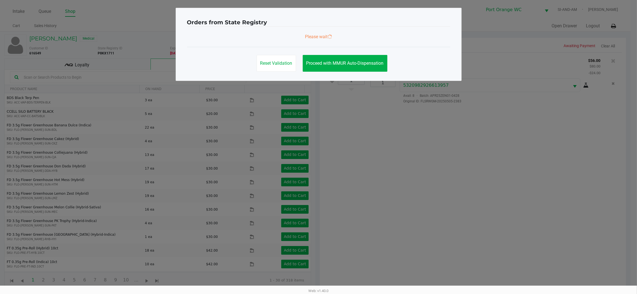
scroll to position [0, 0]
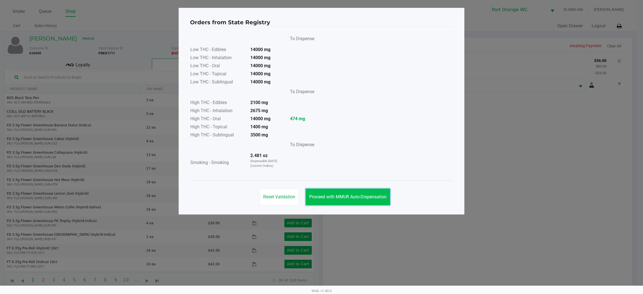
click at [353, 194] on span "Proceed with MMUR Auto-Dispensation" at bounding box center [347, 196] width 77 height 5
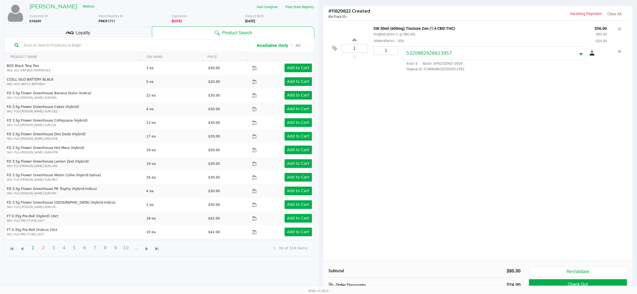
scroll to position [61, 0]
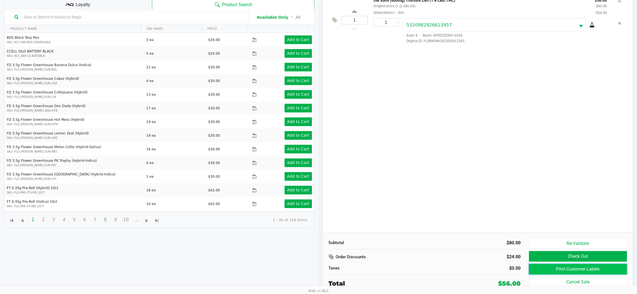
click at [586, 267] on button "Print Customer Labels" at bounding box center [578, 269] width 98 height 11
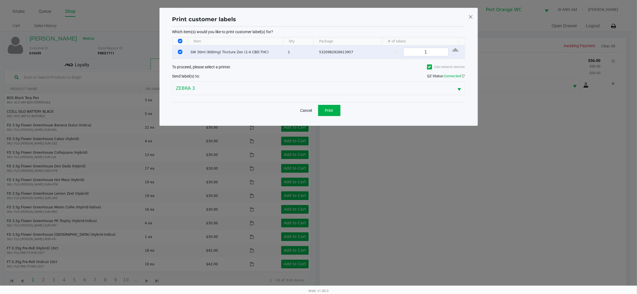
scroll to position [0, 0]
click at [333, 117] on div "Cancel Print" at bounding box center [321, 110] width 293 height 16
click at [332, 112] on span "Print" at bounding box center [332, 110] width 8 height 4
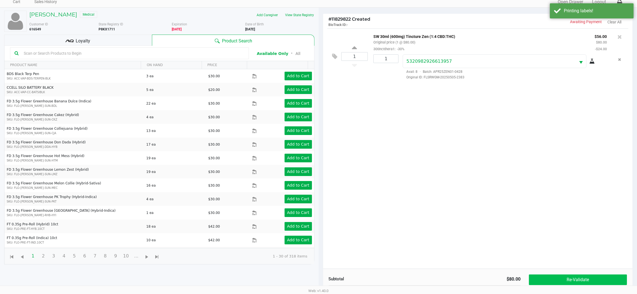
scroll to position [61, 0]
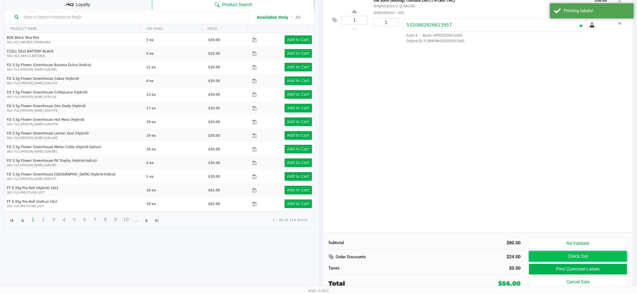
click at [589, 255] on button "Check Out" at bounding box center [578, 256] width 98 height 11
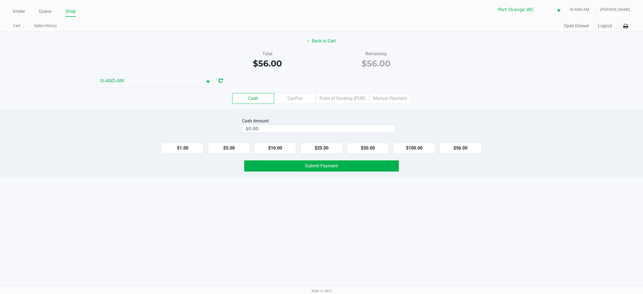
click at [266, 97] on label "Cash" at bounding box center [253, 98] width 42 height 11
click at [0, 0] on 0 "Cash" at bounding box center [0, 0] width 0 height 0
click at [270, 125] on input "0" at bounding box center [318, 129] width 153 height 8
type input "$60.00"
click at [336, 161] on button "Submit Payment" at bounding box center [321, 166] width 155 height 11
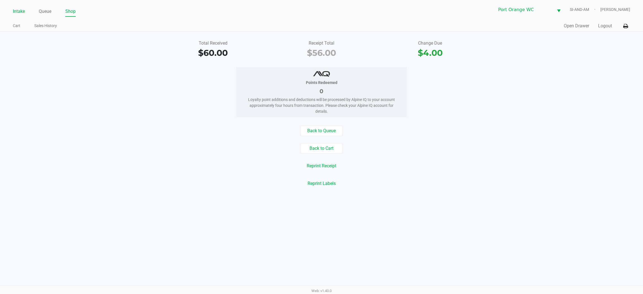
click at [13, 10] on link "Intake" at bounding box center [19, 12] width 12 height 8
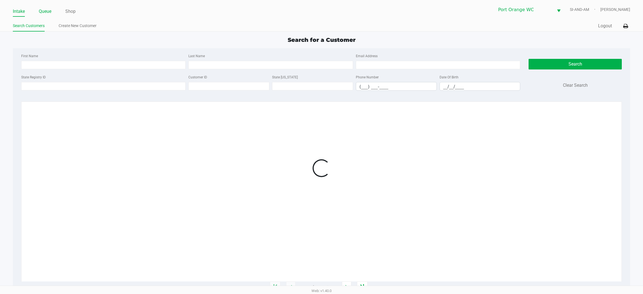
click at [49, 11] on link "Queue" at bounding box center [45, 12] width 13 height 8
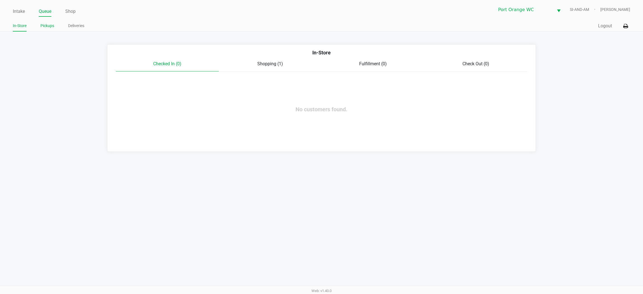
click at [47, 25] on link "Pickups" at bounding box center [47, 25] width 14 height 7
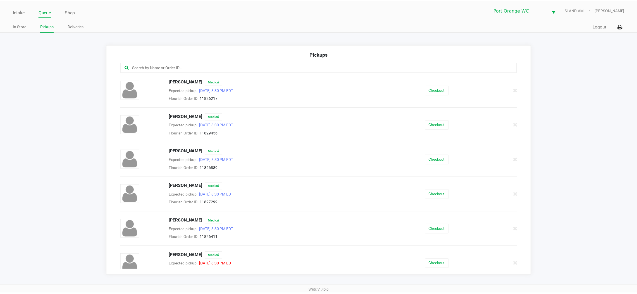
scroll to position [84, 0]
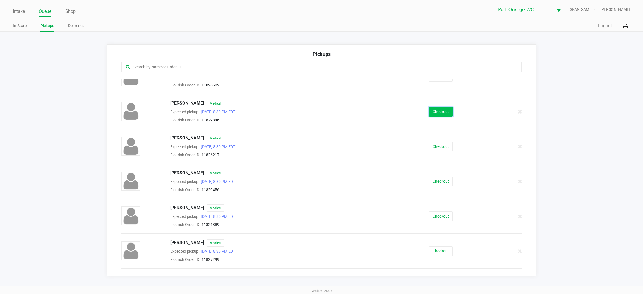
click at [438, 111] on button "Checkout" at bounding box center [441, 112] width 24 height 10
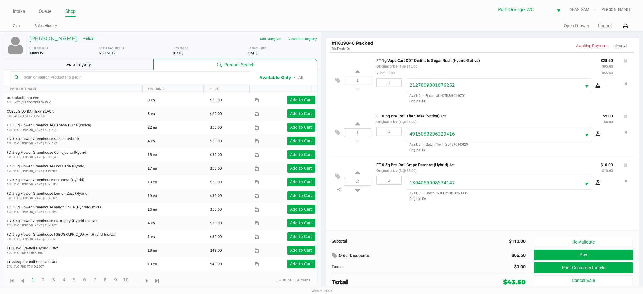
click at [90, 66] on span "Loyalty" at bounding box center [84, 65] width 15 height 7
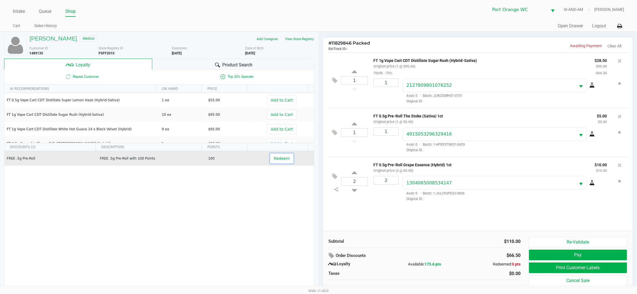
click at [276, 158] on span "Redeem" at bounding box center [282, 158] width 16 height 4
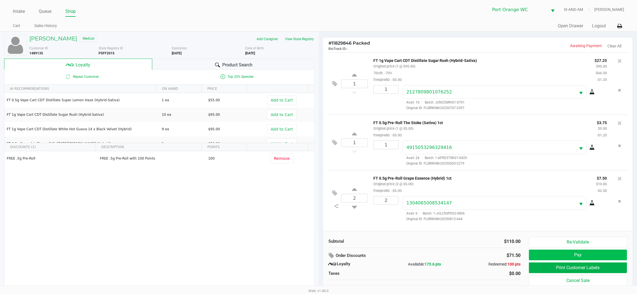
scroll to position [6, 0]
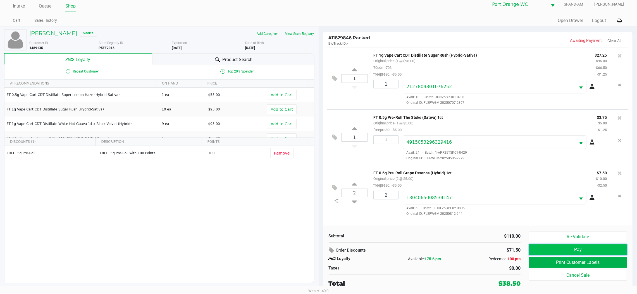
click at [582, 251] on button "Pay" at bounding box center [578, 250] width 98 height 11
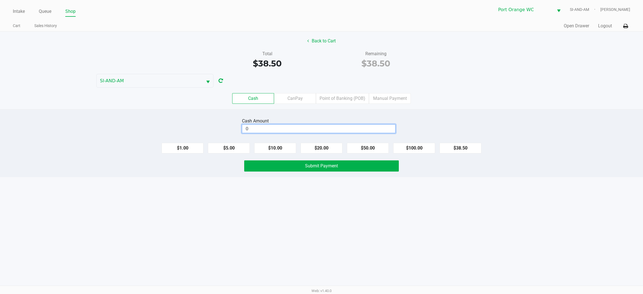
click at [295, 128] on input "0" at bounding box center [318, 129] width 153 height 8
type input "$50.00"
click at [325, 165] on span "Submit Payment" at bounding box center [321, 165] width 33 height 5
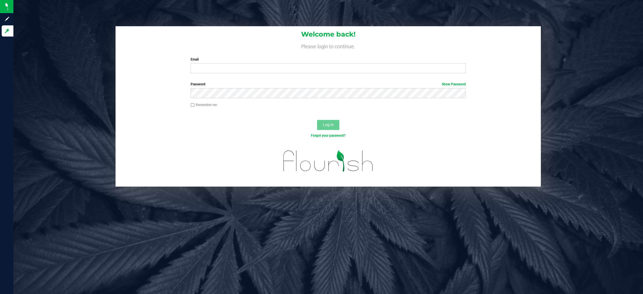
click at [262, 63] on div "Email Required Please format your email correctly." at bounding box center [329, 65] width 284 height 16
click at [264, 66] on input "Email" at bounding box center [328, 68] width 275 height 10
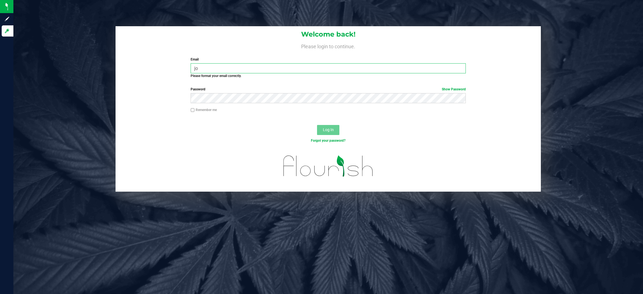
type input "j"
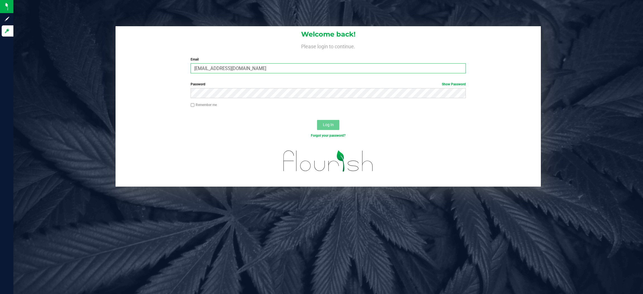
type input "[EMAIL_ADDRESS][DOMAIN_NAME]"
click at [317, 120] on button "Log In" at bounding box center [328, 125] width 22 height 10
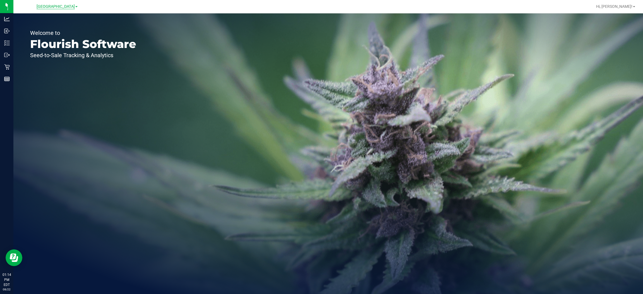
drag, startPoint x: 61, startPoint y: 2, endPoint x: 56, endPoint y: 4, distance: 5.3
click at [56, 4] on div "[GEOGRAPHIC_DATA]" at bounding box center [57, 6] width 82 height 9
click at [56, 4] on span "[GEOGRAPHIC_DATA]" at bounding box center [56, 6] width 38 height 5
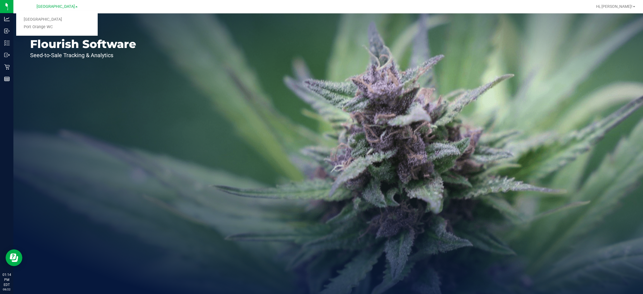
click at [30, 28] on link "Port Orange WC" at bounding box center [57, 27] width 82 height 8
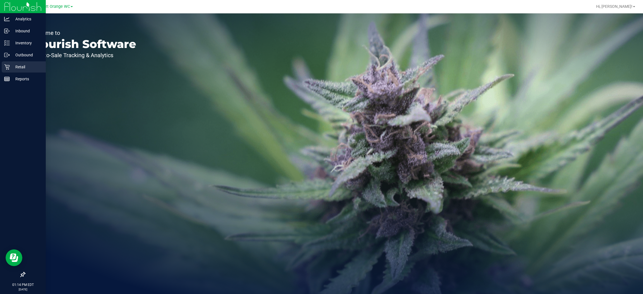
click at [22, 61] on div "Retail" at bounding box center [24, 66] width 44 height 11
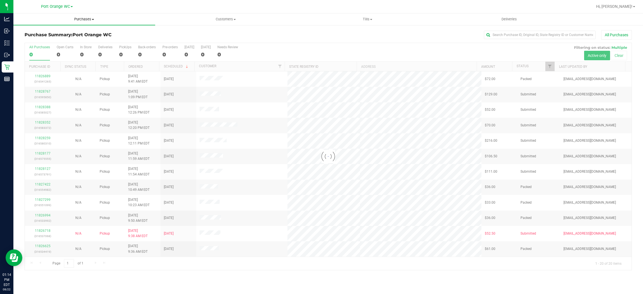
click at [86, 21] on span "Purchases" at bounding box center [84, 19] width 142 height 5
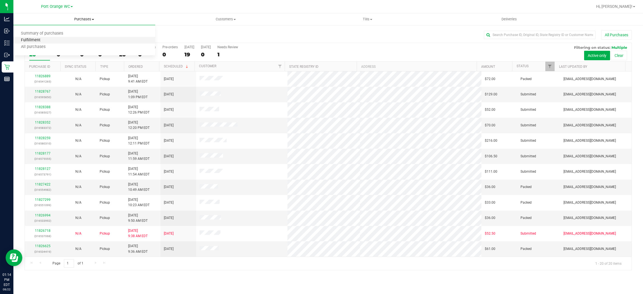
click at [42, 40] on span "Fulfillment" at bounding box center [30, 40] width 35 height 5
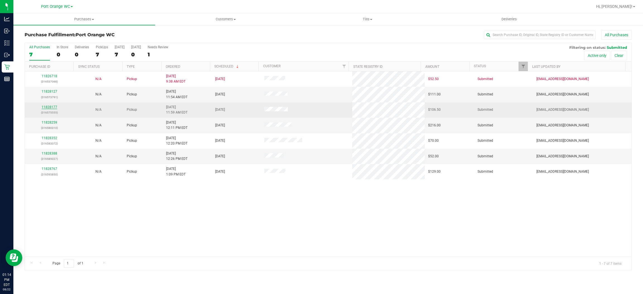
click at [48, 106] on link "11828177" at bounding box center [50, 107] width 16 height 4
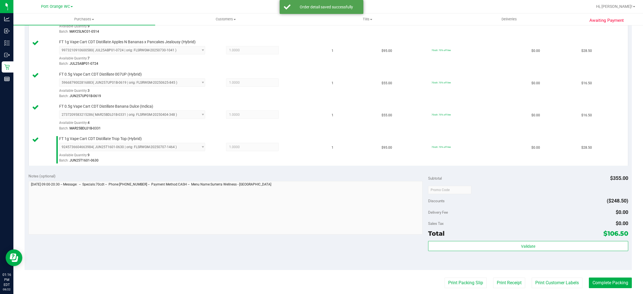
scroll to position [293, 0]
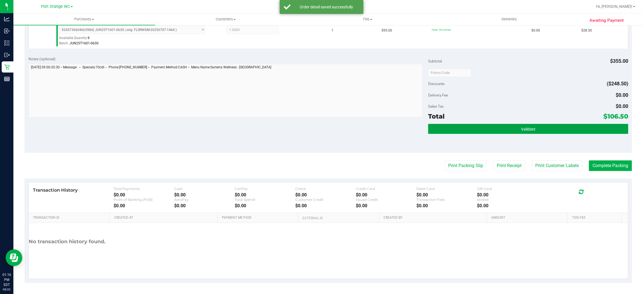
click at [547, 129] on button "Validate" at bounding box center [528, 129] width 200 height 10
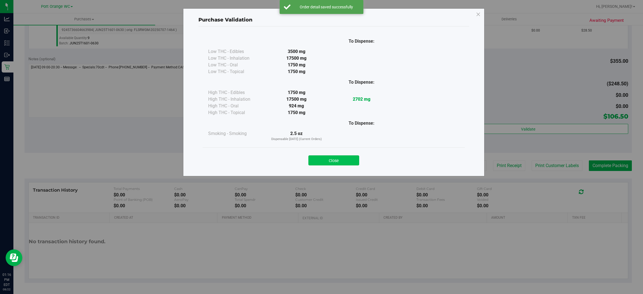
click at [338, 159] on button "Close" at bounding box center [334, 161] width 51 height 10
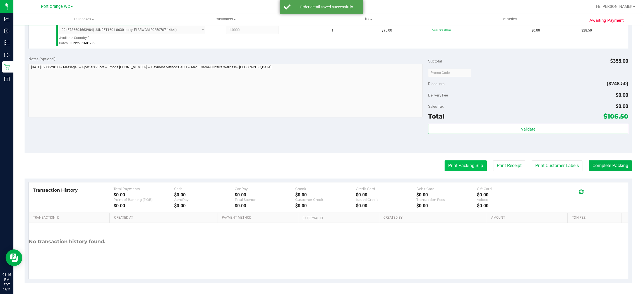
click at [457, 164] on button "Print Packing Slip" at bounding box center [466, 166] width 42 height 11
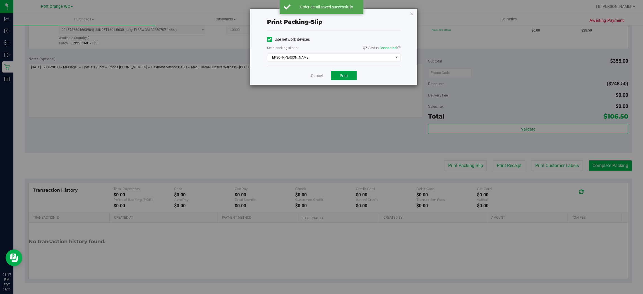
click at [346, 73] on span "Print" at bounding box center [344, 75] width 8 height 4
click at [319, 74] on link "Cancel" at bounding box center [317, 76] width 12 height 6
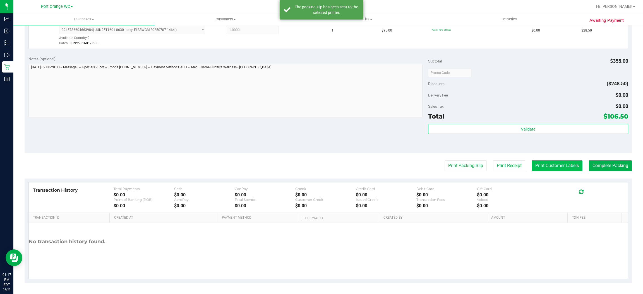
click at [554, 166] on button "Print Customer Labels" at bounding box center [557, 166] width 51 height 11
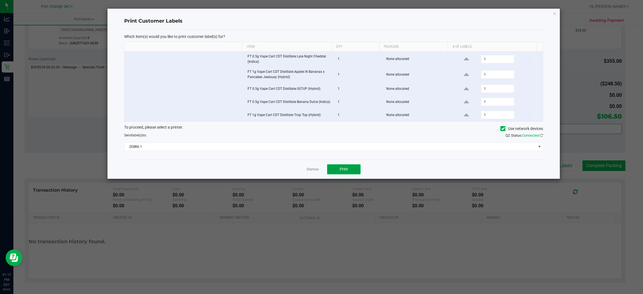
click at [344, 168] on button "Print" at bounding box center [344, 170] width 34 height 10
click at [343, 149] on span "ZEBRA 1" at bounding box center [331, 147] width 412 height 8
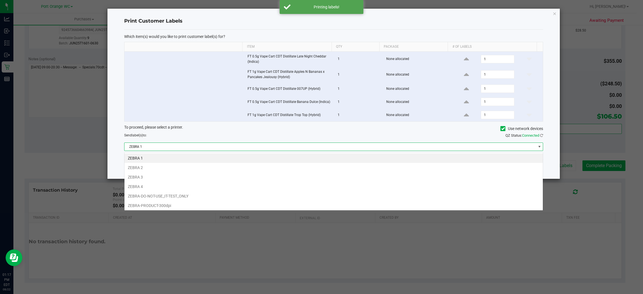
scroll to position [9, 419]
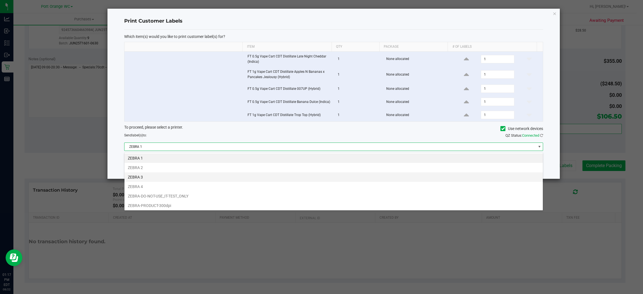
click at [141, 177] on li "ZEBRA 3" at bounding box center [334, 177] width 419 height 9
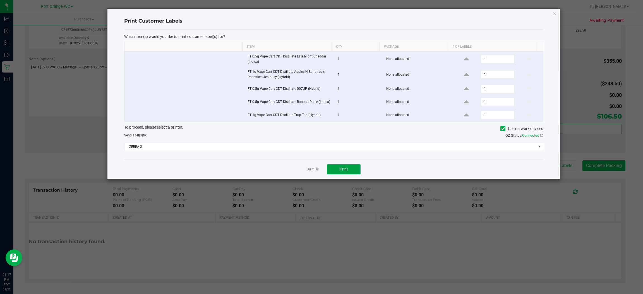
click at [343, 171] on span "Print" at bounding box center [344, 169] width 8 height 4
drag, startPoint x: 554, startPoint y: 13, endPoint x: 554, endPoint y: 26, distance: 12.9
click at [554, 14] on icon "button" at bounding box center [555, 13] width 4 height 7
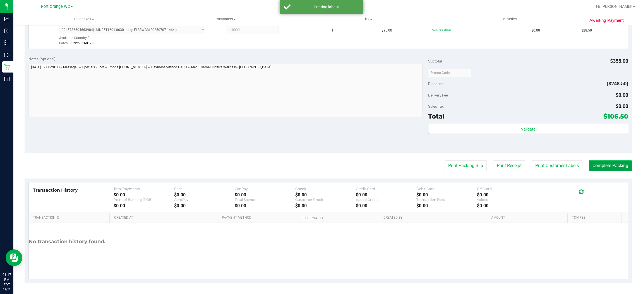
click at [597, 165] on button "Complete Packing" at bounding box center [610, 166] width 43 height 11
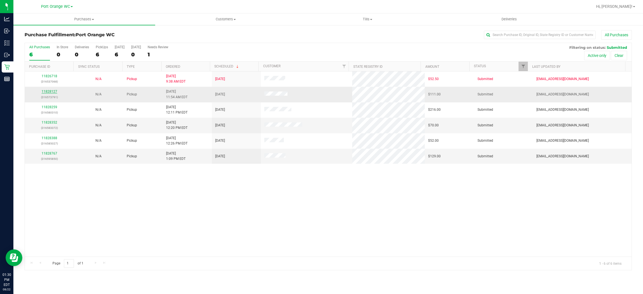
click at [48, 91] on link "11828127" at bounding box center [50, 92] width 16 height 4
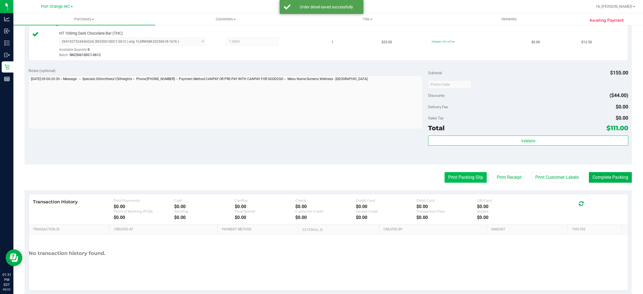
scroll to position [228, 0]
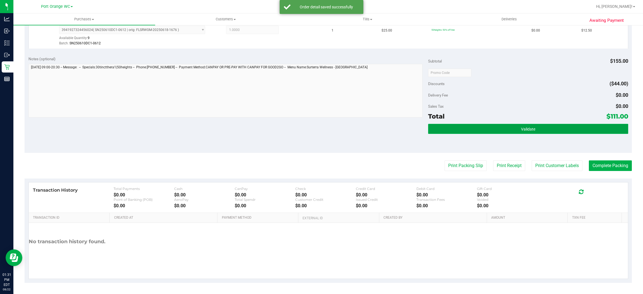
click at [522, 126] on button "Validate" at bounding box center [528, 129] width 200 height 10
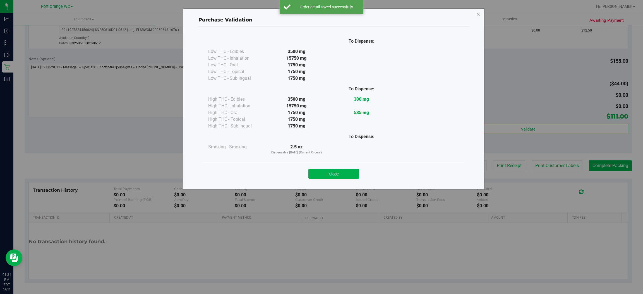
click at [334, 164] on div "Close" at bounding box center [334, 172] width 263 height 23
click at [334, 173] on button "Close" at bounding box center [334, 174] width 51 height 10
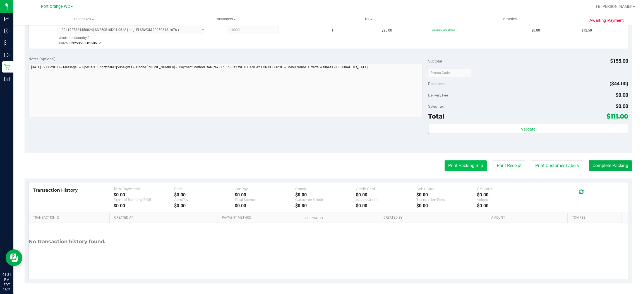
click at [448, 169] on button "Print Packing Slip" at bounding box center [466, 166] width 42 height 11
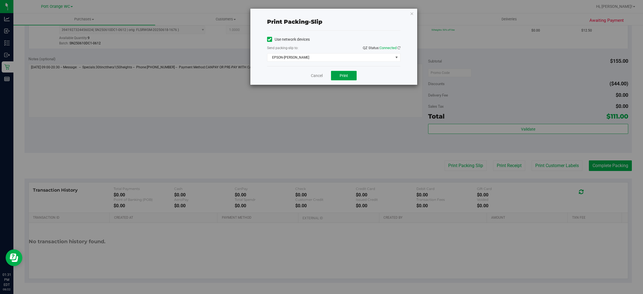
click at [341, 75] on span "Print" at bounding box center [344, 75] width 8 height 4
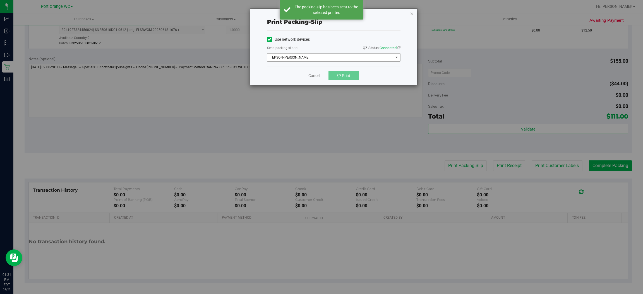
click at [314, 55] on span "EPSON-[PERSON_NAME]" at bounding box center [331, 58] width 126 height 8
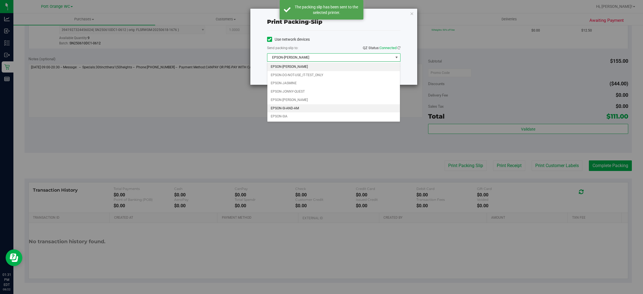
click at [294, 108] on li "EPSON-SI-AND-AM" at bounding box center [334, 108] width 133 height 8
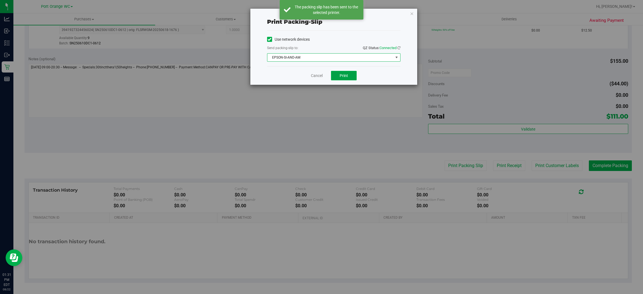
click at [344, 75] on span "Print" at bounding box center [344, 75] width 8 height 4
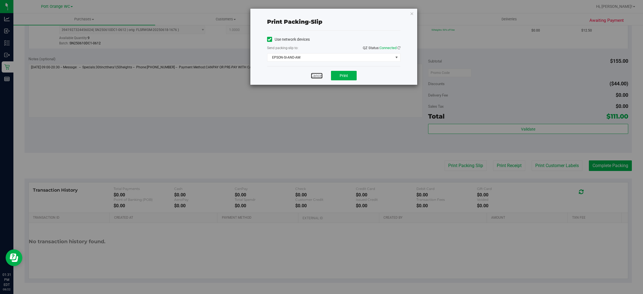
click at [312, 75] on link "Cancel" at bounding box center [317, 76] width 12 height 6
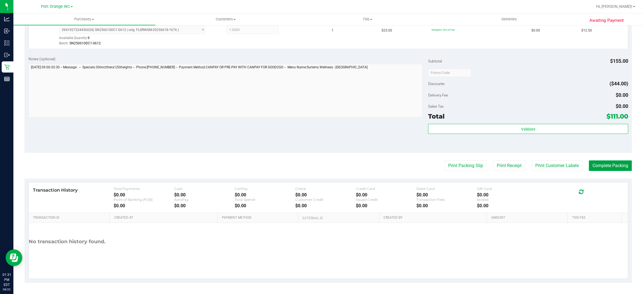
click at [599, 169] on button "Complete Packing" at bounding box center [610, 166] width 43 height 11
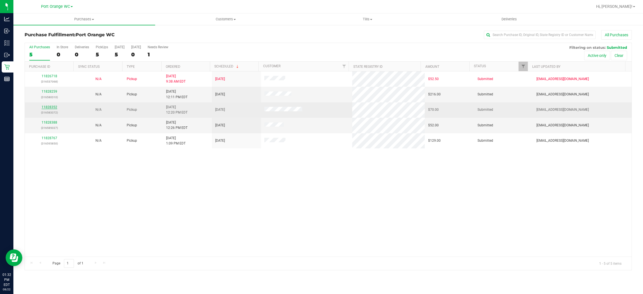
click at [49, 107] on link "11828352" at bounding box center [50, 107] width 16 height 4
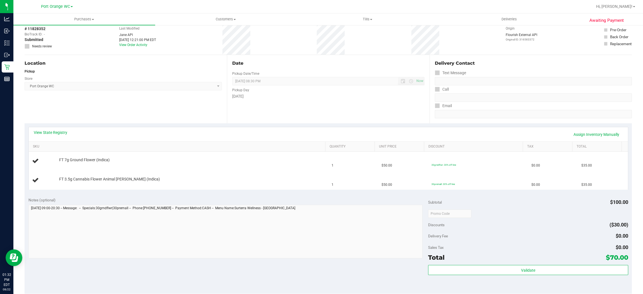
scroll to position [42, 0]
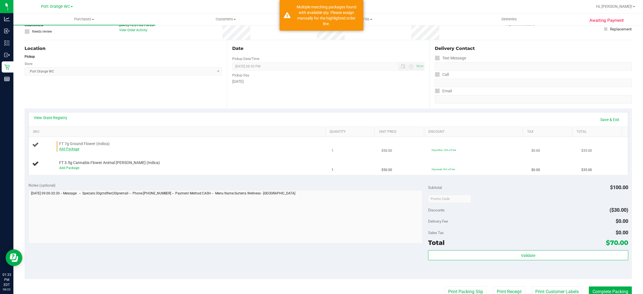
click at [75, 148] on link "Add Package" at bounding box center [69, 149] width 20 height 4
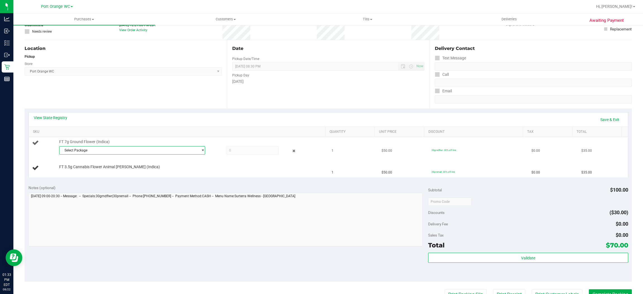
click at [160, 149] on span "Select Package" at bounding box center [128, 151] width 139 height 8
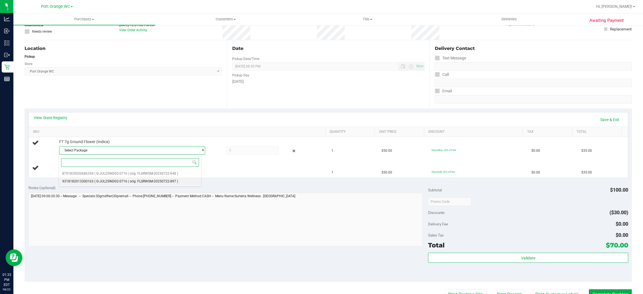
click at [134, 182] on span "( G-JUL25IND02-0716 | orig: FLSRWGM-20250722-897 )" at bounding box center [136, 182] width 84 height 4
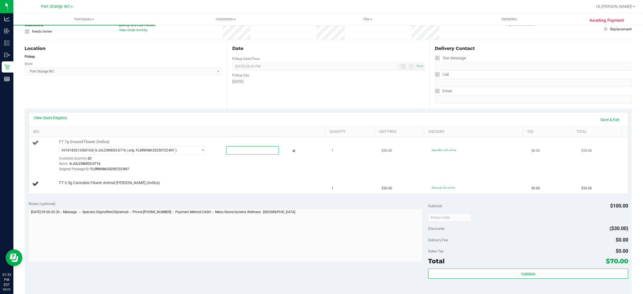
click at [245, 149] on span at bounding box center [252, 150] width 53 height 8
type input "1"
type input "1.0000"
click at [215, 171] on div "Original Package ID: FLSRWGM-20250722-897" at bounding box center [191, 169] width 264 height 5
click at [601, 116] on link "Save & Exit" at bounding box center [610, 119] width 26 height 9
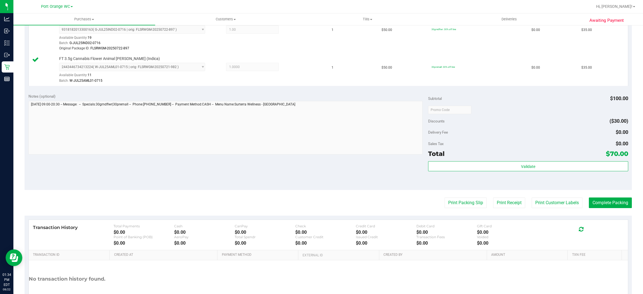
scroll to position [168, 0]
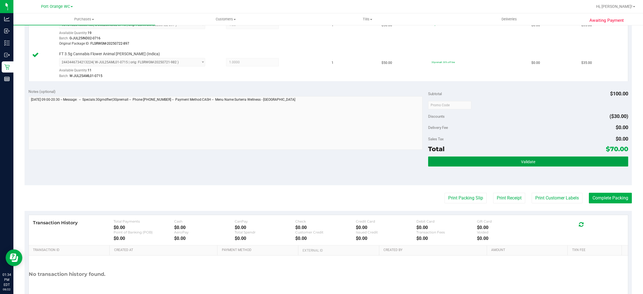
click at [527, 159] on button "Validate" at bounding box center [528, 162] width 200 height 10
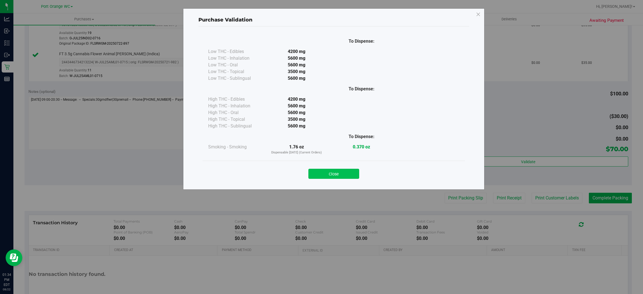
click at [328, 174] on button "Close" at bounding box center [334, 174] width 51 height 10
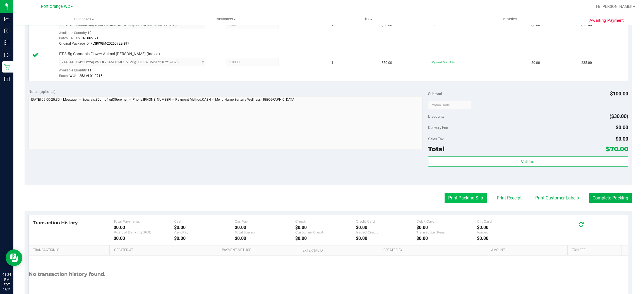
click at [447, 199] on button "Print Packing Slip" at bounding box center [466, 198] width 42 height 11
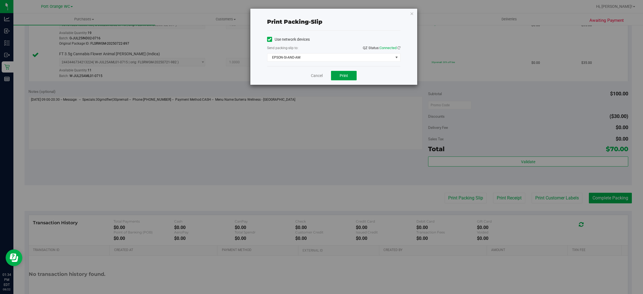
click at [343, 75] on span "Print" at bounding box center [344, 75] width 8 height 4
drag, startPoint x: 316, startPoint y: 76, endPoint x: 400, endPoint y: 108, distance: 90.0
click at [316, 76] on link "Cancel" at bounding box center [317, 76] width 12 height 6
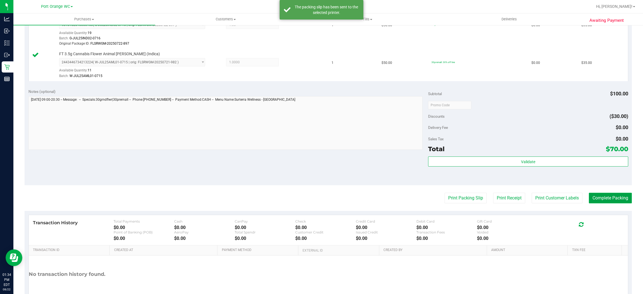
click at [596, 201] on button "Complete Packing" at bounding box center [610, 198] width 43 height 11
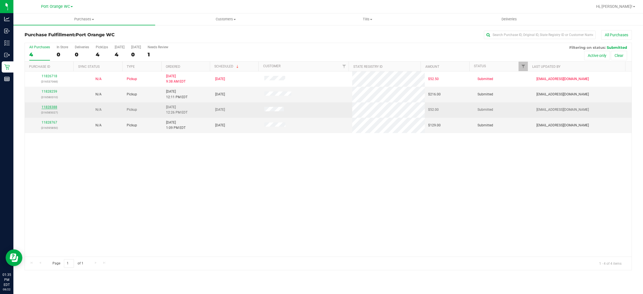
click at [49, 106] on link "11828388" at bounding box center [50, 107] width 16 height 4
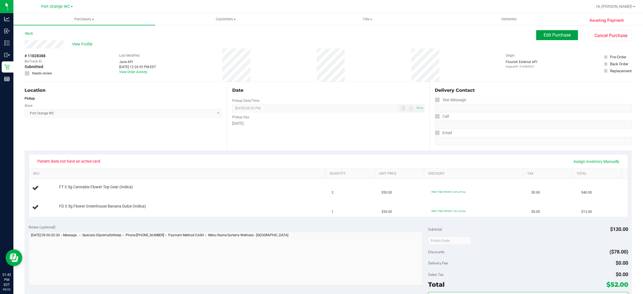
click at [540, 32] on button "Edit Purchase" at bounding box center [558, 35] width 42 height 10
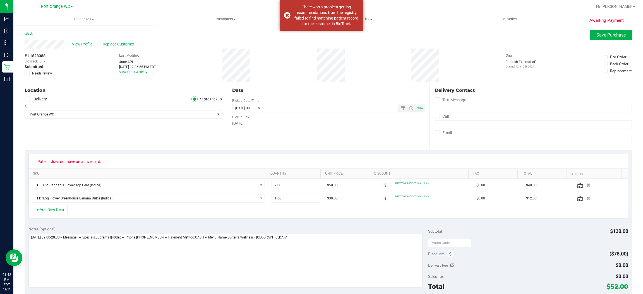
click at [126, 45] on span "Replace Customer" at bounding box center [120, 44] width 34 height 6
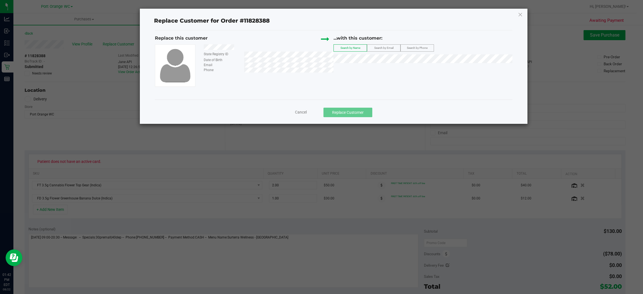
click at [384, 43] on div "...with this customer:" at bounding box center [423, 39] width 179 height 9
click at [385, 46] on span "Search by Email" at bounding box center [384, 47] width 19 height 3
click at [352, 68] on span "[PERSON_NAME]" at bounding box center [353, 69] width 30 height 4
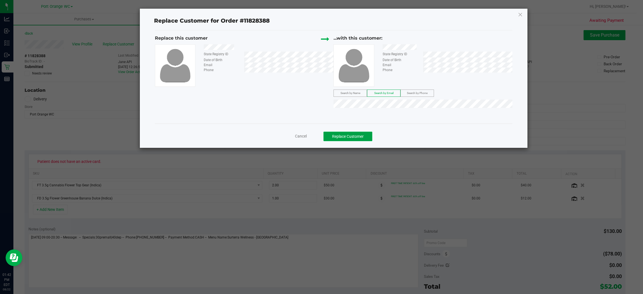
click at [351, 139] on button "Replace Customer" at bounding box center [348, 136] width 49 height 9
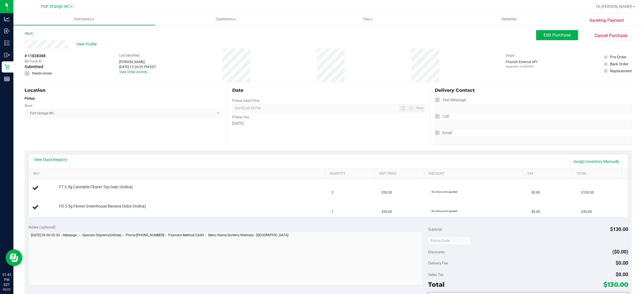
scroll to position [42, 0]
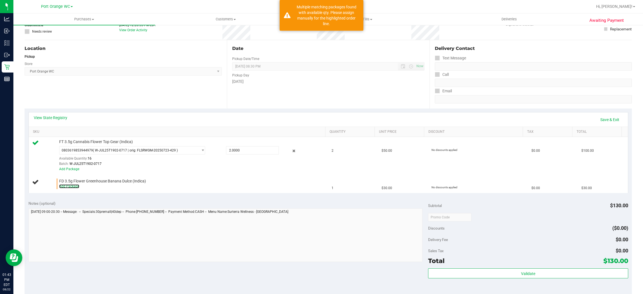
drag, startPoint x: 66, startPoint y: 188, endPoint x: 79, endPoint y: 192, distance: 13.4
click at [66, 187] on link "Add Package" at bounding box center [69, 187] width 20 height 4
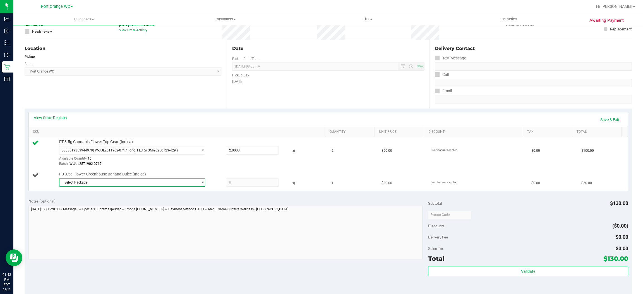
click at [85, 182] on span "Select Package" at bounding box center [128, 183] width 139 height 8
click at [115, 206] on span "( W-JUN25BDL01-0702 | orig: FLSRWGM-20250709-405 )" at bounding box center [137, 206] width 86 height 4
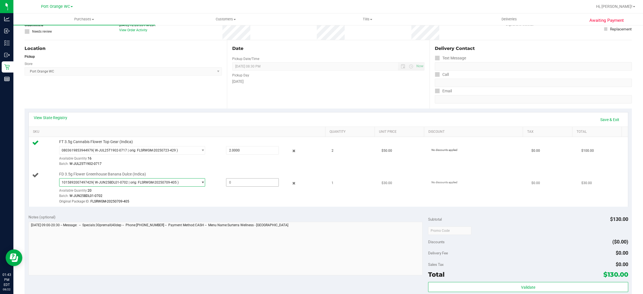
click at [252, 182] on span at bounding box center [252, 182] width 53 height 8
type input "1"
type input "1.0000"
click at [231, 206] on td "FD 3.5g Flower Greenhouse Banana Dulce (Indica) 1015892007497429 ( W-JUN25BDL01…" at bounding box center [179, 188] width 300 height 37
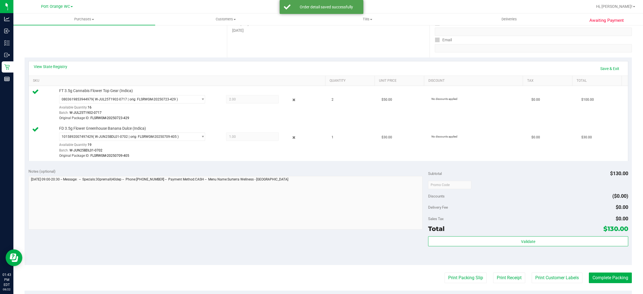
scroll to position [206, 0]
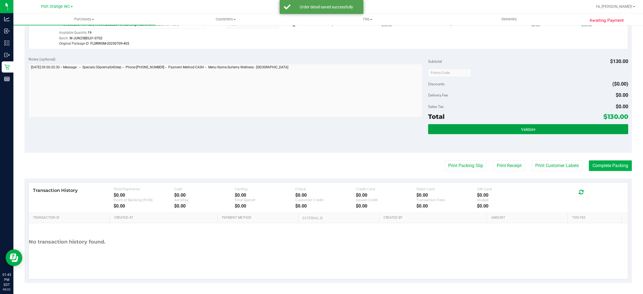
click at [521, 130] on span "Validate" at bounding box center [528, 129] width 14 height 4
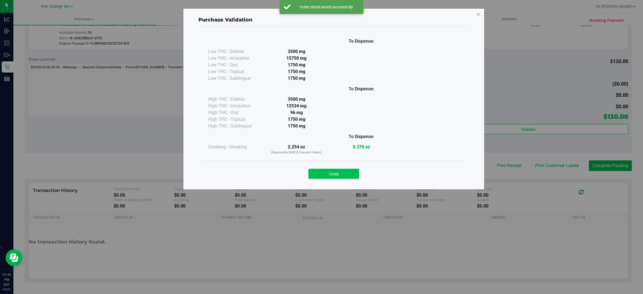
click at [333, 174] on button "Close" at bounding box center [334, 174] width 51 height 10
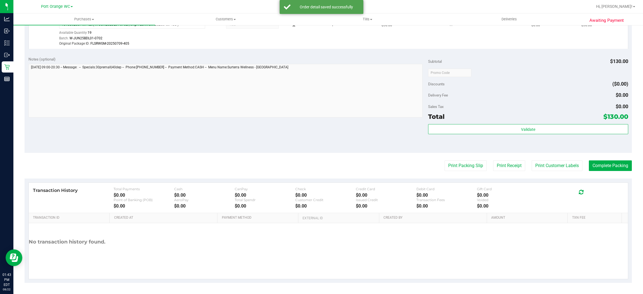
click at [461, 171] on purchase-details "Back Edit Purchase Cancel Purchase View Profile # 11828388 BioTrack ID: - Submi…" at bounding box center [329, 54] width 608 height 458
click at [458, 165] on button "Print Packing Slip" at bounding box center [466, 166] width 42 height 11
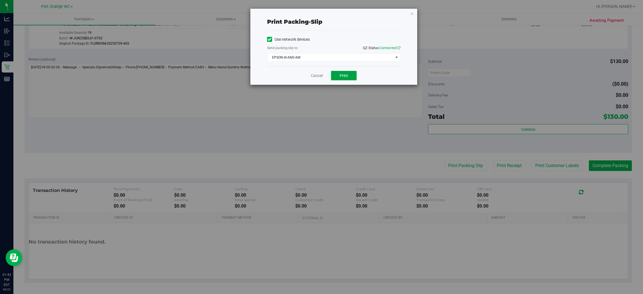
click at [345, 74] on span "Print" at bounding box center [344, 75] width 8 height 4
click at [316, 75] on link "Cancel" at bounding box center [317, 76] width 12 height 6
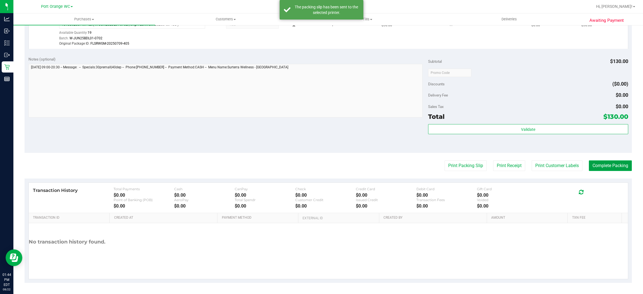
click at [612, 166] on button "Complete Packing" at bounding box center [610, 166] width 43 height 11
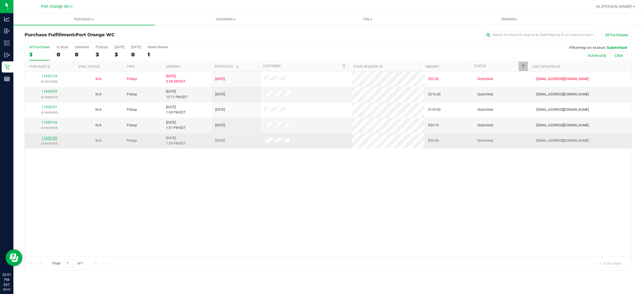
click at [51, 137] on link "11829182" at bounding box center [50, 138] width 16 height 4
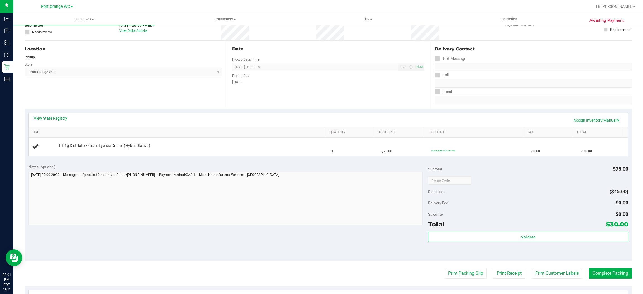
scroll to position [42, 0]
click at [294, 152] on td "FT 1g Distillate Extract Lychee Dream (Hybrid-Sativa)" at bounding box center [179, 146] width 300 height 19
click at [294, 164] on div "Notes (optional)" at bounding box center [228, 167] width 400 height 6
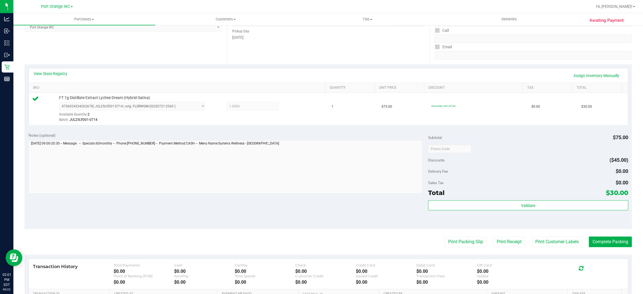
scroll to position [125, 0]
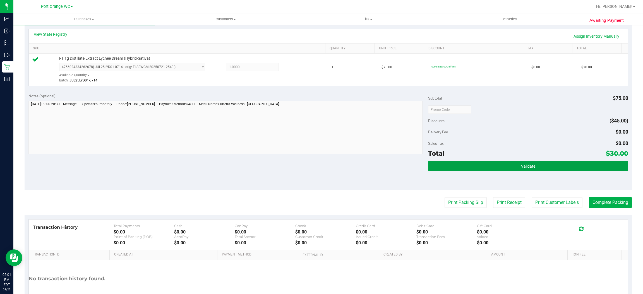
click at [521, 169] on button "Validate" at bounding box center [528, 166] width 200 height 10
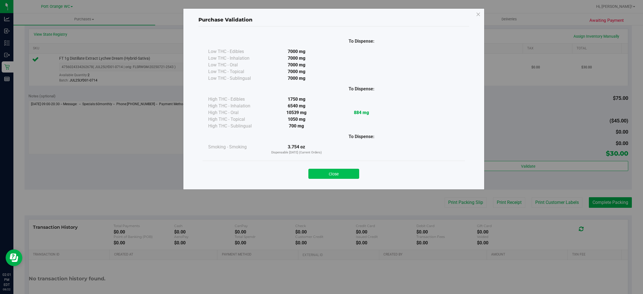
click at [332, 171] on button "Close" at bounding box center [334, 174] width 51 height 10
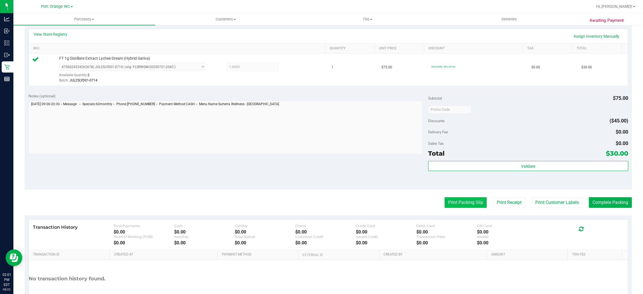
click at [445, 205] on button "Print Packing Slip" at bounding box center [466, 202] width 42 height 11
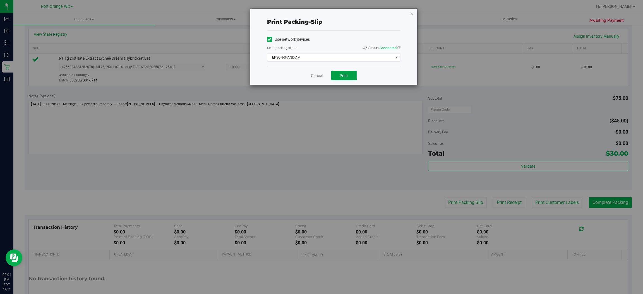
click at [344, 73] on span "Print" at bounding box center [344, 75] width 8 height 4
click at [314, 75] on link "Cancel" at bounding box center [317, 76] width 12 height 6
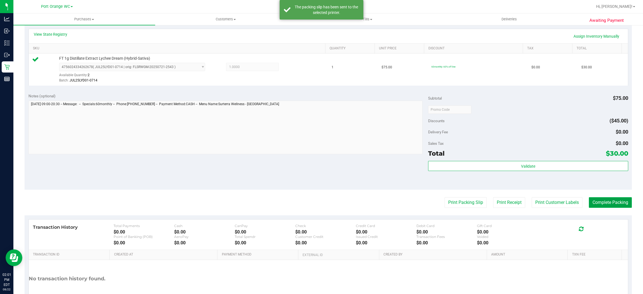
click at [611, 199] on button "Complete Packing" at bounding box center [610, 202] width 43 height 11
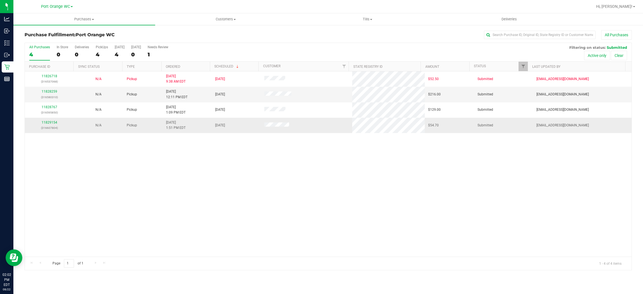
click at [49, 120] on td "11829154 (316607804)" at bounding box center [49, 125] width 49 height 15
click at [50, 121] on link "11829154" at bounding box center [50, 123] width 16 height 4
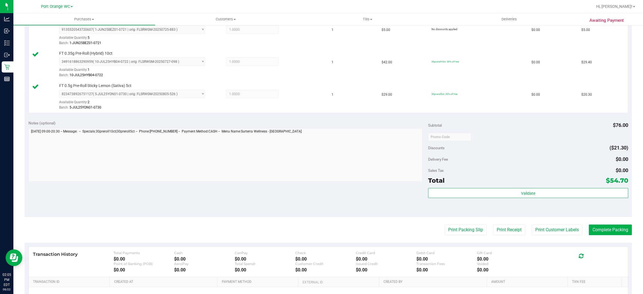
scroll to position [209, 0]
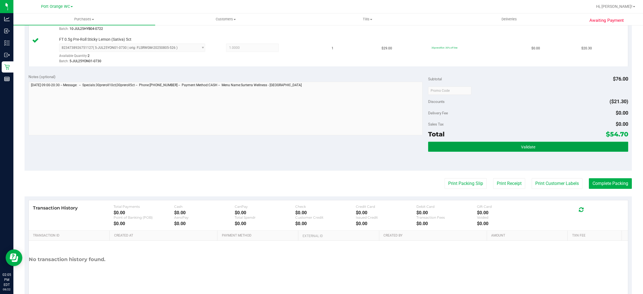
click at [529, 144] on button "Validate" at bounding box center [528, 147] width 200 height 10
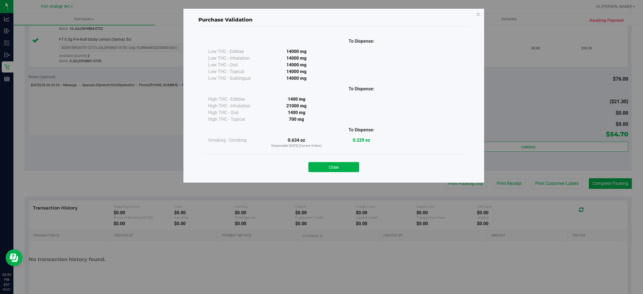
click at [320, 166] on button "Close" at bounding box center [334, 167] width 51 height 10
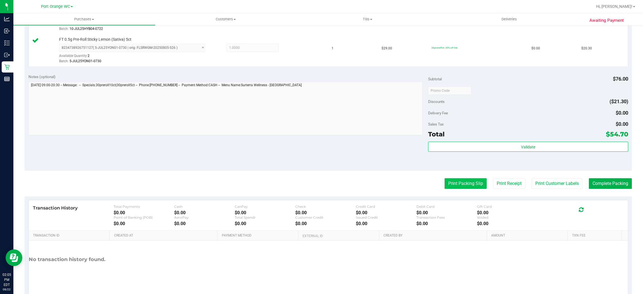
click at [445, 184] on button "Print Packing Slip" at bounding box center [466, 183] width 42 height 11
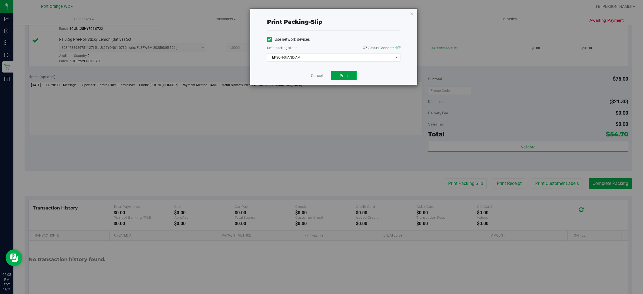
click at [339, 71] on button "Print" at bounding box center [344, 75] width 26 height 9
click at [314, 74] on link "Cancel" at bounding box center [317, 76] width 12 height 6
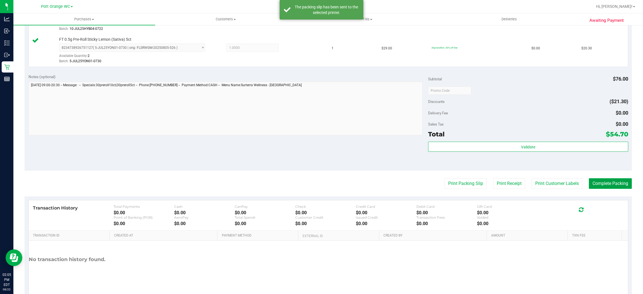
click at [608, 187] on button "Complete Packing" at bounding box center [610, 183] width 43 height 11
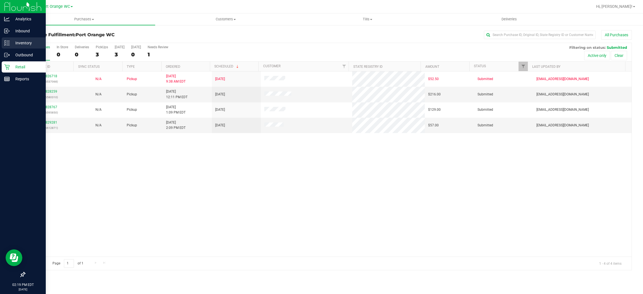
click at [23, 44] on p "Inventory" at bounding box center [27, 43] width 34 height 7
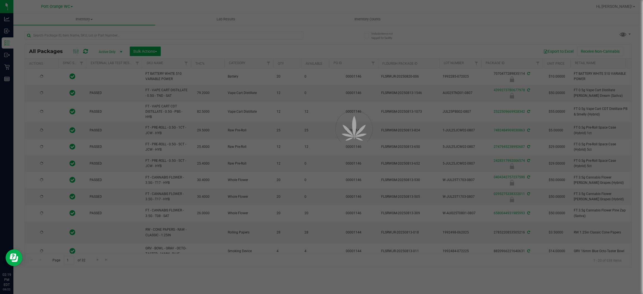
click at [64, 31] on div at bounding box center [321, 147] width 643 height 294
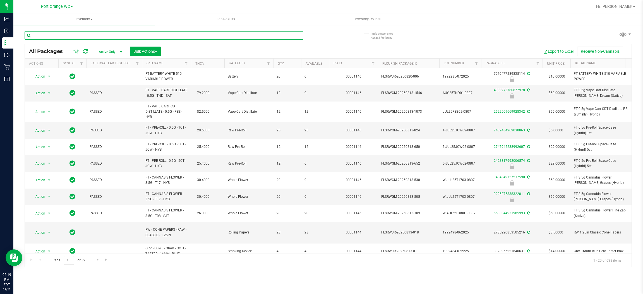
click at [66, 34] on input "text" at bounding box center [164, 35] width 279 height 8
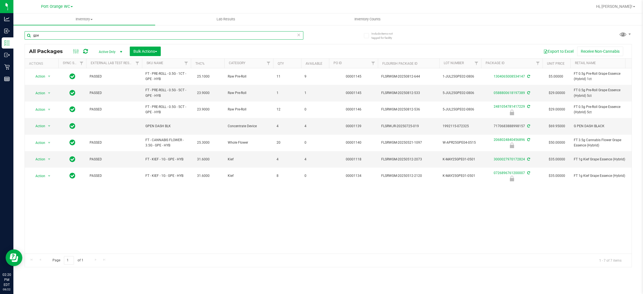
click at [70, 34] on input "gpe" at bounding box center [164, 35] width 279 height 8
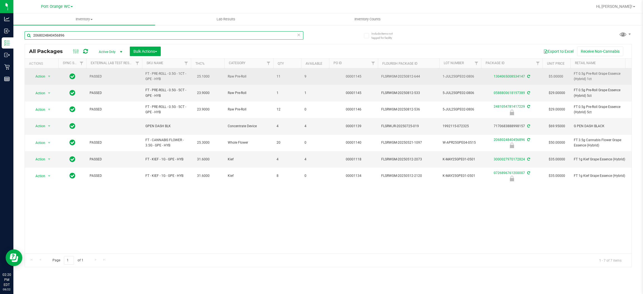
type input "2068024840456896"
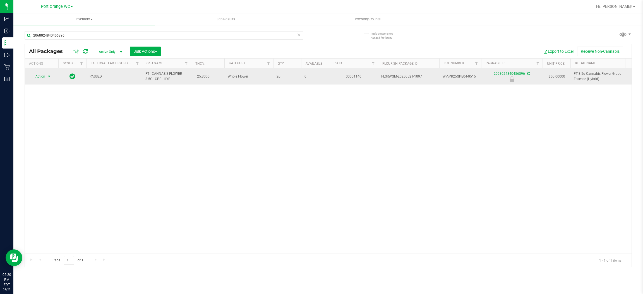
click at [41, 75] on span "Action" at bounding box center [37, 77] width 15 height 8
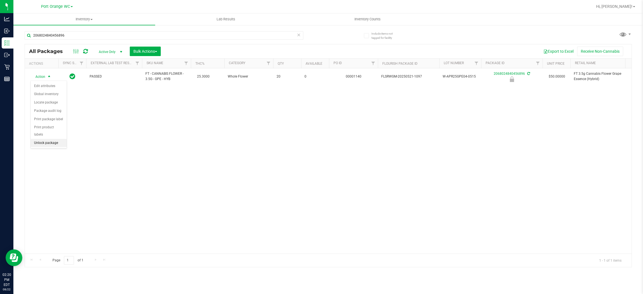
click at [46, 139] on li "Unlock package" at bounding box center [49, 143] width 36 height 8
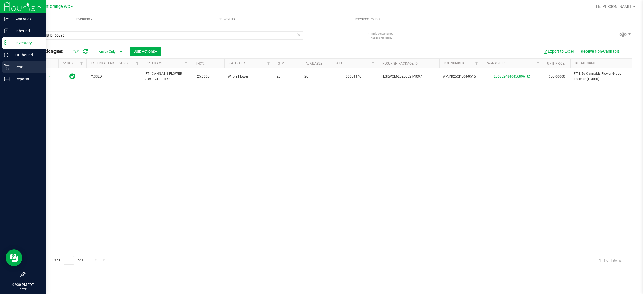
click at [20, 63] on div "Retail" at bounding box center [24, 66] width 44 height 11
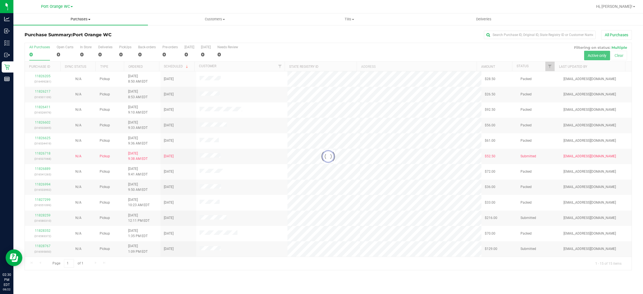
click at [75, 19] on span "Purchases" at bounding box center [80, 19] width 135 height 5
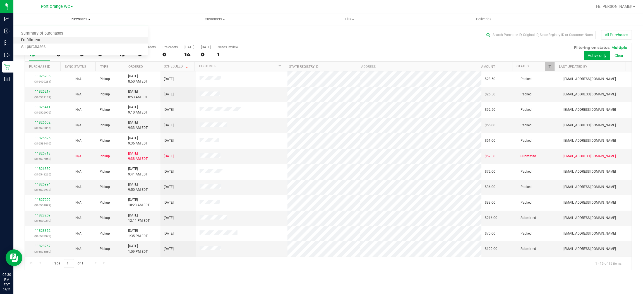
click at [34, 39] on span "Fulfillment" at bounding box center [30, 40] width 35 height 5
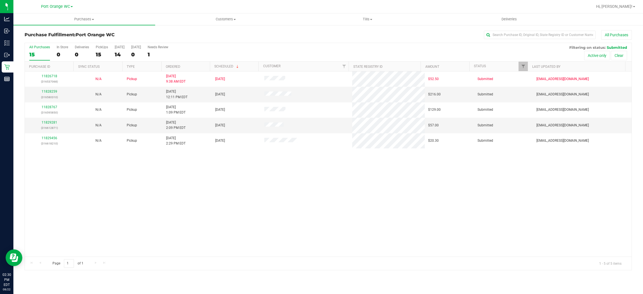
click at [316, 193] on div "11826718 (316537068) N/A Pickup [DATE] 9:38 AM EDT 8/22/2025 $52.50 Submitted […" at bounding box center [328, 163] width 607 height 185
click at [47, 126] on p "(316612871)" at bounding box center [49, 127] width 42 height 5
click at [48, 123] on link "11829281" at bounding box center [50, 123] width 16 height 4
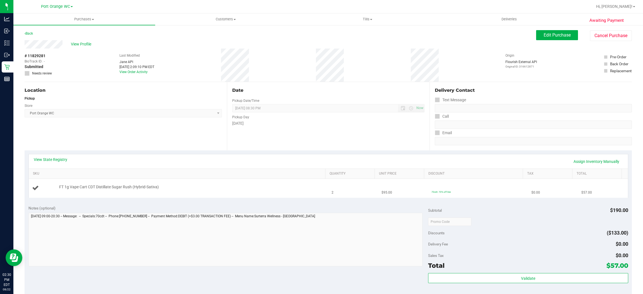
scroll to position [42, 0]
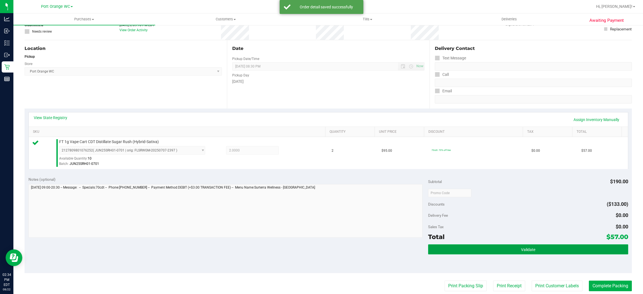
click at [529, 247] on button "Validate" at bounding box center [528, 250] width 200 height 10
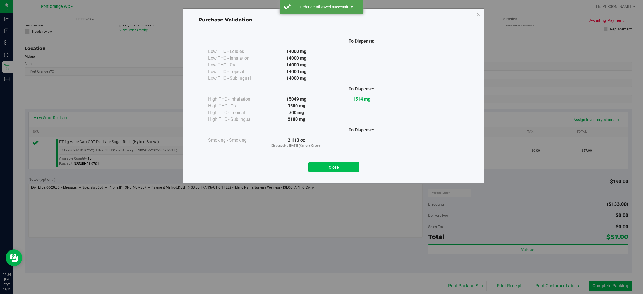
click at [340, 163] on button "Close" at bounding box center [334, 167] width 51 height 10
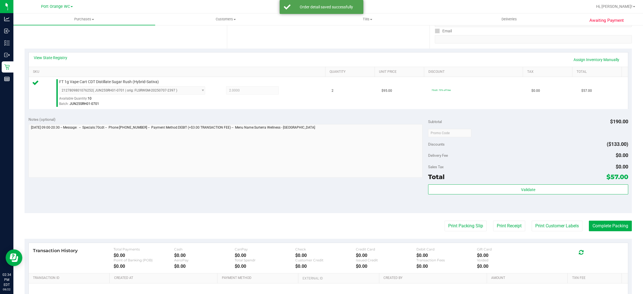
scroll to position [163, 0]
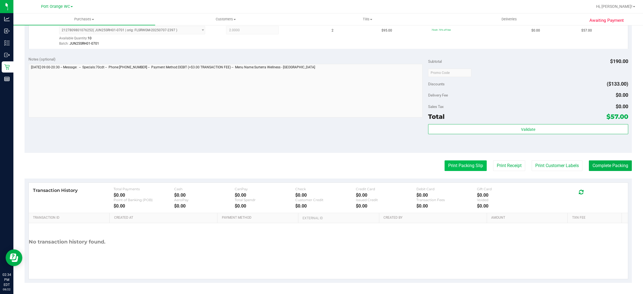
click at [461, 167] on button "Print Packing Slip" at bounding box center [466, 166] width 42 height 11
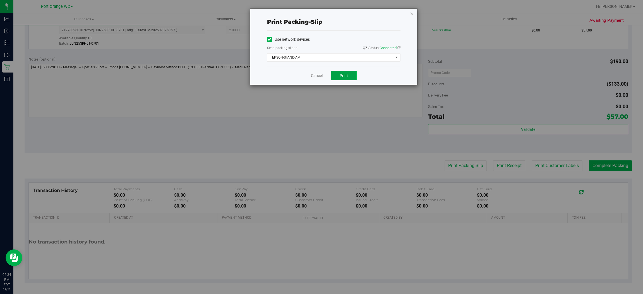
click at [343, 78] on span "Print" at bounding box center [344, 75] width 8 height 4
click at [316, 75] on link "Cancel" at bounding box center [317, 76] width 12 height 6
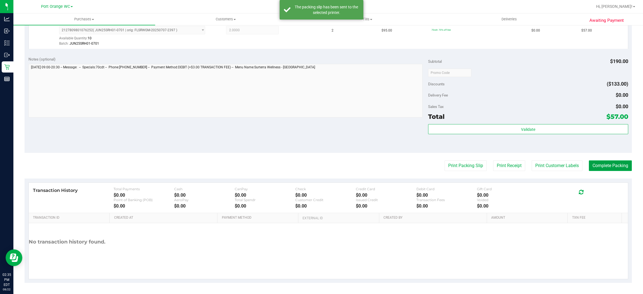
click at [603, 167] on button "Complete Packing" at bounding box center [610, 166] width 43 height 11
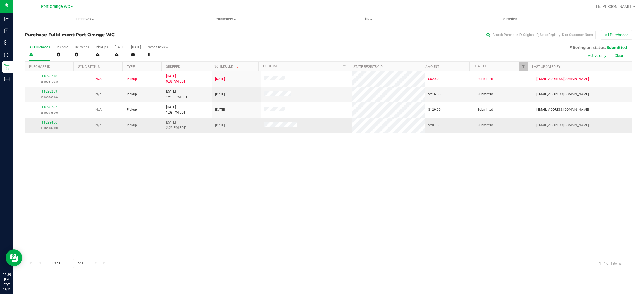
click at [50, 124] on link "11829456" at bounding box center [50, 123] width 16 height 4
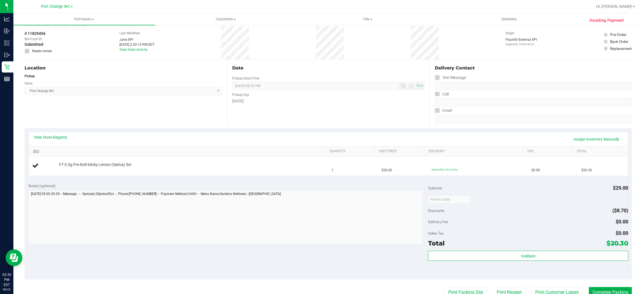
scroll to position [42, 0]
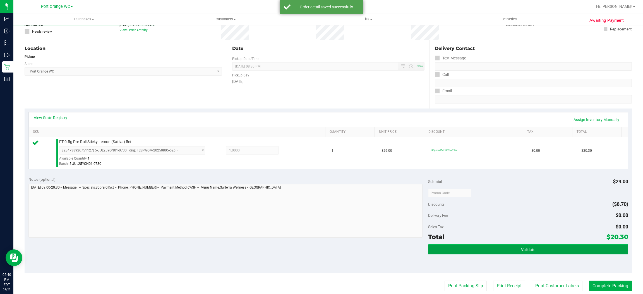
click at [528, 251] on span "Validate" at bounding box center [528, 250] width 14 height 4
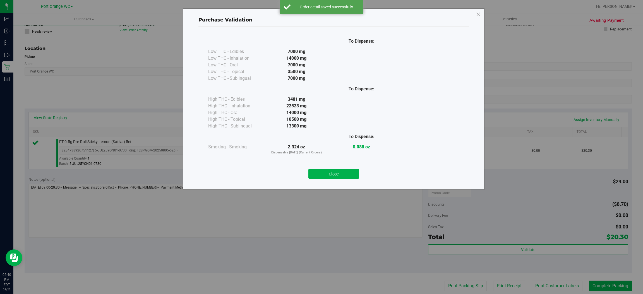
click at [341, 171] on button "Close" at bounding box center [334, 174] width 51 height 10
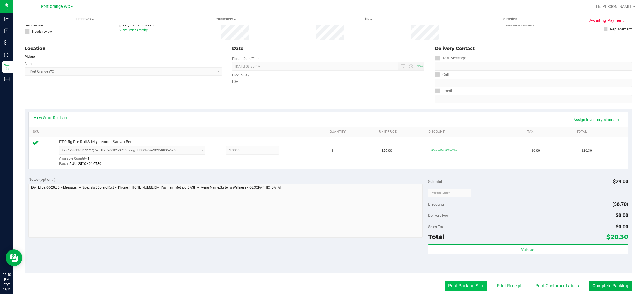
click at [464, 289] on button "Print Packing Slip" at bounding box center [466, 286] width 42 height 11
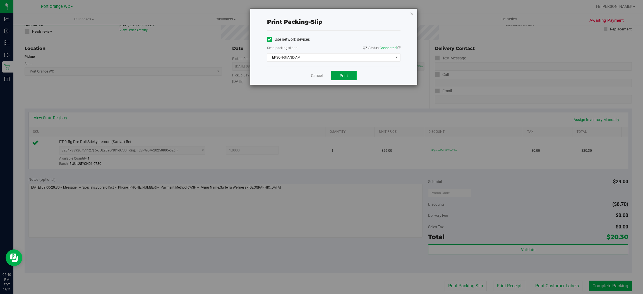
click at [344, 76] on span "Print" at bounding box center [344, 75] width 8 height 4
click at [314, 75] on link "Cancel" at bounding box center [317, 76] width 12 height 6
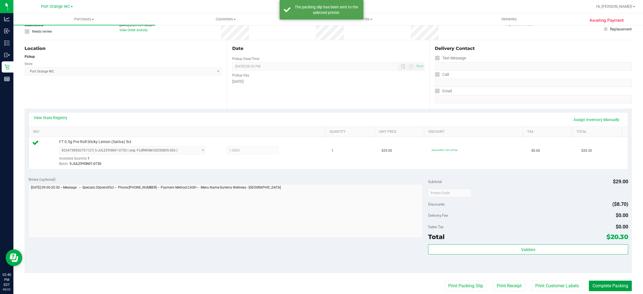
click at [607, 288] on button "Complete Packing" at bounding box center [610, 286] width 43 height 11
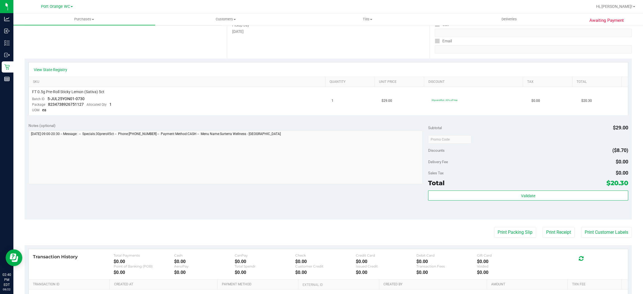
scroll to position [159, 0]
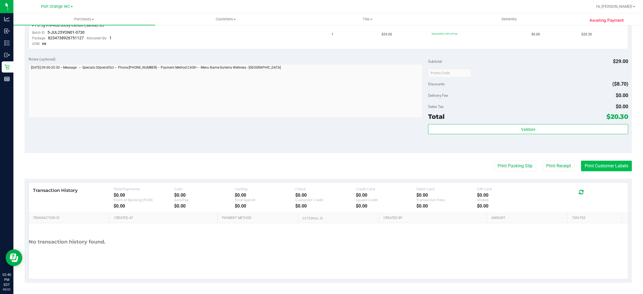
click at [593, 161] on button "Print Customer Labels" at bounding box center [606, 166] width 51 height 11
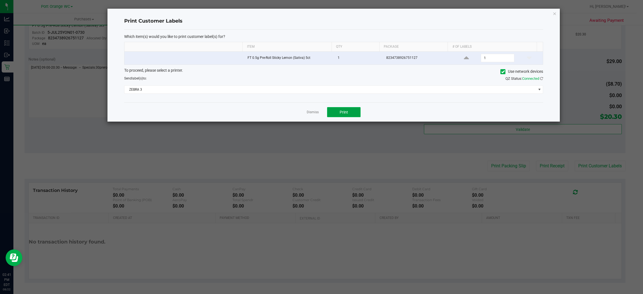
click at [348, 112] on button "Print" at bounding box center [344, 112] width 34 height 10
click at [311, 115] on link "Dismiss" at bounding box center [313, 112] width 12 height 5
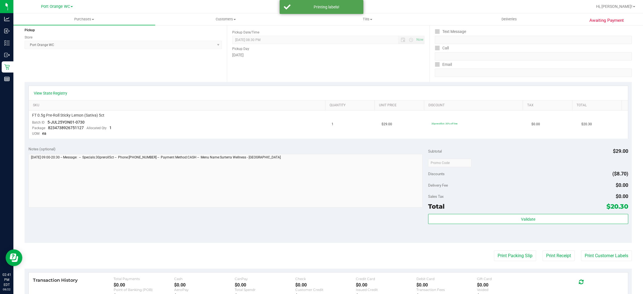
scroll to position [0, 0]
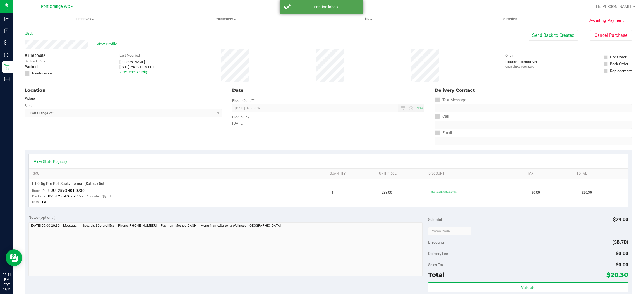
click at [31, 32] on link "Back" at bounding box center [29, 34] width 8 height 4
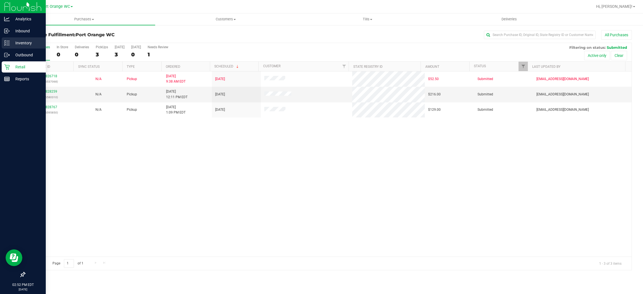
click at [28, 41] on p "Inventory" at bounding box center [27, 43] width 34 height 7
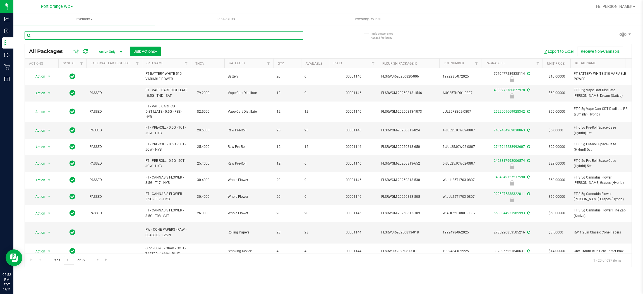
click at [70, 32] on input "text" at bounding box center [164, 35] width 279 height 8
type input "pbs"
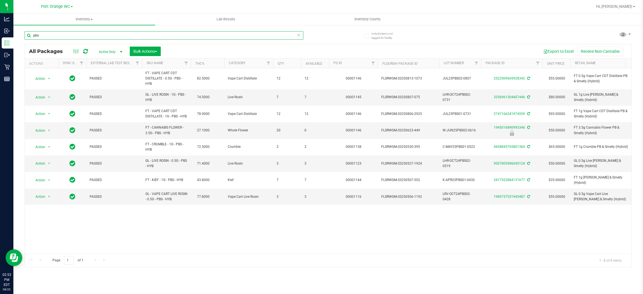
click at [53, 33] on input "pbs" at bounding box center [164, 35] width 279 height 8
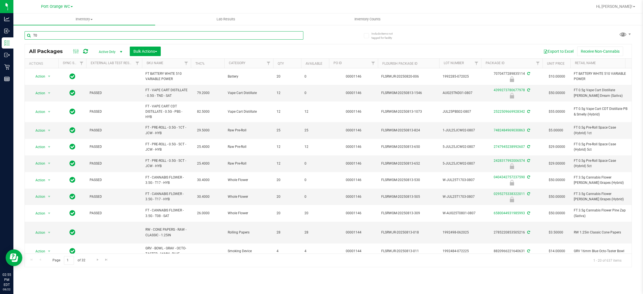
type input "T08"
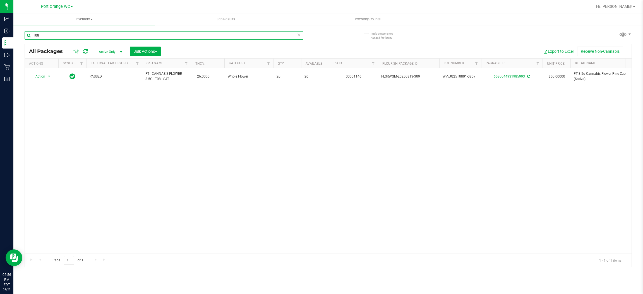
click at [46, 33] on input "T08" at bounding box center [164, 35] width 279 height 8
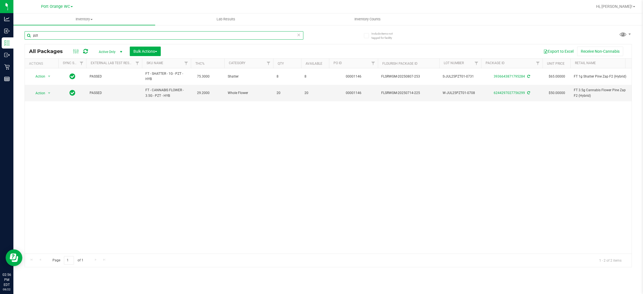
click at [54, 33] on input "pzt" at bounding box center [164, 35] width 279 height 8
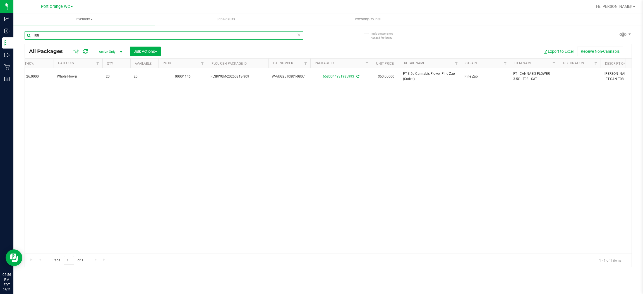
scroll to position [0, 125]
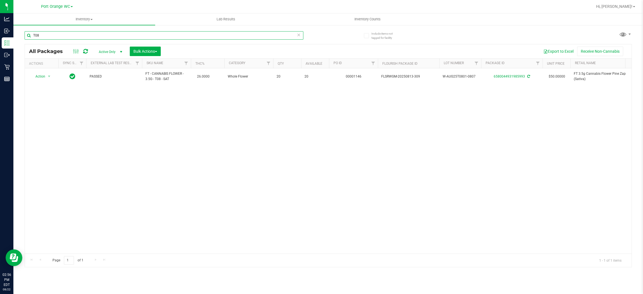
type input "T08"
click at [136, 167] on div "Action Action Adjust qty Create package Edit attributes Global inventory Locate…" at bounding box center [328, 160] width 607 height 185
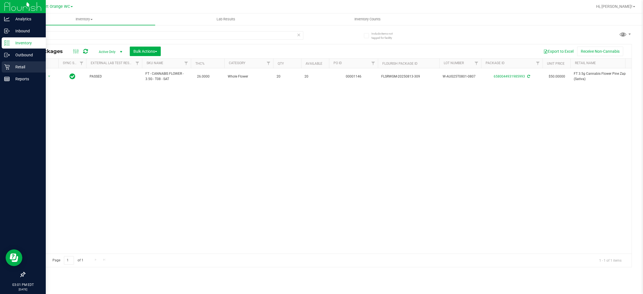
click at [18, 68] on p "Retail" at bounding box center [27, 67] width 34 height 7
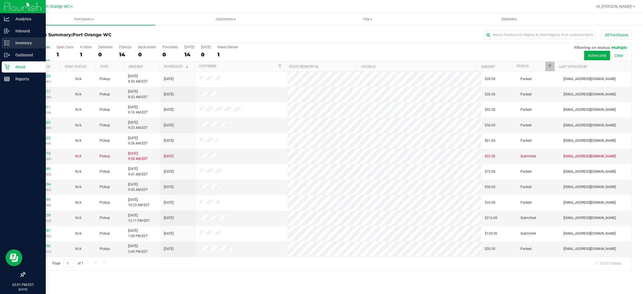
click at [26, 43] on p "Inventory" at bounding box center [27, 43] width 34 height 7
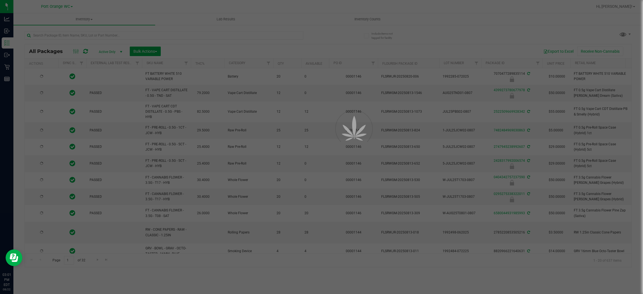
click at [65, 31] on div at bounding box center [321, 147] width 643 height 294
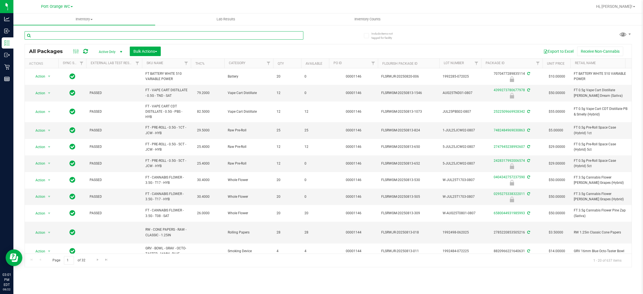
click at [66, 31] on input "text" at bounding box center [164, 35] width 279 height 8
type input "2481054781417229"
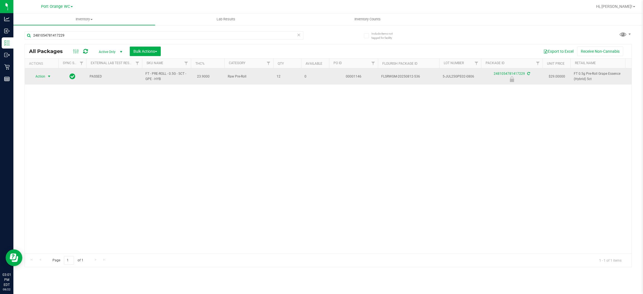
click at [45, 76] on span "Action" at bounding box center [37, 77] width 15 height 8
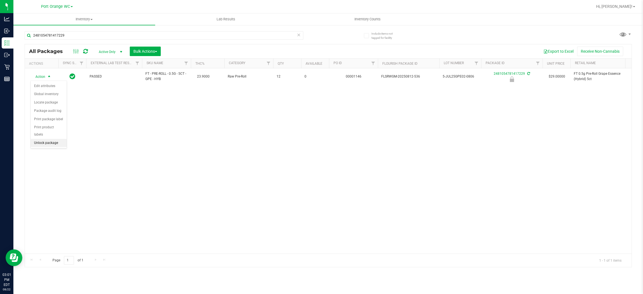
click at [49, 139] on li "Unlock package" at bounding box center [49, 143] width 36 height 8
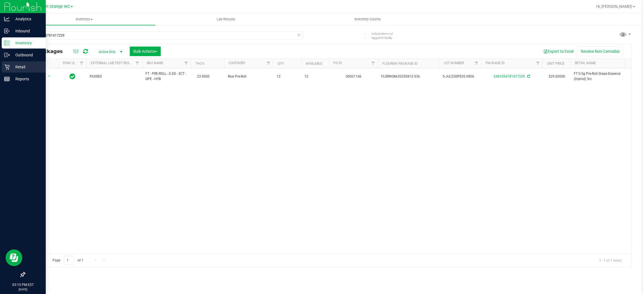
click at [18, 66] on p "Retail" at bounding box center [27, 67] width 34 height 7
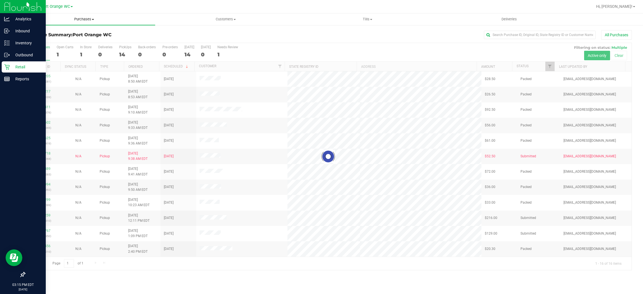
click at [86, 17] on span "Purchases" at bounding box center [84, 19] width 142 height 5
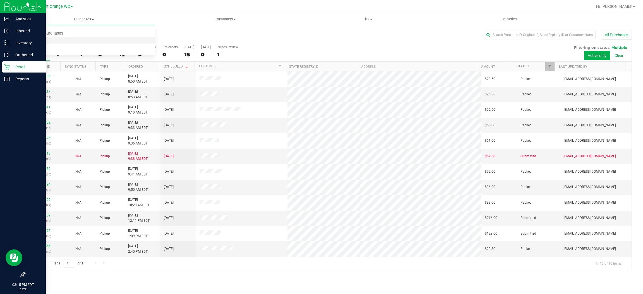
click at [33, 38] on span "Fulfillment" at bounding box center [30, 40] width 35 height 5
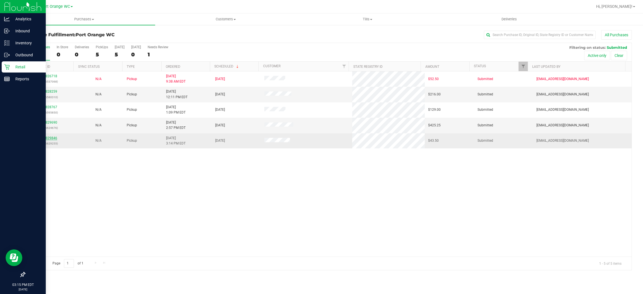
click at [53, 139] on link "11829846" at bounding box center [50, 138] width 16 height 4
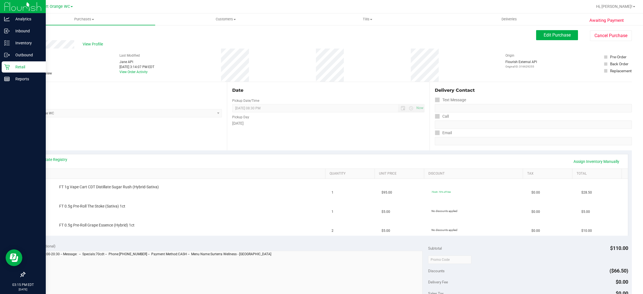
scroll to position [42, 0]
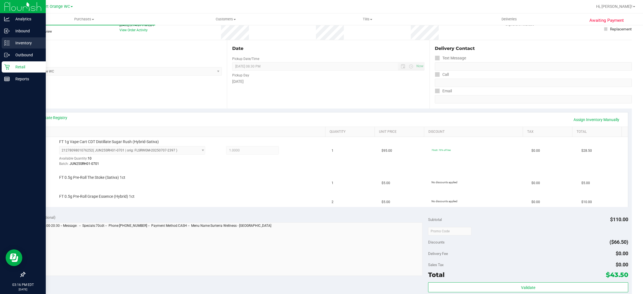
click at [23, 42] on p "Inventory" at bounding box center [27, 43] width 34 height 7
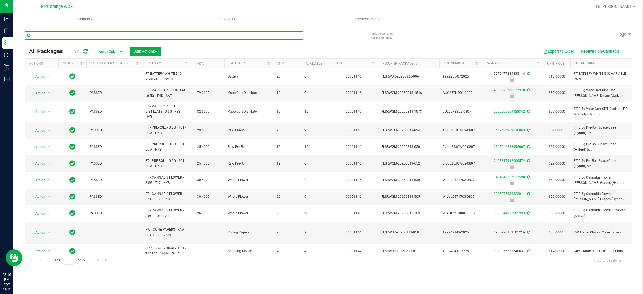
click at [78, 35] on input "text" at bounding box center [164, 35] width 279 height 8
type input "tsk"
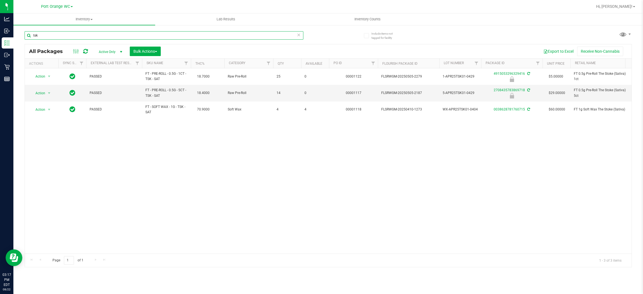
click at [57, 34] on input "tsk" at bounding box center [164, 35] width 279 height 8
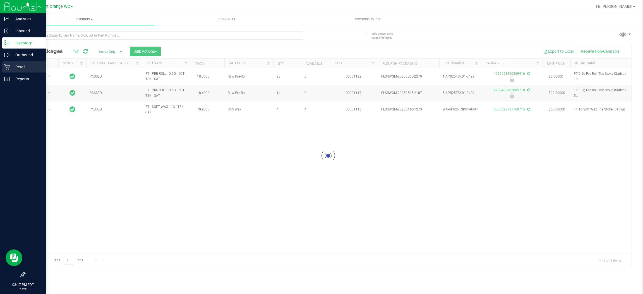
click at [20, 66] on p "Retail" at bounding box center [27, 67] width 34 height 7
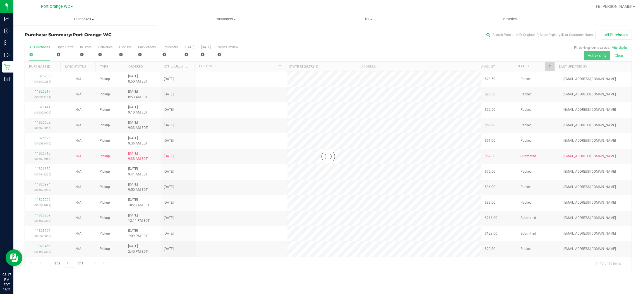
click at [91, 19] on span "Purchases" at bounding box center [84, 19] width 142 height 5
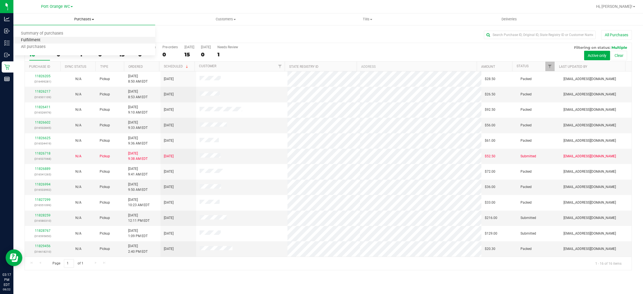
click at [37, 40] on span "Fulfillment" at bounding box center [30, 40] width 35 height 5
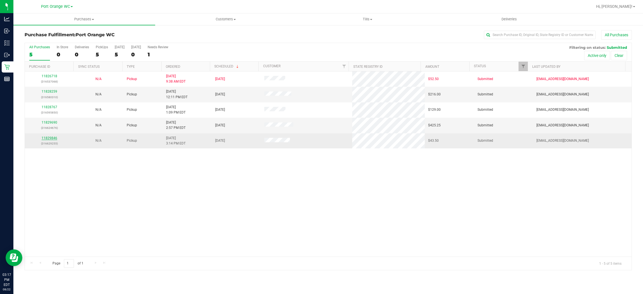
click at [51, 138] on link "11829846" at bounding box center [50, 138] width 16 height 4
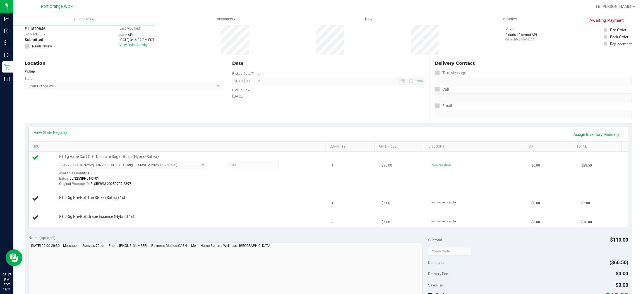
scroll to position [42, 0]
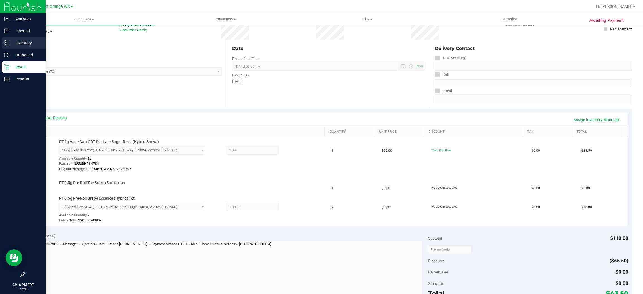
click at [19, 42] on p "Inventory" at bounding box center [27, 43] width 34 height 7
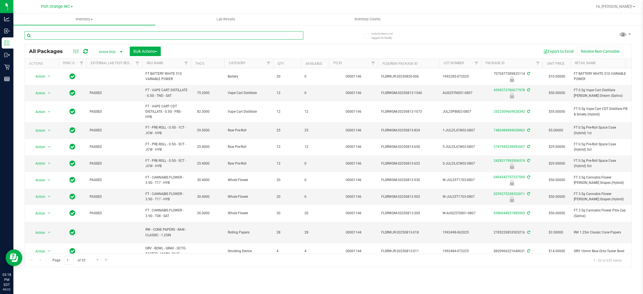
click at [71, 35] on input "text" at bounding box center [164, 35] width 279 height 8
type input "4915053296329416"
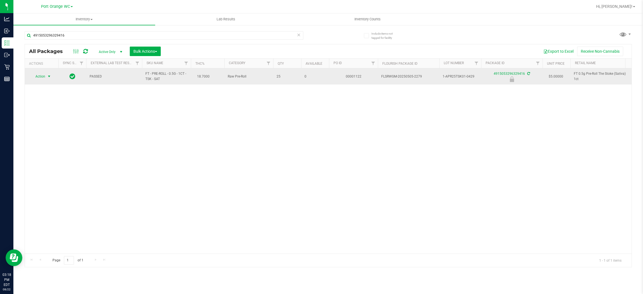
click at [37, 79] on span "Action" at bounding box center [37, 77] width 15 height 8
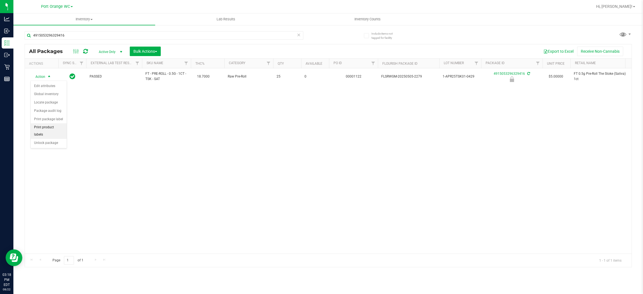
click at [51, 130] on li "Print product labels" at bounding box center [49, 130] width 36 height 15
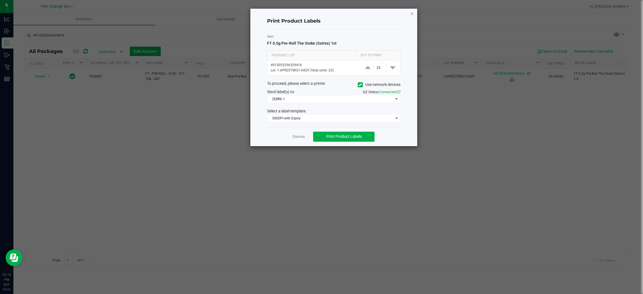
click at [411, 13] on icon "button" at bounding box center [412, 13] width 4 height 7
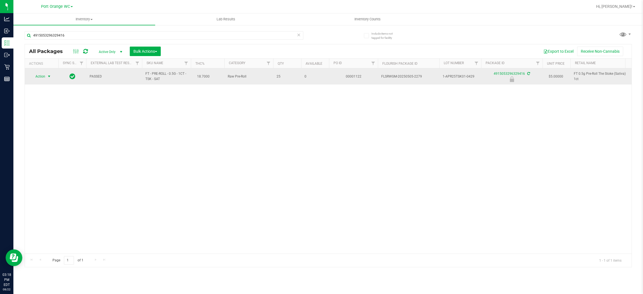
click at [41, 74] on span "Action" at bounding box center [37, 77] width 15 height 8
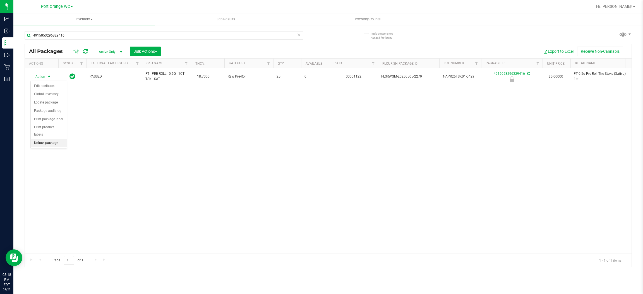
click at [44, 139] on li "Unlock package" at bounding box center [49, 143] width 36 height 8
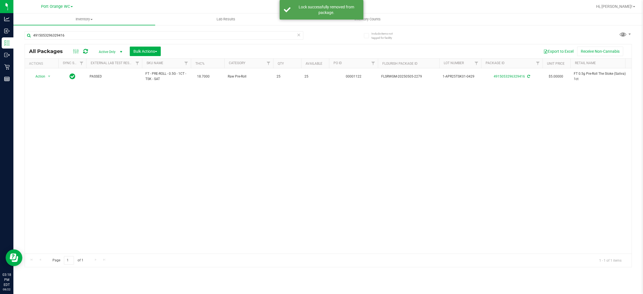
click at [162, 162] on div "Action Action Adjust qty Create package Edit attributes Global inventory Locate…" at bounding box center [328, 160] width 607 height 185
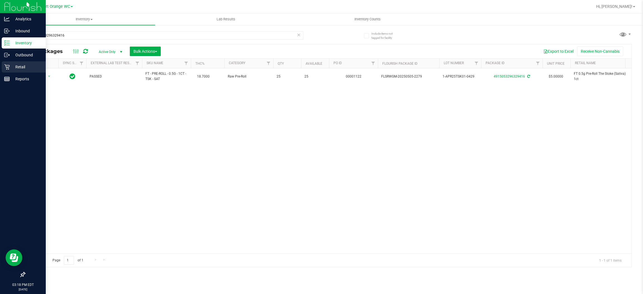
click at [26, 64] on p "Retail" at bounding box center [27, 67] width 34 height 7
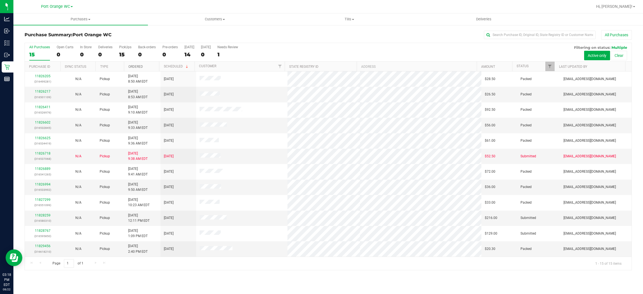
click at [136, 67] on link "Ordered" at bounding box center [135, 67] width 15 height 4
click at [79, 17] on span "Purchases" at bounding box center [80, 19] width 135 height 5
click at [31, 40] on span "Fulfillment" at bounding box center [30, 40] width 35 height 5
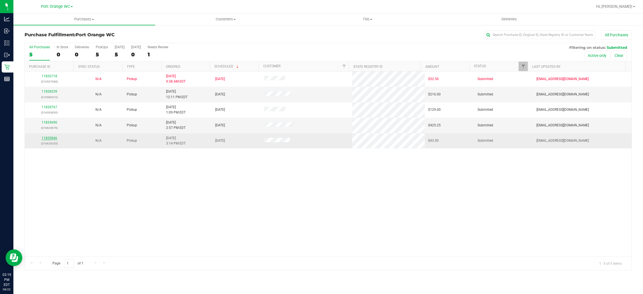
click at [51, 140] on link "11829846" at bounding box center [50, 138] width 16 height 4
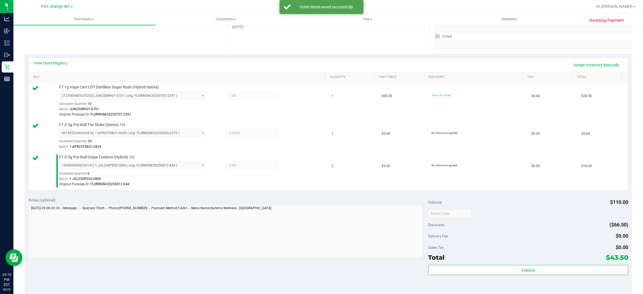
scroll to position [209, 0]
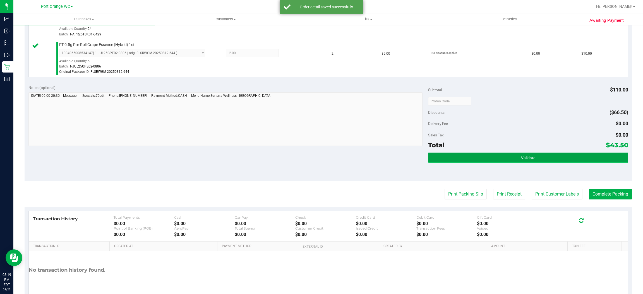
click at [534, 159] on button "Validate" at bounding box center [528, 158] width 200 height 10
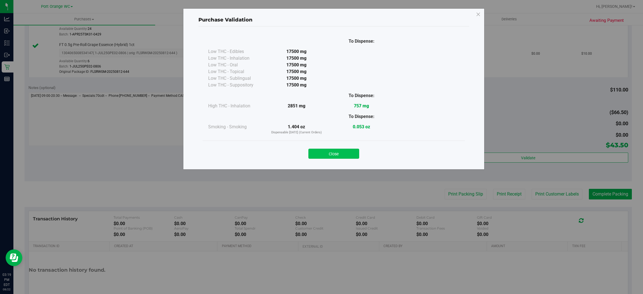
click at [334, 156] on button "Close" at bounding box center [334, 154] width 51 height 10
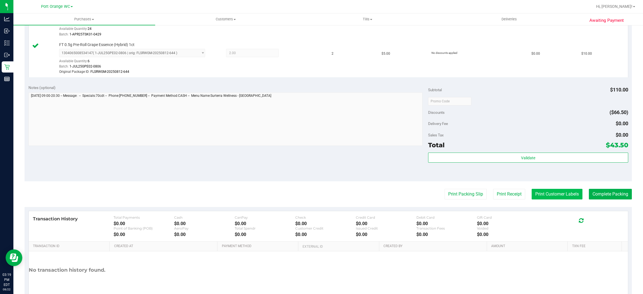
click at [547, 194] on button "Print Customer Labels" at bounding box center [557, 194] width 51 height 11
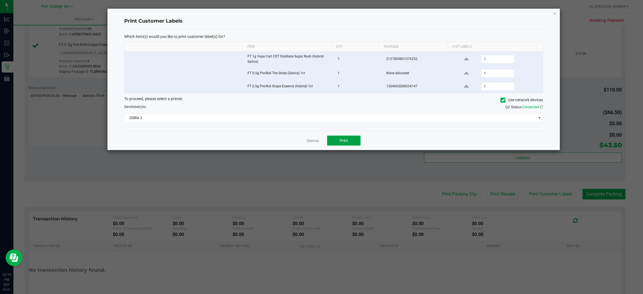
click at [340, 137] on button "Print" at bounding box center [344, 141] width 34 height 10
click at [312, 140] on link "Dismiss" at bounding box center [313, 141] width 12 height 5
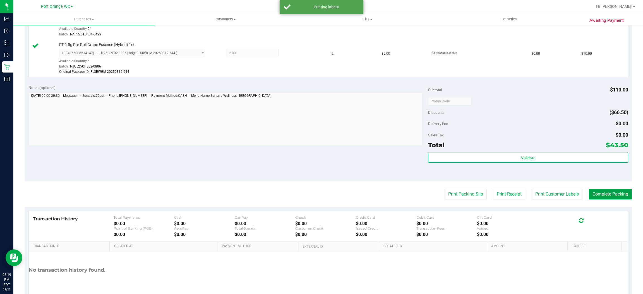
click at [603, 198] on button "Complete Packing" at bounding box center [610, 194] width 43 height 11
